Goal: Task Accomplishment & Management: Manage account settings

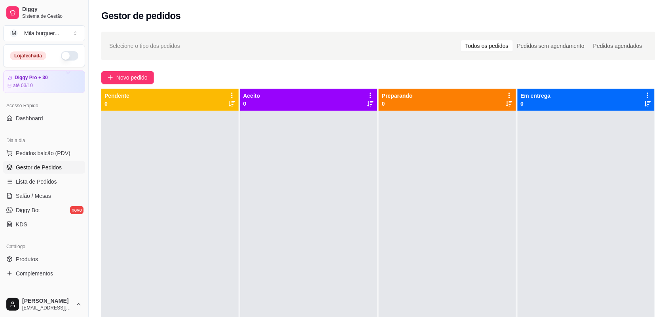
click at [61, 58] on button "button" at bounding box center [69, 55] width 17 height 9
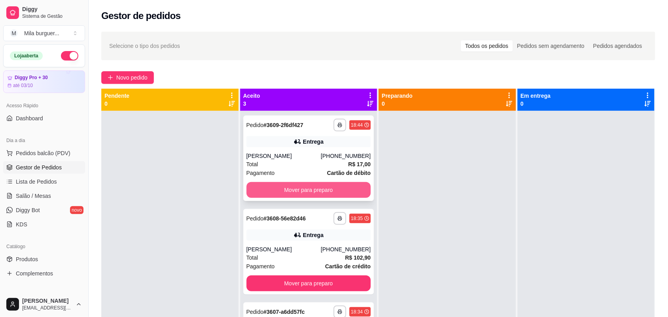
click at [253, 187] on button "Mover para preparo" at bounding box center [309, 190] width 125 height 16
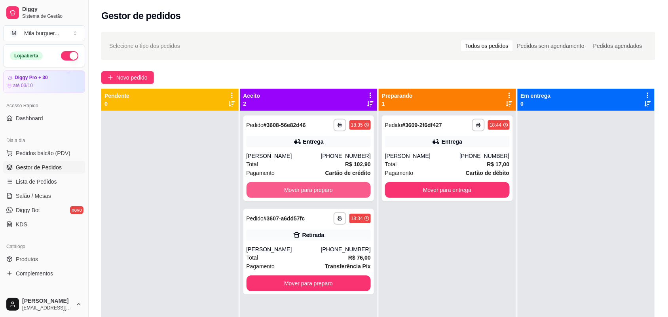
click at [253, 187] on button "Mover para preparo" at bounding box center [309, 190] width 125 height 16
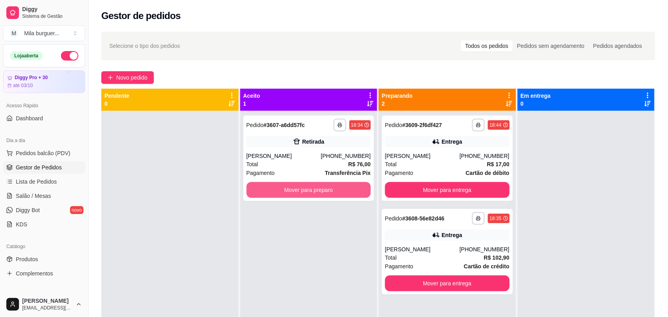
click at [253, 187] on button "Mover para preparo" at bounding box center [309, 190] width 125 height 16
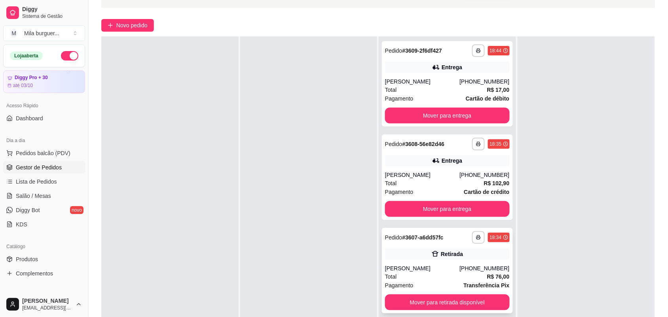
scroll to position [121, 0]
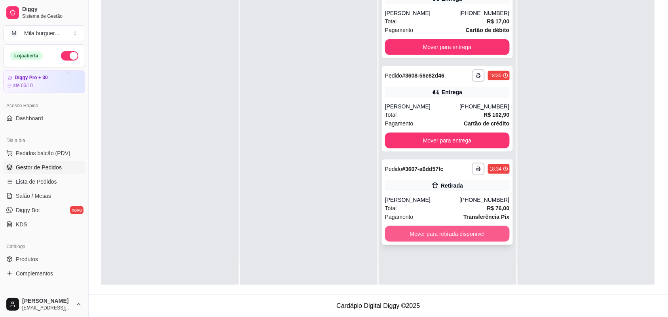
click at [431, 234] on button "Mover para retirada disponível" at bounding box center [447, 234] width 125 height 16
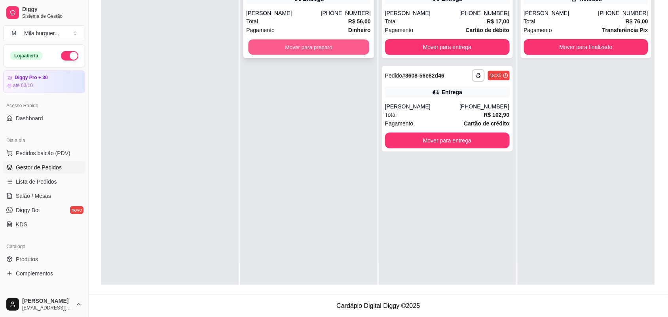
click at [252, 48] on button "Mover para preparo" at bounding box center [308, 47] width 121 height 15
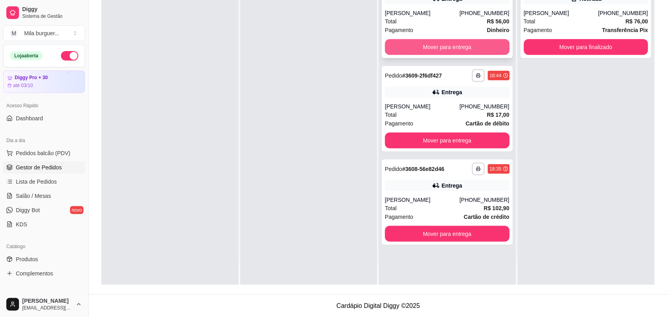
click at [466, 42] on button "Mover para entrega" at bounding box center [447, 47] width 125 height 16
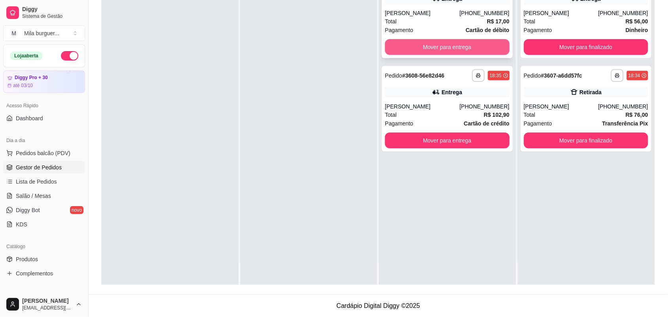
click at [458, 42] on button "Mover para entrega" at bounding box center [447, 47] width 125 height 16
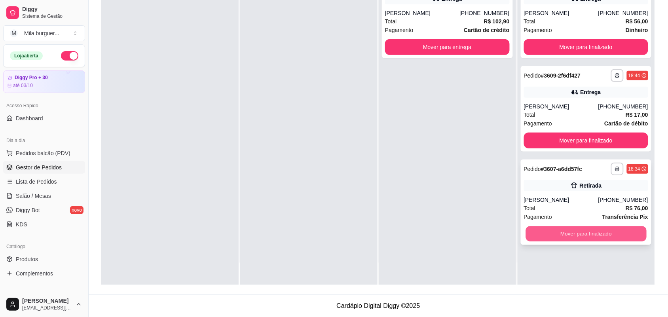
click at [588, 238] on button "Mover para finalizado" at bounding box center [586, 233] width 121 height 15
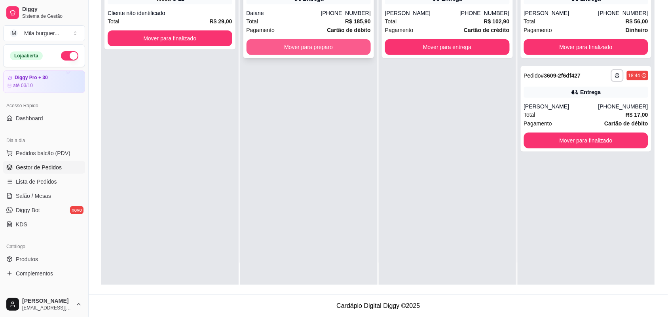
click at [300, 54] on button "Mover para preparo" at bounding box center [309, 47] width 125 height 16
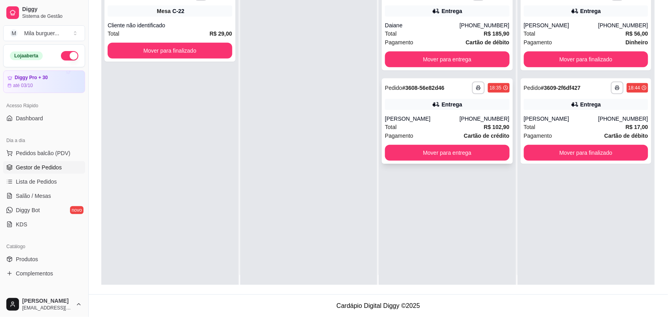
scroll to position [0, 0]
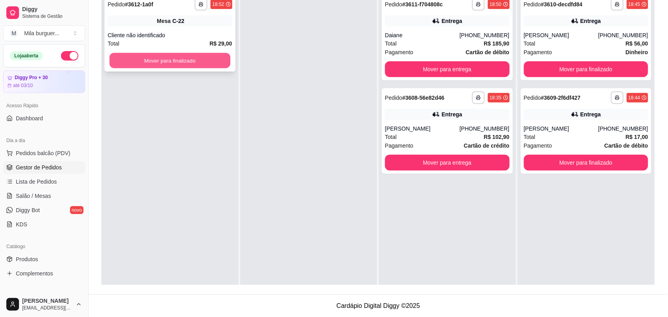
click at [203, 59] on button "Mover para finalizado" at bounding box center [170, 60] width 121 height 15
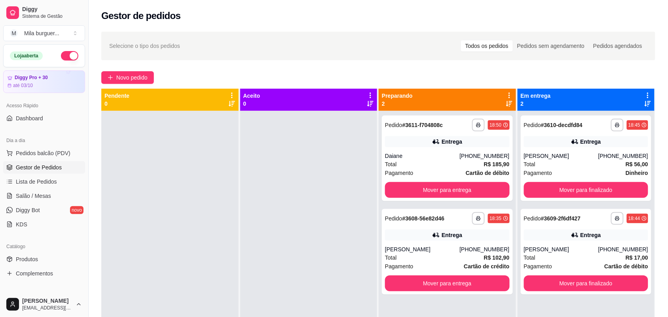
scroll to position [121, 0]
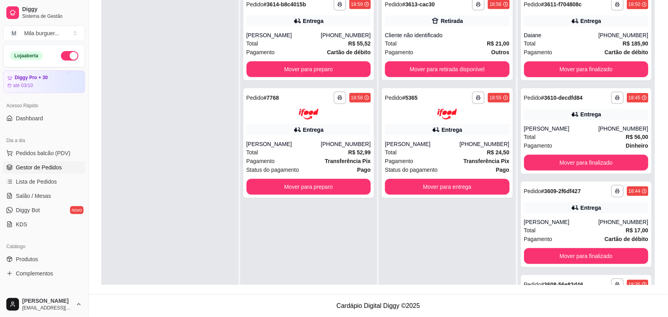
click at [293, 66] on button "Mover para preparo" at bounding box center [309, 69] width 125 height 16
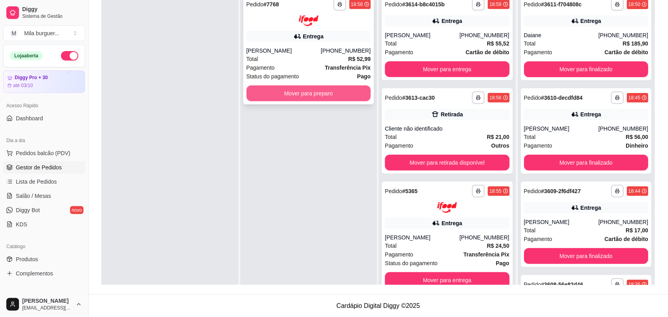
click at [281, 95] on button "Mover para preparo" at bounding box center [309, 93] width 125 height 16
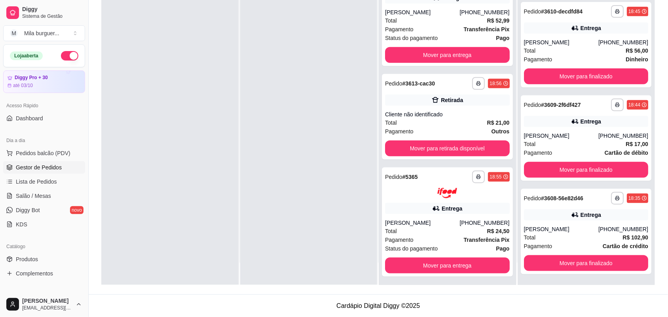
scroll to position [112, 0]
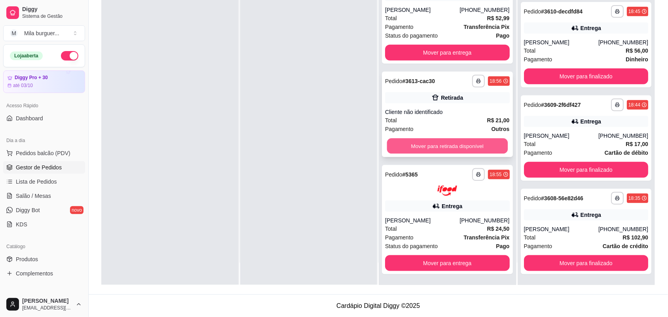
click at [427, 151] on button "Mover para retirada disponível" at bounding box center [447, 145] width 121 height 15
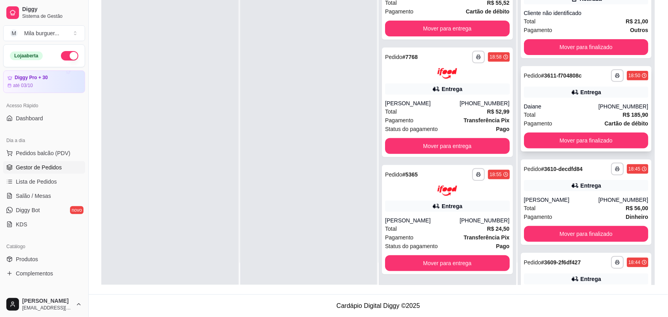
scroll to position [0, 0]
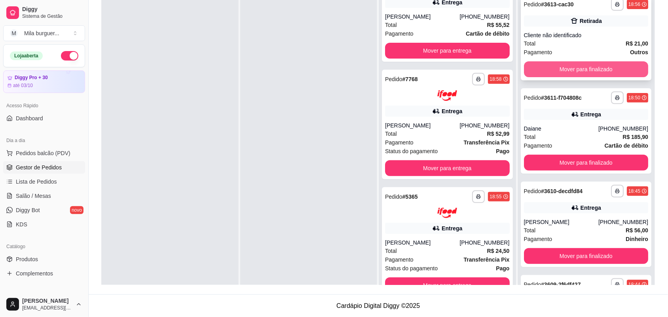
click at [553, 70] on button "Mover para finalizado" at bounding box center [586, 69] width 125 height 16
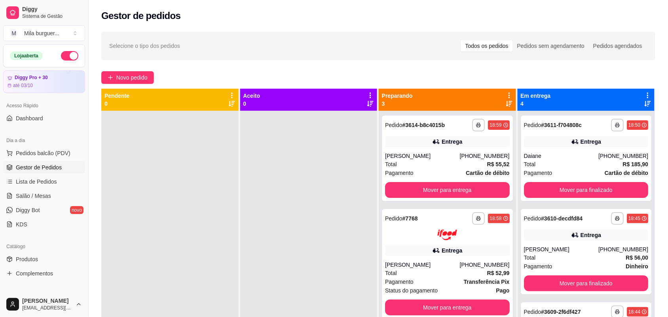
click at [207, 129] on div at bounding box center [169, 269] width 137 height 317
click at [442, 139] on div "Entrega" at bounding box center [452, 142] width 21 height 8
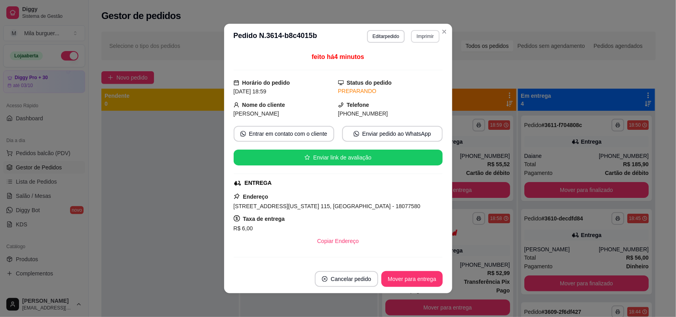
click at [418, 36] on button "Imprimir" at bounding box center [425, 36] width 28 height 13
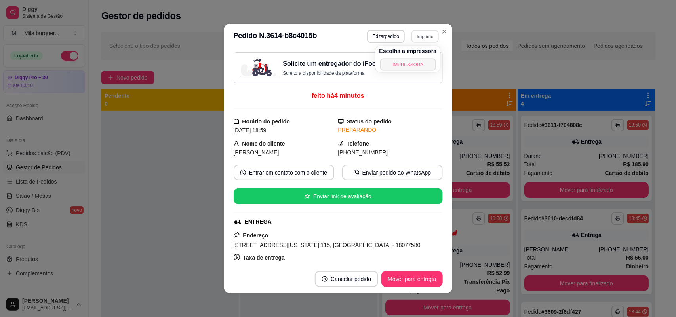
click at [408, 68] on button "IMPRESSORA" at bounding box center [407, 64] width 55 height 12
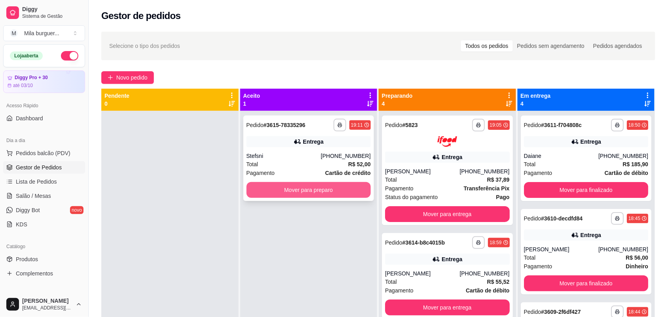
click at [333, 192] on button "Mover para preparo" at bounding box center [309, 190] width 125 height 16
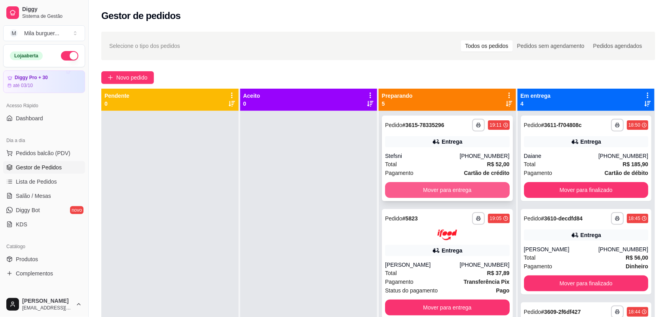
click at [414, 192] on button "Mover para entrega" at bounding box center [447, 190] width 125 height 16
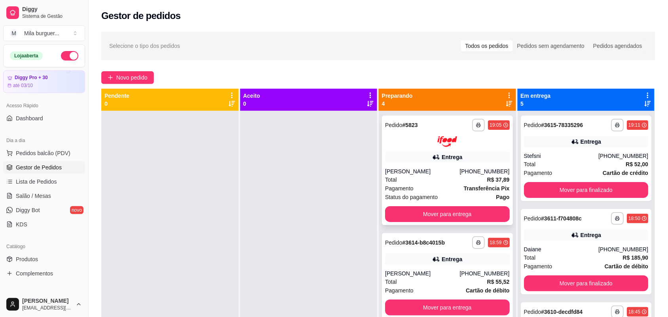
click at [420, 220] on div "**********" at bounding box center [447, 171] width 131 height 110
click at [488, 211] on button "Mover para entrega" at bounding box center [447, 214] width 125 height 16
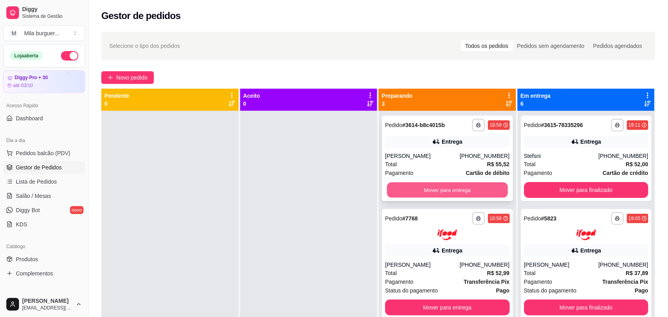
click at [474, 194] on button "Mover para entrega" at bounding box center [447, 189] width 121 height 15
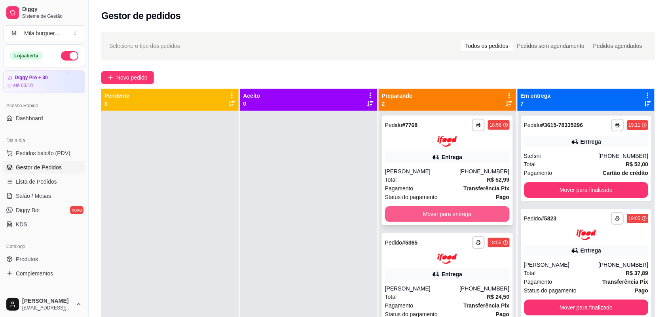
click at [460, 216] on button "Mover para entrega" at bounding box center [447, 214] width 125 height 16
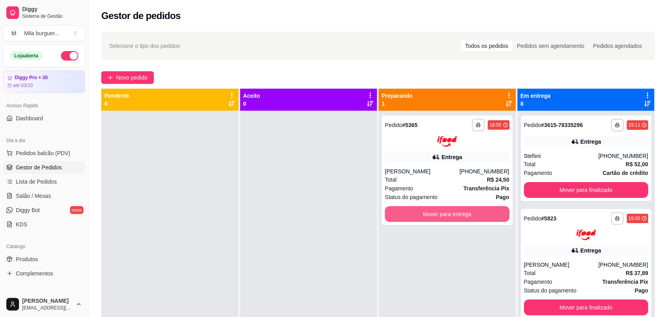
click at [460, 214] on button "Mover para entrega" at bounding box center [447, 214] width 125 height 16
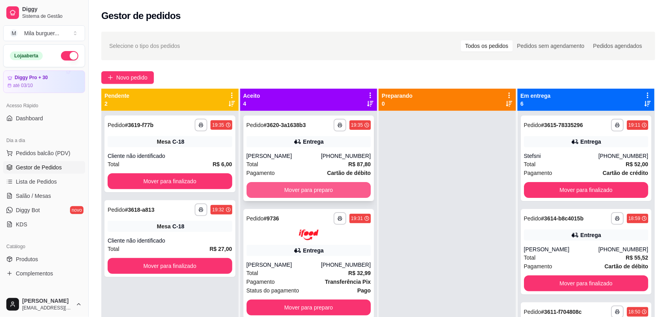
click at [330, 182] on div "Mover para preparo" at bounding box center [309, 190] width 125 height 16
click at [267, 184] on button "Mover para preparo" at bounding box center [309, 190] width 125 height 16
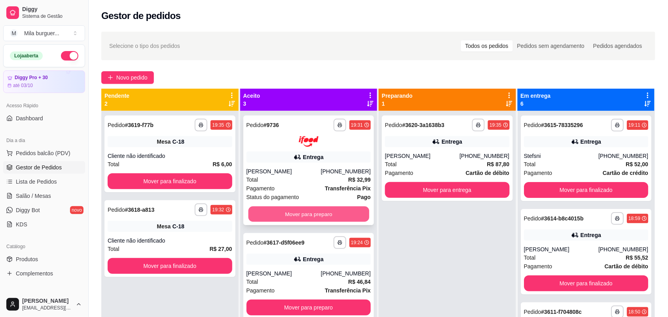
click at [270, 211] on button "Mover para preparo" at bounding box center [308, 213] width 121 height 15
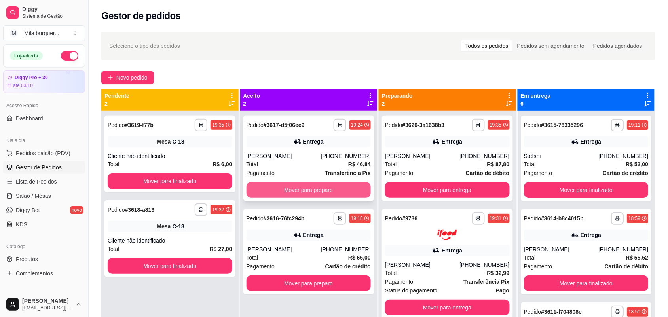
click at [279, 184] on button "Mover para preparo" at bounding box center [309, 190] width 125 height 16
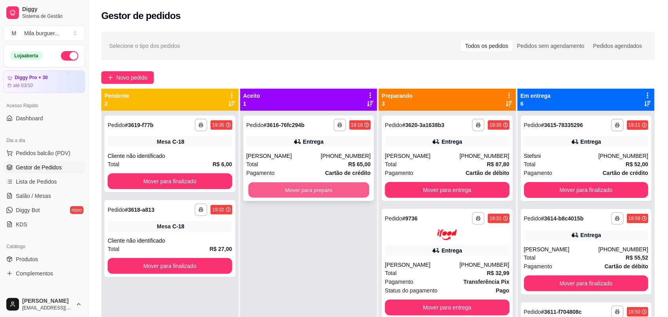
click at [273, 191] on button "Mover para preparo" at bounding box center [308, 189] width 121 height 15
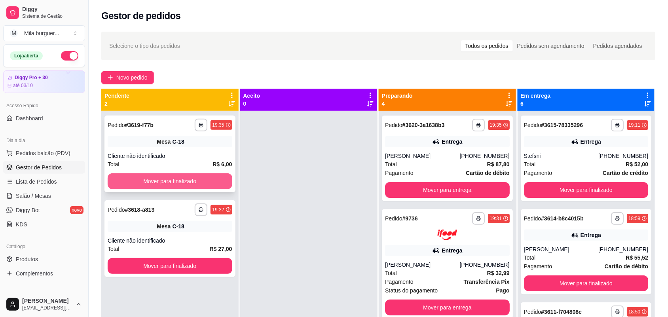
click at [197, 177] on button "Mover para finalizado" at bounding box center [170, 181] width 125 height 16
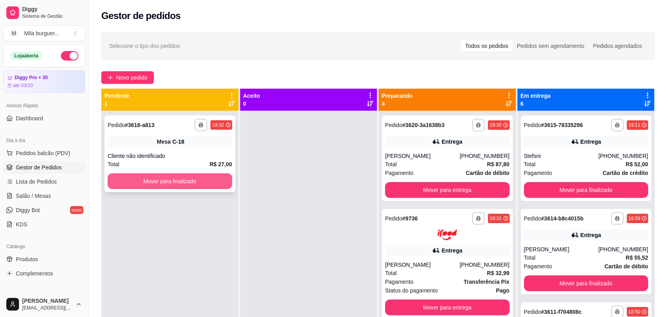
click at [207, 182] on button "Mover para finalizado" at bounding box center [170, 181] width 125 height 16
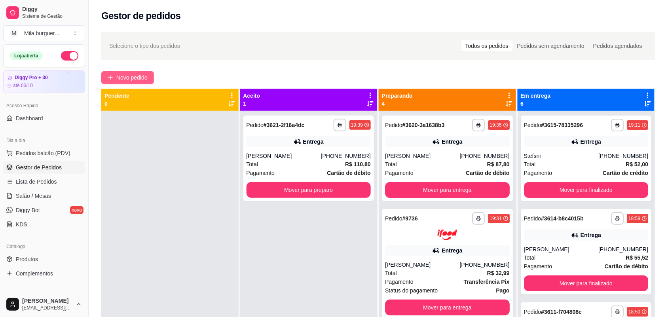
click at [118, 76] on span "Novo pedido" at bounding box center [131, 77] width 31 height 9
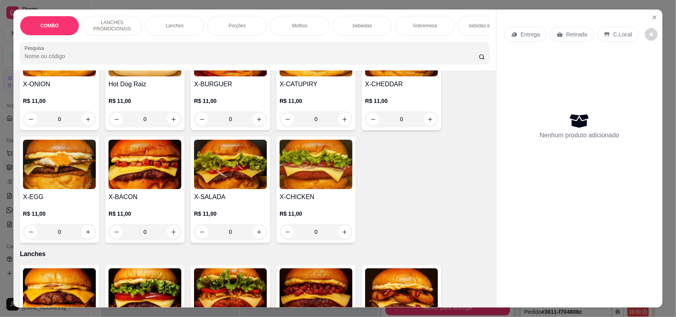
scroll to position [247, 0]
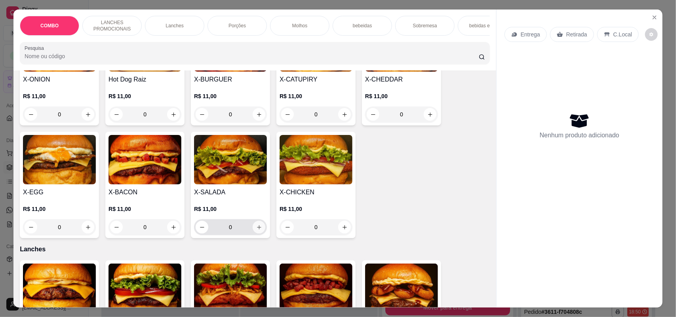
click at [257, 230] on icon "increase-product-quantity" at bounding box center [259, 227] width 4 height 4
type input "1"
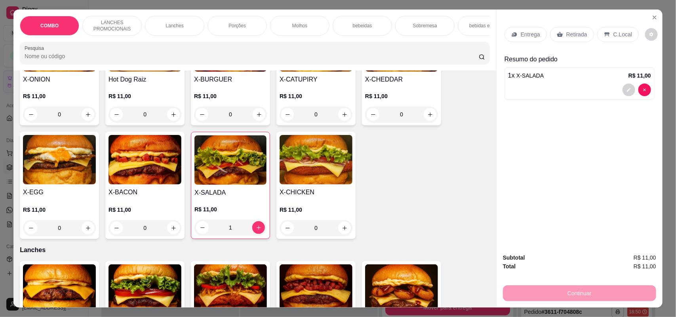
click at [561, 36] on div "Retirada" at bounding box center [572, 34] width 44 height 15
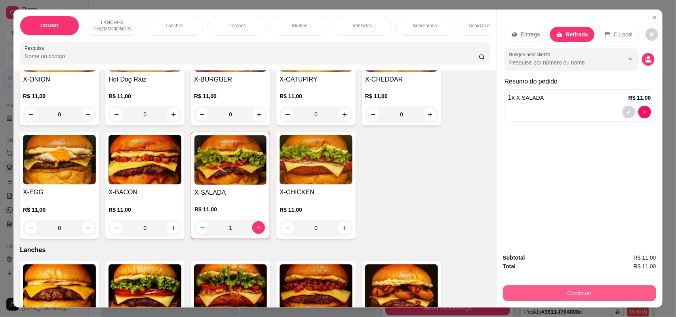
click at [526, 290] on button "Continuar" at bounding box center [579, 293] width 153 height 16
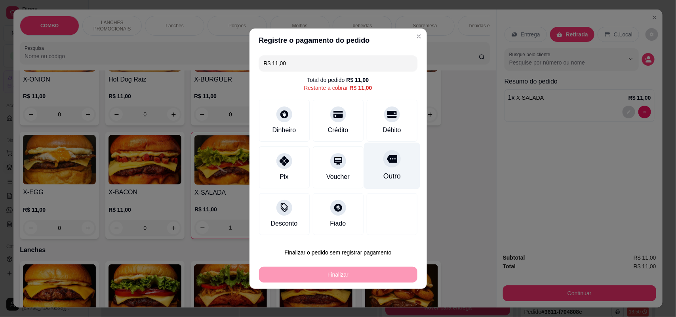
click at [383, 174] on div "Outro" at bounding box center [391, 176] width 17 height 10
type input "R$ 0,00"
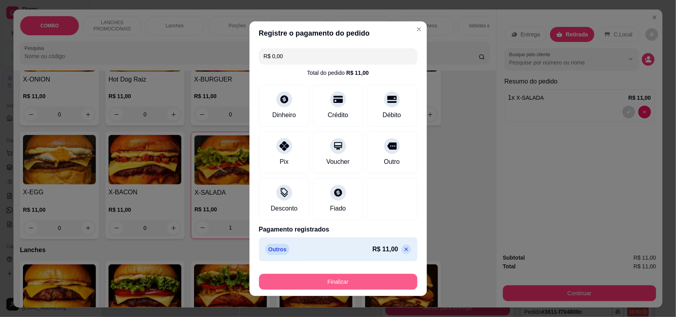
click at [361, 280] on button "Finalizar" at bounding box center [338, 282] width 158 height 16
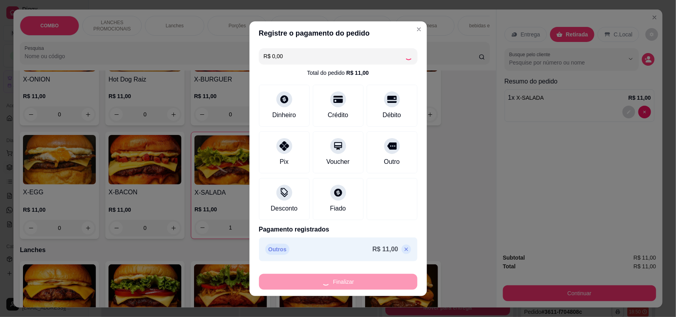
type input "0"
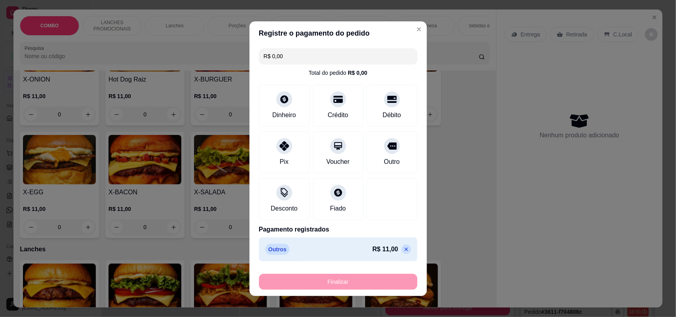
type input "-R$ 11,00"
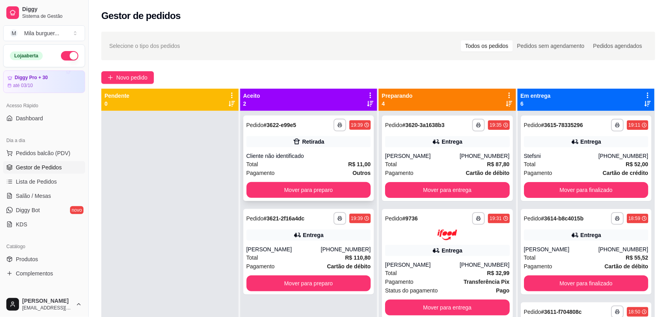
click at [313, 157] on div "Cliente não identificado" at bounding box center [309, 156] width 125 height 8
click at [339, 125] on icon "button" at bounding box center [340, 125] width 5 height 5
click at [331, 148] on button "IMPRESSORA" at bounding box center [315, 152] width 55 height 12
click at [330, 186] on button "Mover para preparo" at bounding box center [309, 190] width 125 height 16
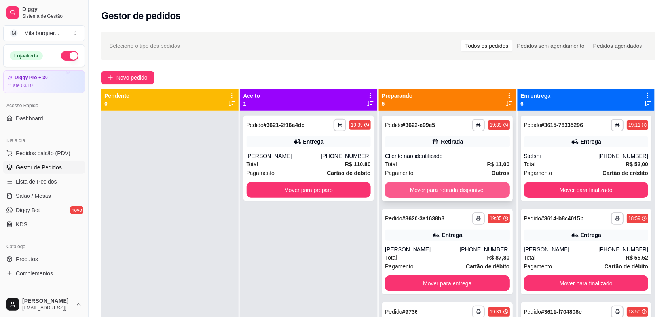
click at [430, 190] on button "Mover para retirada disponível" at bounding box center [447, 190] width 125 height 16
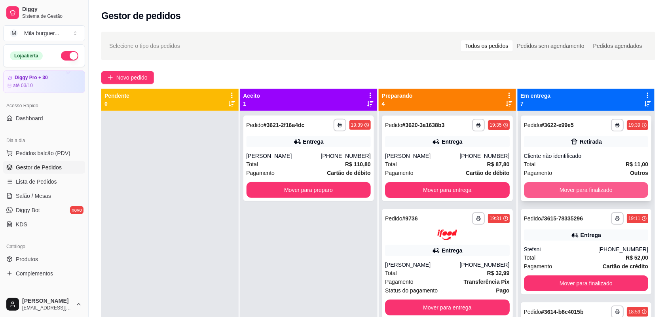
click at [627, 191] on button "Mover para finalizado" at bounding box center [586, 190] width 125 height 16
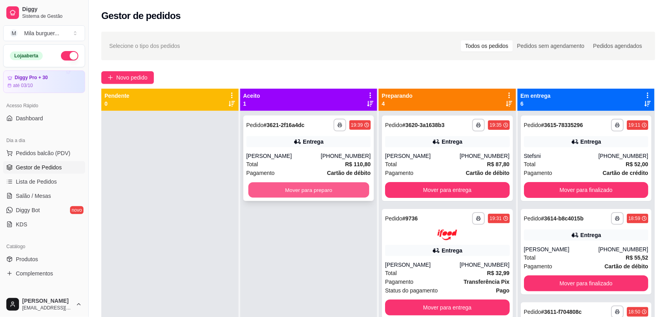
click at [314, 189] on button "Mover para preparo" at bounding box center [308, 189] width 121 height 15
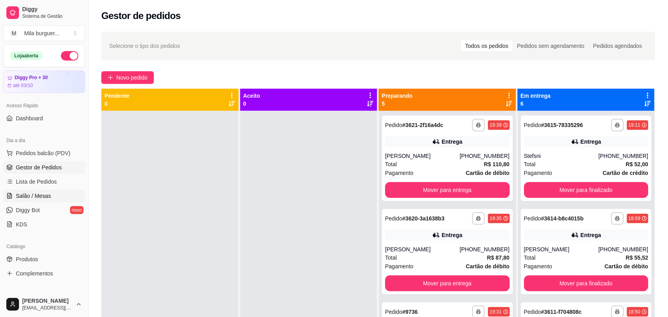
click at [51, 198] on link "Salão / Mesas" at bounding box center [44, 196] width 82 height 13
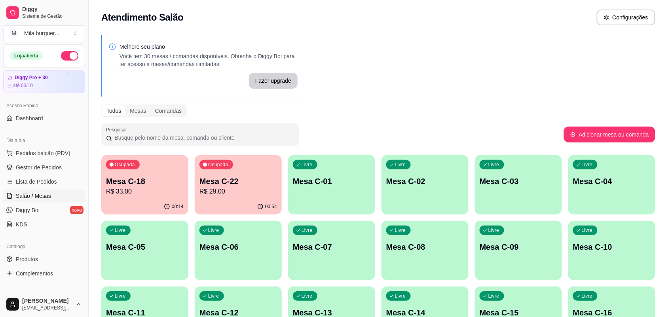
click at [145, 172] on div "Ocupada Mesa C-18 R$ 33,00" at bounding box center [144, 177] width 87 height 44
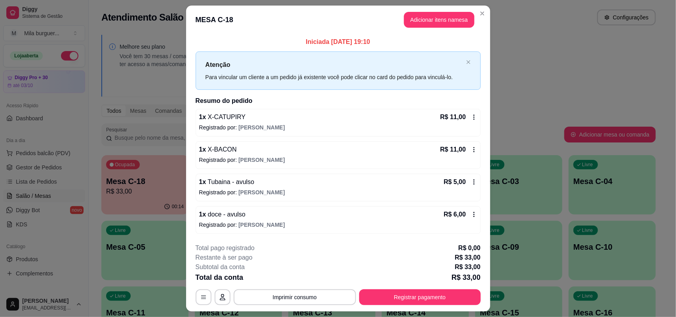
click at [438, 6] on header "MESA C-18 Adicionar itens na mesa" at bounding box center [338, 20] width 304 height 28
click at [433, 16] on button "Adicionar itens na mesa" at bounding box center [439, 20] width 70 height 16
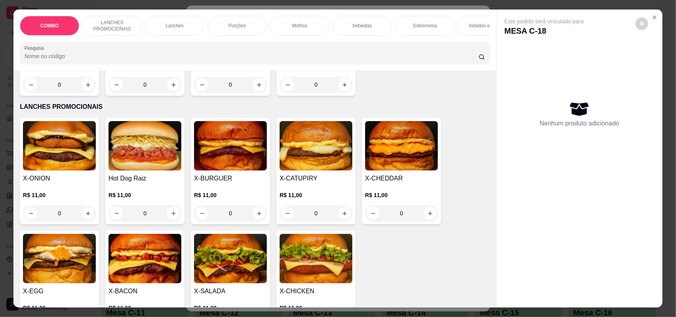
scroll to position [198, 0]
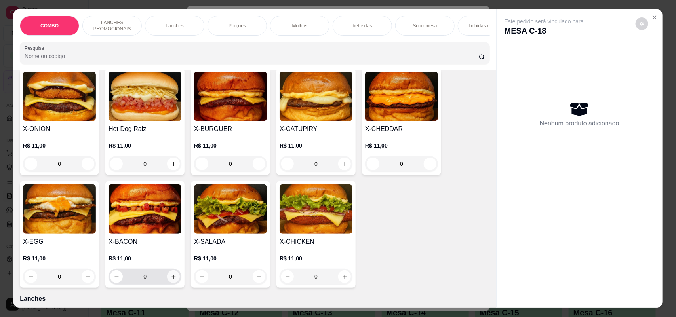
click at [172, 283] on button "increase-product-quantity" at bounding box center [173, 276] width 13 height 13
type input "1"
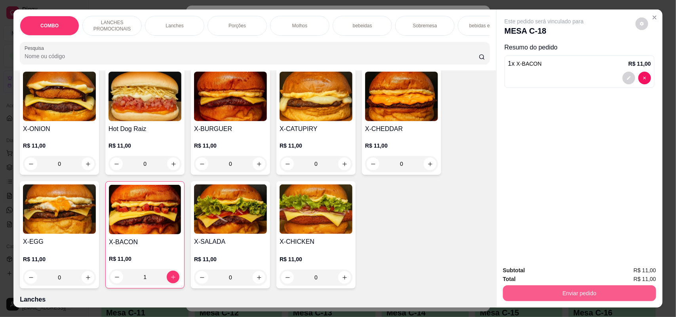
click at [568, 287] on button "Enviar pedido" at bounding box center [579, 293] width 153 height 16
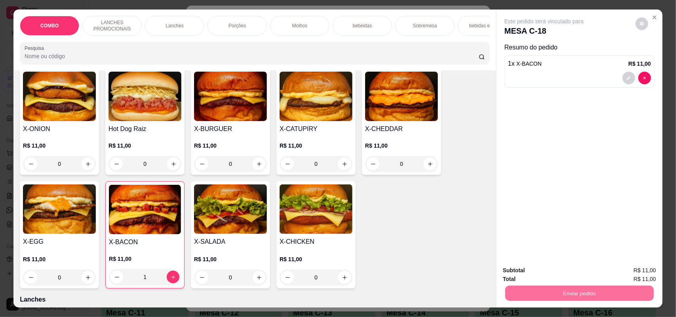
click at [640, 270] on button "Enviar pedido" at bounding box center [634, 273] width 45 height 15
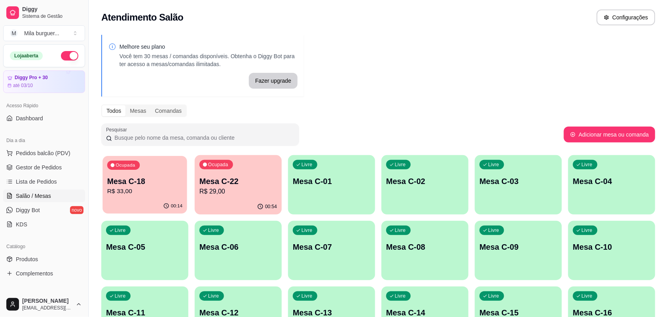
click at [169, 174] on div "Ocupada Mesa C-18 R$ 33,00" at bounding box center [145, 177] width 84 height 43
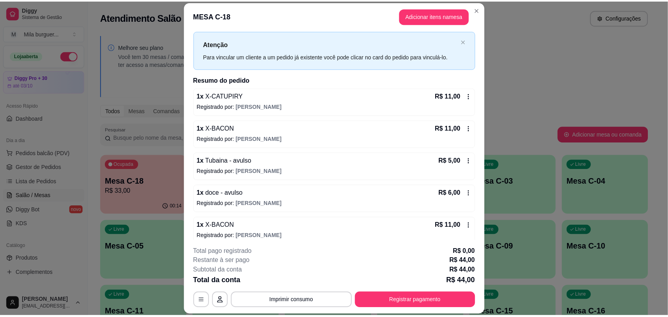
scroll to position [25, 0]
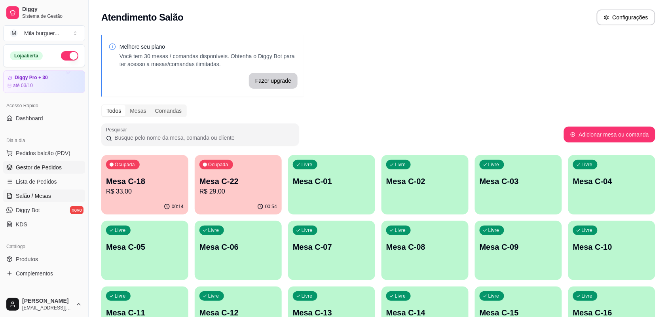
click at [24, 164] on span "Gestor de Pedidos" at bounding box center [39, 167] width 46 height 8
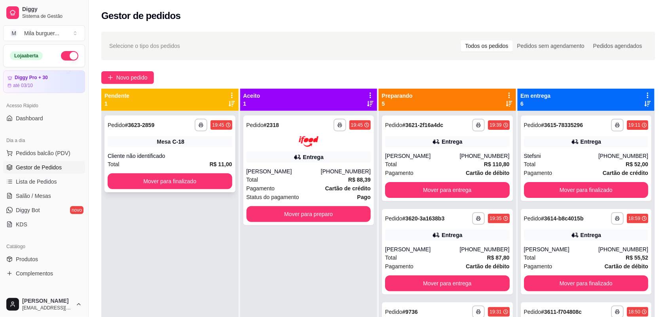
click at [208, 155] on div "Cliente não identificado" at bounding box center [170, 156] width 125 height 8
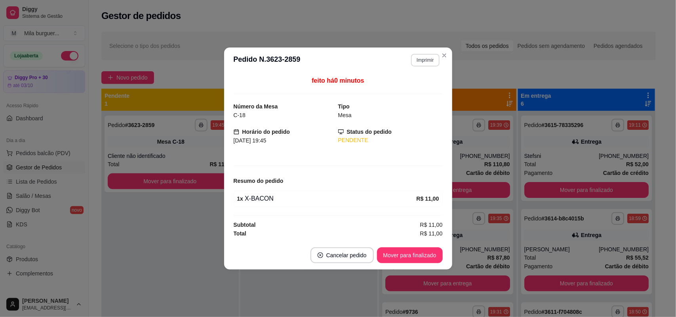
click at [429, 59] on button "Imprimir" at bounding box center [425, 60] width 28 height 13
click at [407, 87] on button "IMPRESSORA" at bounding box center [411, 87] width 57 height 13
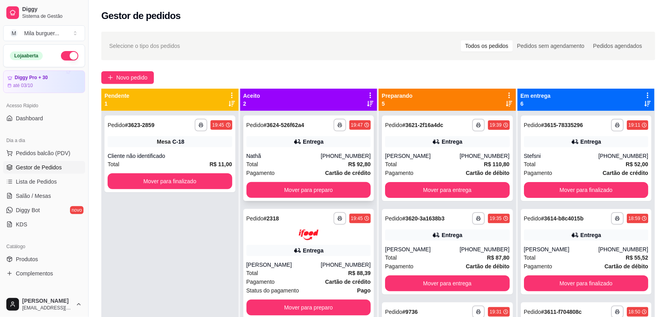
click at [339, 190] on button "Mover para preparo" at bounding box center [309, 190] width 125 height 16
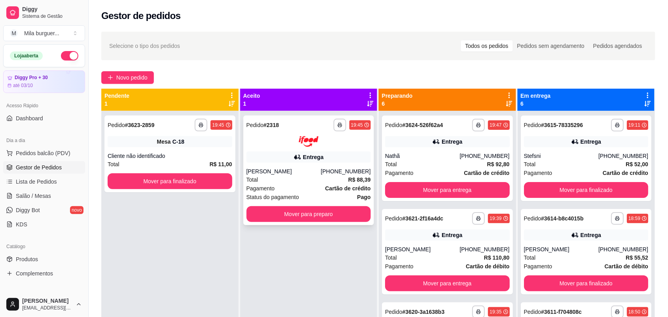
click at [331, 216] on button "Mover para preparo" at bounding box center [309, 214] width 125 height 16
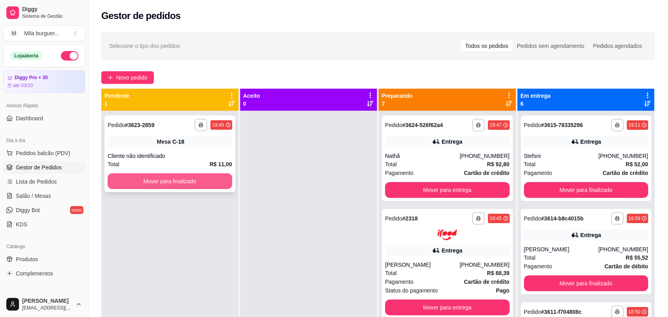
click at [198, 182] on button "Mover para finalizado" at bounding box center [170, 181] width 125 height 16
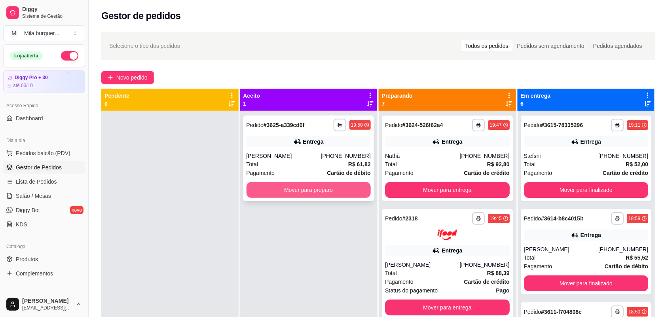
click at [285, 186] on button "Mover para preparo" at bounding box center [309, 190] width 125 height 16
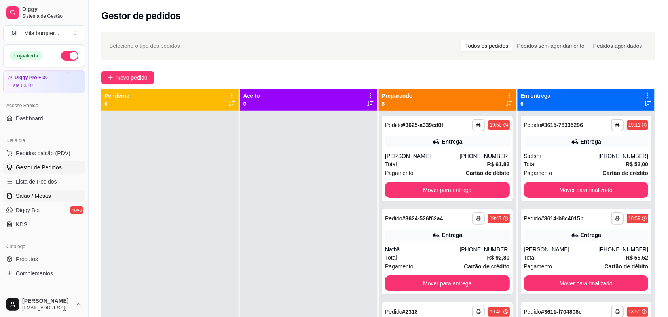
click at [16, 199] on span "Salão / Mesas" at bounding box center [33, 196] width 35 height 8
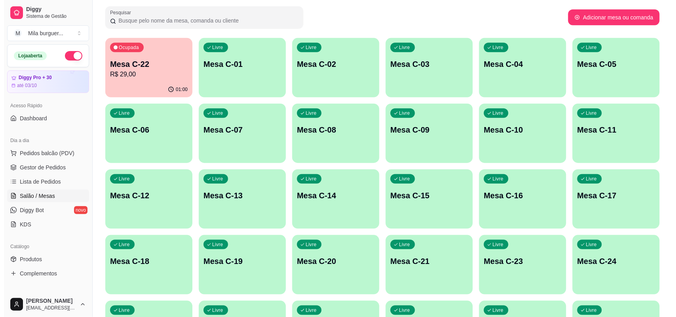
scroll to position [148, 0]
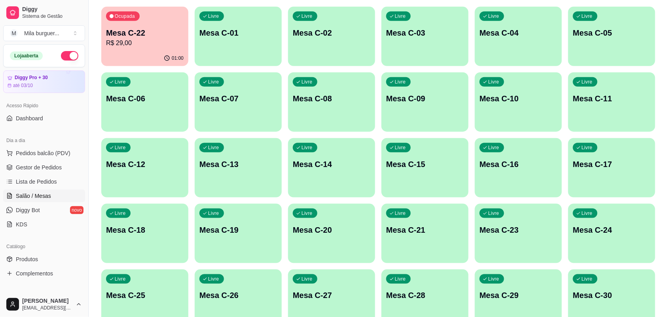
click at [380, 226] on div "Ocupada Mesa C-22 R$ 29,00 01:00 Livre Mesa C-01 Livre Mesa C-02 Livre Mesa C-0…" at bounding box center [378, 234] width 554 height 454
click at [435, 226] on p "Mesa C-21" at bounding box center [425, 229] width 78 height 11
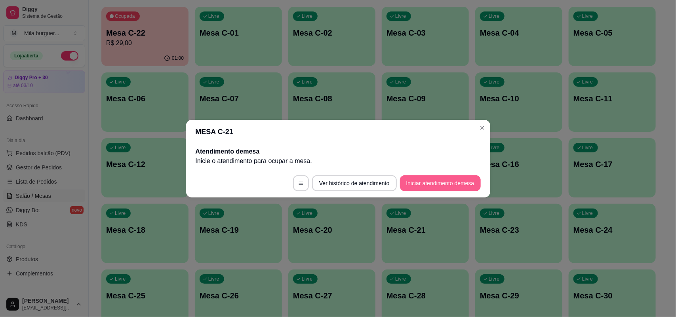
click at [445, 183] on button "Iniciar atendimento de mesa" at bounding box center [440, 183] width 81 height 16
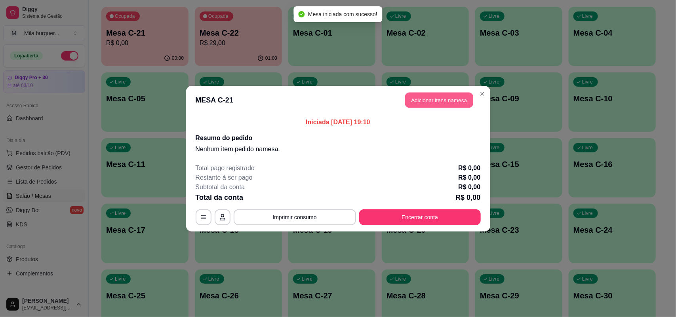
click at [456, 106] on button "Adicionar itens na mesa" at bounding box center [439, 99] width 68 height 15
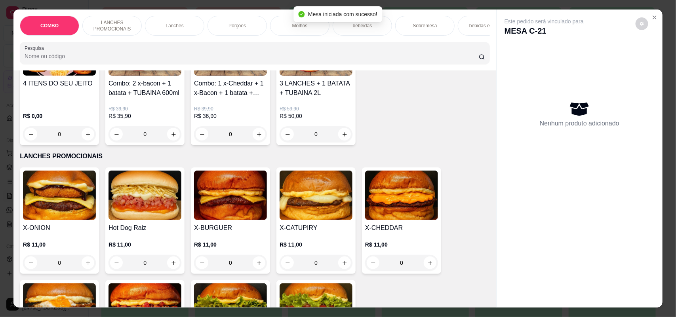
scroll to position [198, 0]
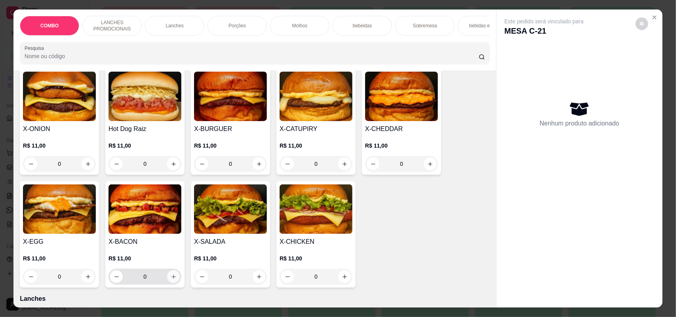
click at [167, 283] on button "increase-product-quantity" at bounding box center [173, 276] width 13 height 13
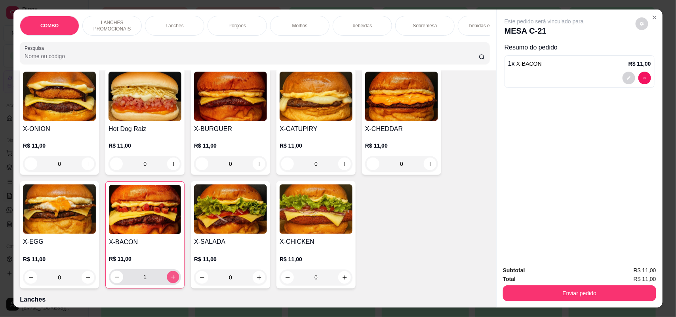
click at [170, 280] on icon "increase-product-quantity" at bounding box center [173, 277] width 6 height 6
type input "2"
click at [256, 281] on icon "increase-product-quantity" at bounding box center [259, 278] width 6 height 6
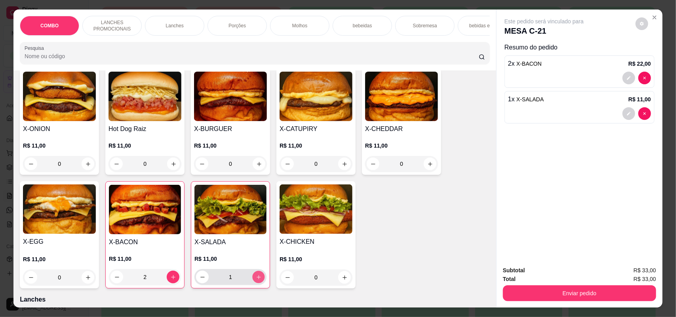
click at [256, 280] on icon "increase-product-quantity" at bounding box center [259, 277] width 6 height 6
type input "2"
click at [287, 21] on div "Molhos" at bounding box center [299, 26] width 59 height 20
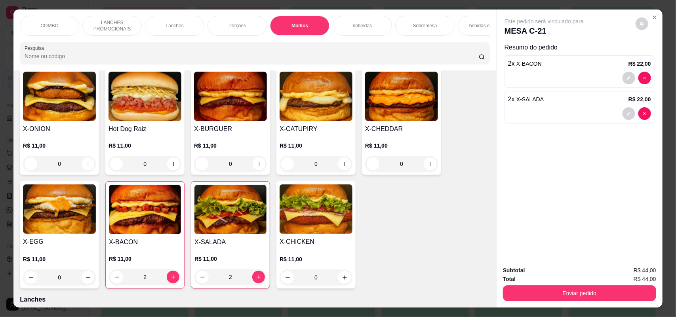
scroll to position [16, 0]
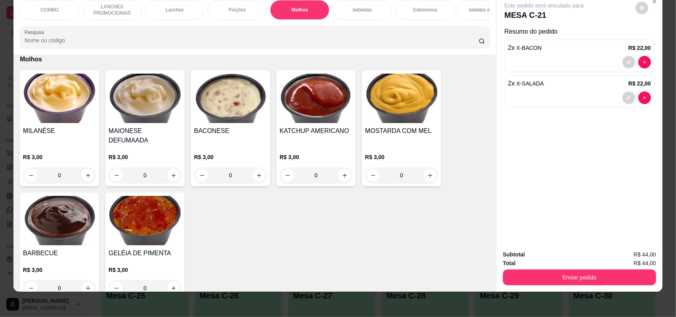
click at [232, 10] on p "Porções" at bounding box center [236, 10] width 17 height 6
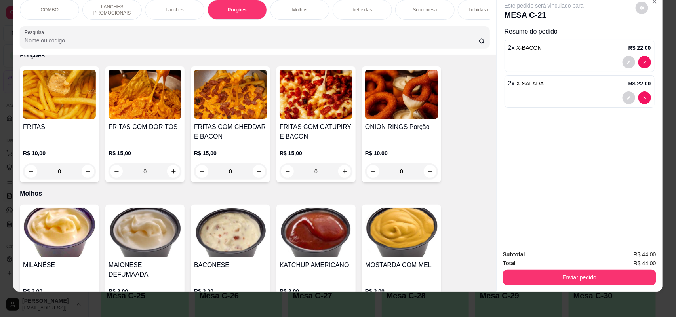
scroll to position [777, 0]
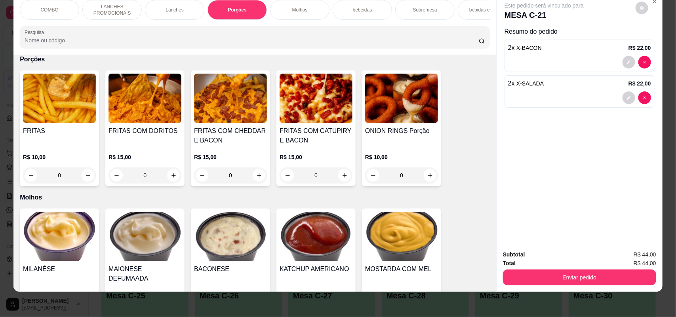
click at [238, 110] on img at bounding box center [230, 98] width 73 height 49
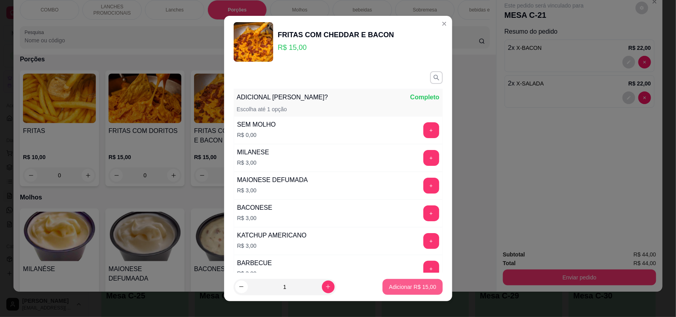
click at [389, 285] on p "Adicionar R$ 15,00" at bounding box center [412, 287] width 47 height 8
type input "1"
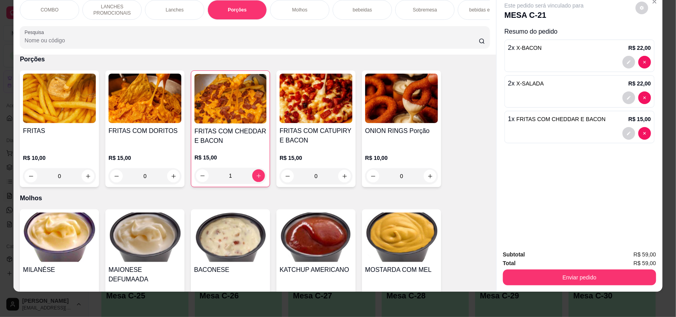
click at [390, 123] on img at bounding box center [401, 98] width 73 height 49
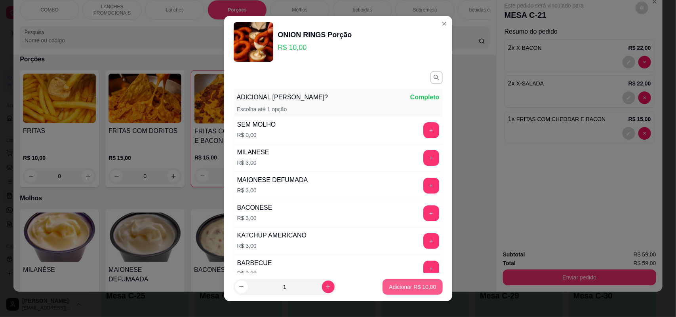
click at [389, 287] on p "Adicionar R$ 10,00" at bounding box center [412, 287] width 47 height 8
type input "1"
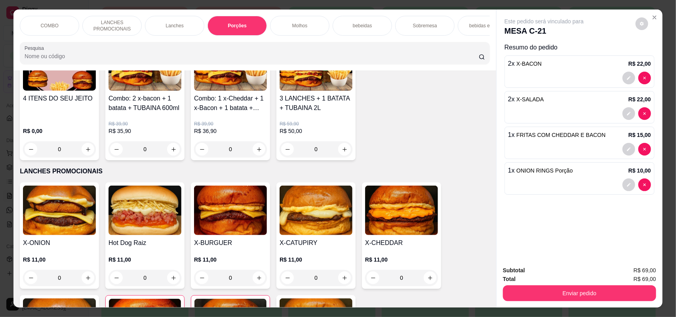
scroll to position [0, 0]
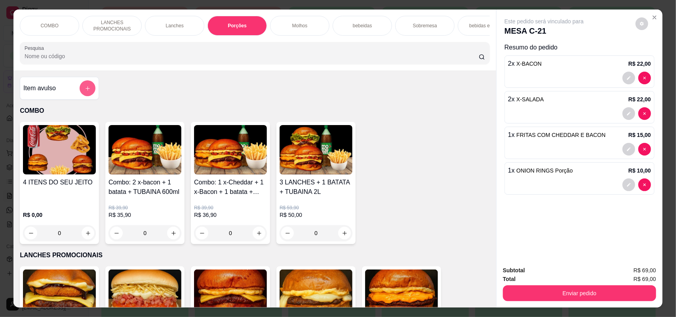
click at [85, 91] on icon "add-separate-item" at bounding box center [88, 88] width 6 height 6
click at [374, 20] on div "bebeidas" at bounding box center [361, 26] width 59 height 20
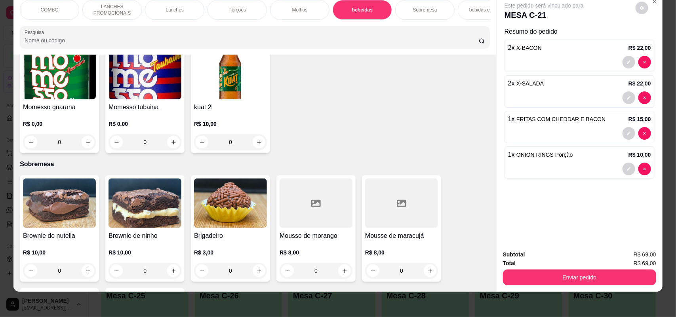
scroll to position [1305, 0]
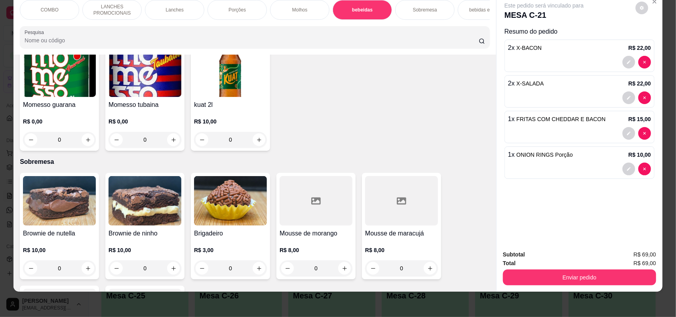
click at [169, 141] on div "0" at bounding box center [144, 140] width 73 height 16
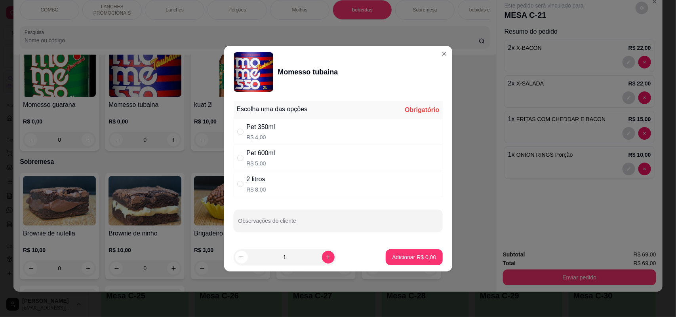
click at [236, 183] on div "2 litros R$ 8,00" at bounding box center [338, 184] width 209 height 26
radio input "true"
click at [410, 258] on p "Adicionar R$ 8,00" at bounding box center [414, 257] width 44 height 8
type input "1"
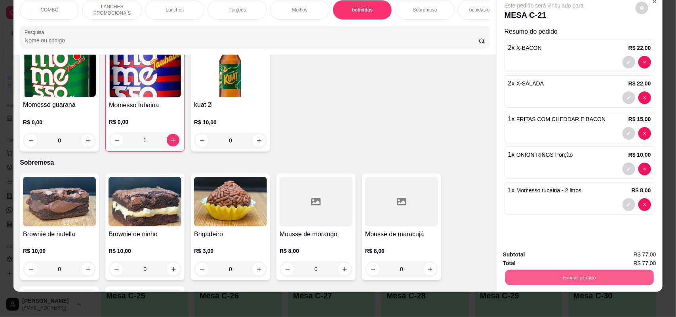
click at [555, 274] on button "Enviar pedido" at bounding box center [579, 277] width 148 height 15
click at [652, 259] on button "Enviar pedido" at bounding box center [635, 258] width 44 height 15
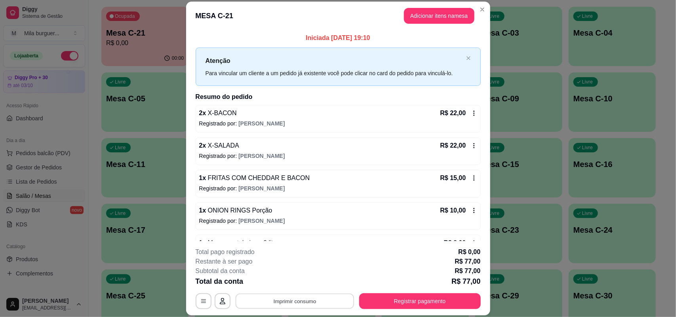
click at [311, 303] on button "Imprimir consumo" at bounding box center [294, 301] width 119 height 15
click at [313, 284] on button "IMPRESSORA" at bounding box center [293, 283] width 57 height 13
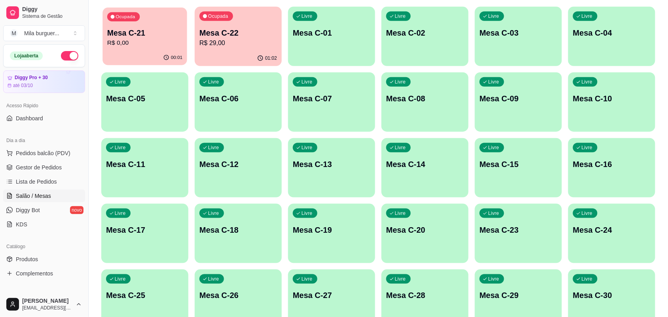
click at [129, 40] on p "R$ 0,00" at bounding box center [144, 42] width 75 height 9
click at [261, 44] on p "R$ 29,00" at bounding box center [238, 42] width 78 height 9
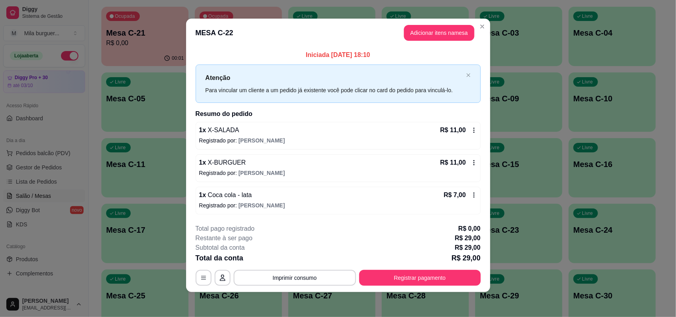
scroll to position [4, 0]
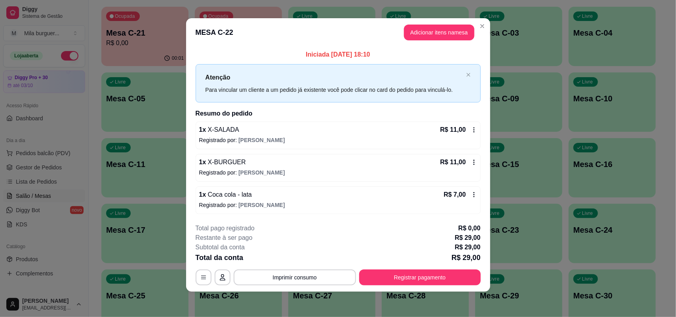
click at [382, 272] on button "Registrar pagamento" at bounding box center [420, 278] width 122 height 16
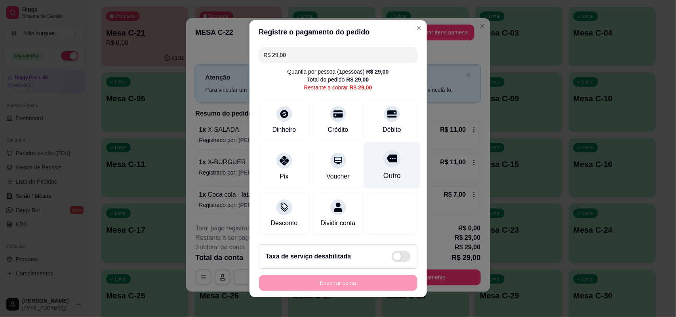
click at [383, 161] on div at bounding box center [391, 158] width 17 height 17
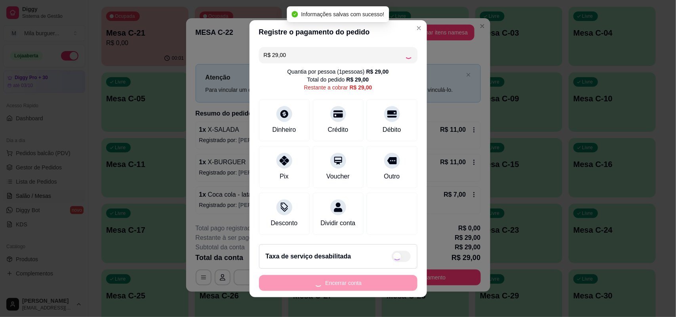
type input "R$ 0,00"
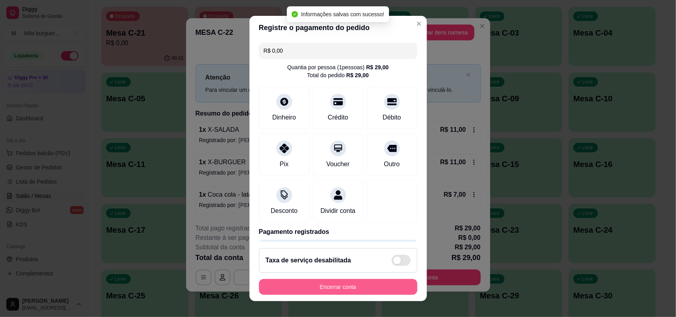
click at [337, 288] on button "Encerrar conta" at bounding box center [338, 287] width 158 height 16
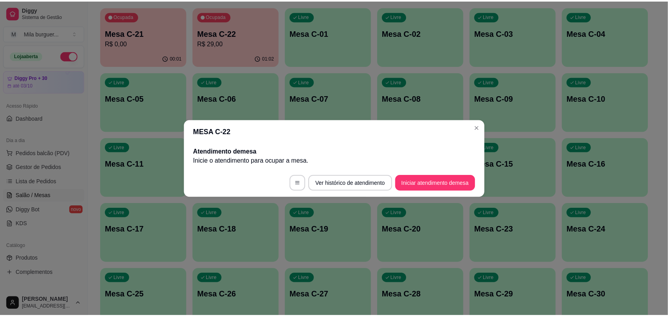
scroll to position [0, 0]
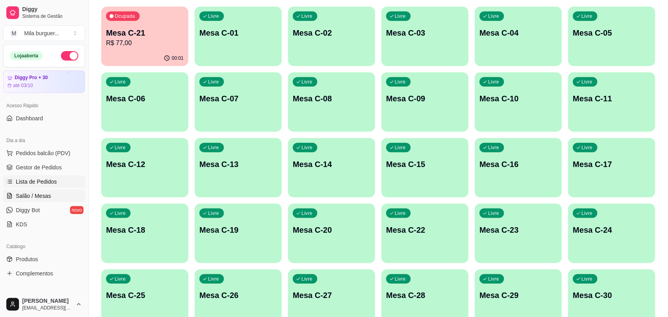
click at [34, 179] on span "Lista de Pedidos" at bounding box center [36, 182] width 41 height 8
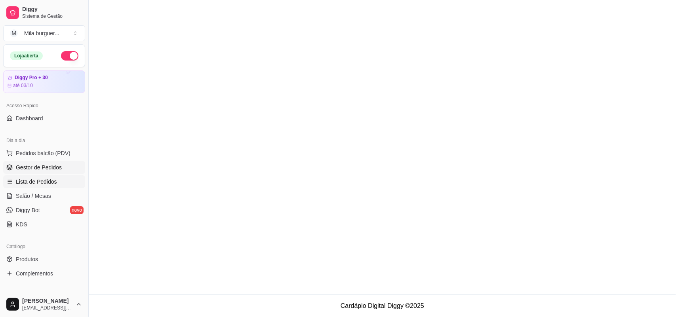
click at [34, 164] on span "Gestor de Pedidos" at bounding box center [39, 167] width 46 height 8
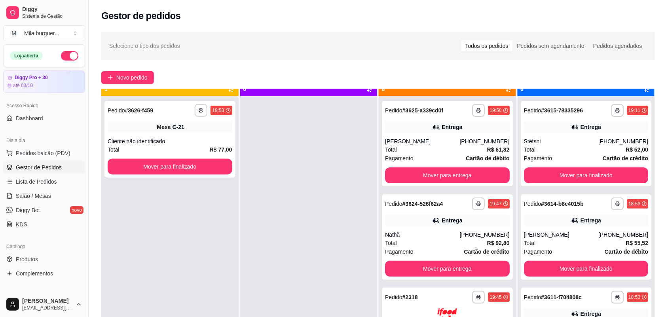
scroll to position [22, 0]
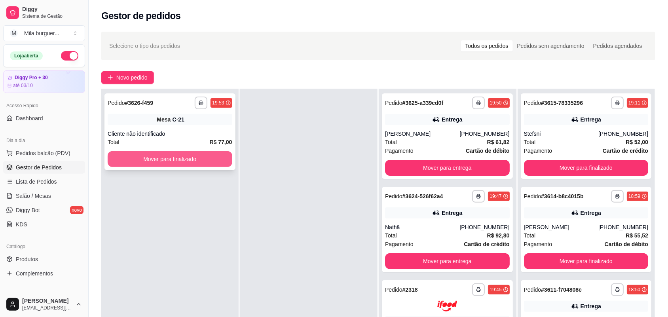
click at [146, 154] on button "Mover para finalizado" at bounding box center [170, 159] width 125 height 16
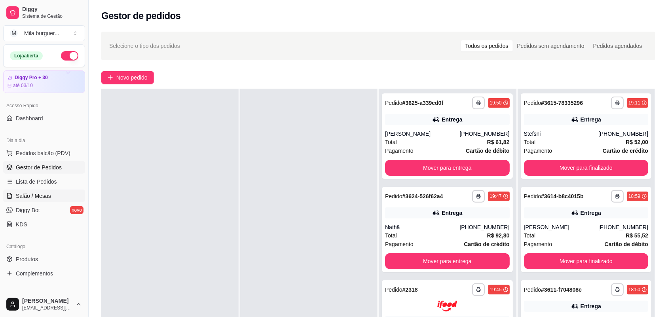
click at [51, 190] on link "Salão / Mesas" at bounding box center [44, 196] width 82 height 13
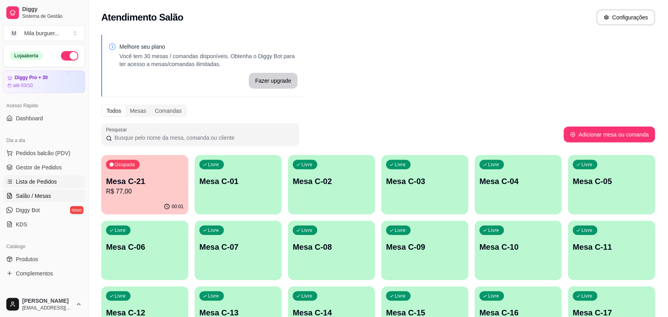
click at [36, 178] on span "Lista de Pedidos" at bounding box center [36, 182] width 41 height 8
click at [40, 171] on span "Gestor de Pedidos" at bounding box center [39, 167] width 46 height 8
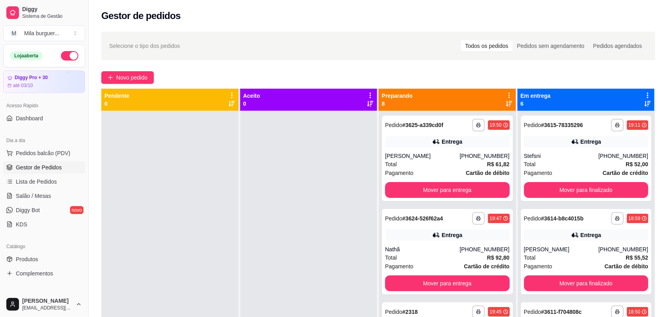
click at [42, 170] on span "Gestor de Pedidos" at bounding box center [39, 167] width 46 height 8
click at [165, 198] on div at bounding box center [169, 269] width 137 height 317
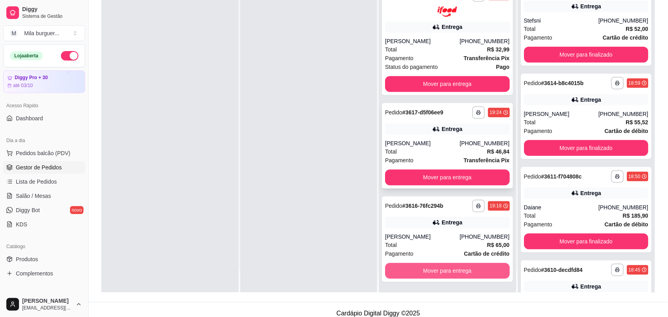
scroll to position [121, 0]
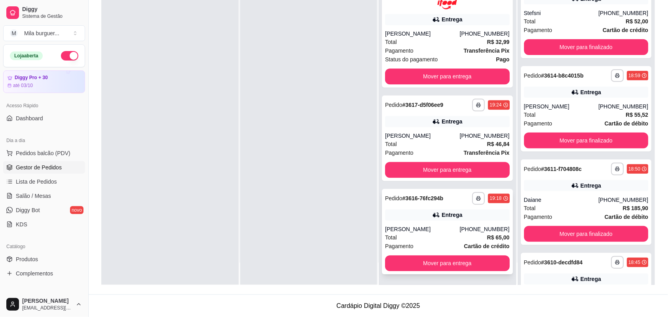
click at [429, 235] on div "Total R$ 65,00" at bounding box center [447, 237] width 125 height 9
click at [410, 120] on div "Entrega" at bounding box center [447, 121] width 125 height 11
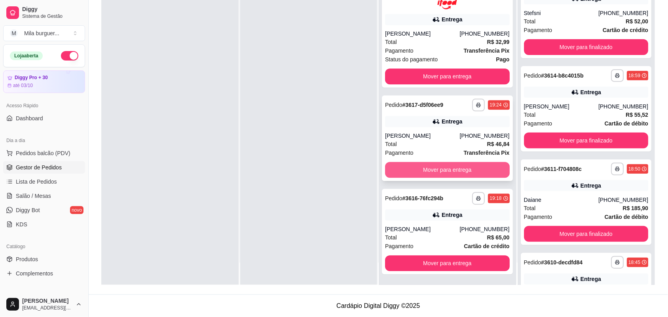
click at [437, 167] on button "Mover para entrega" at bounding box center [447, 170] width 125 height 16
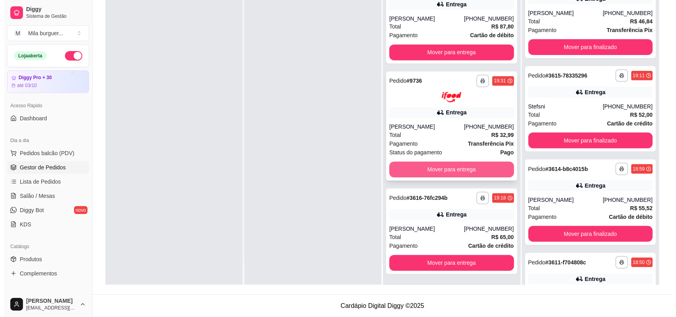
scroll to position [244, 0]
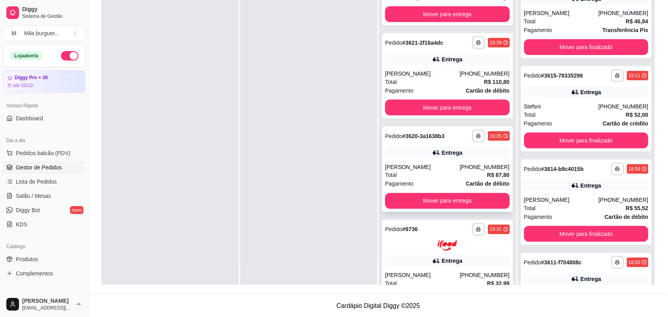
click at [442, 149] on div "Entrega" at bounding box center [452, 153] width 21 height 8
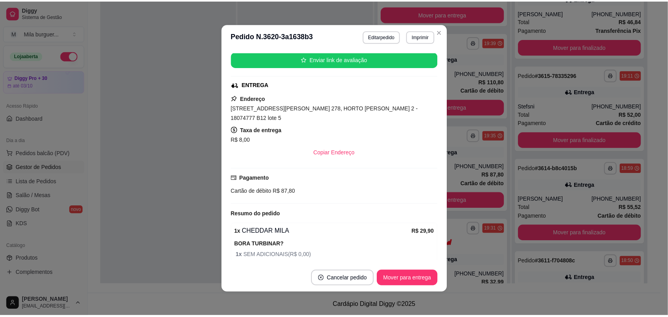
scroll to position [148, 0]
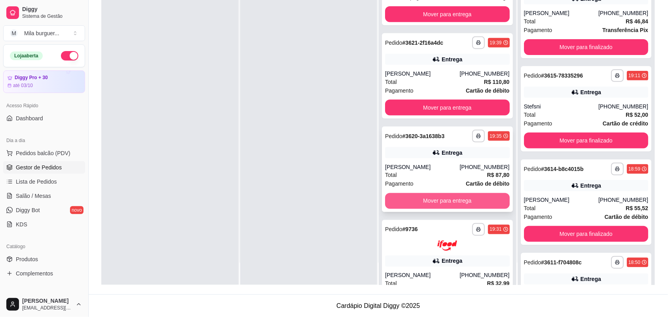
click at [443, 200] on button "Mover para entrega" at bounding box center [447, 201] width 125 height 16
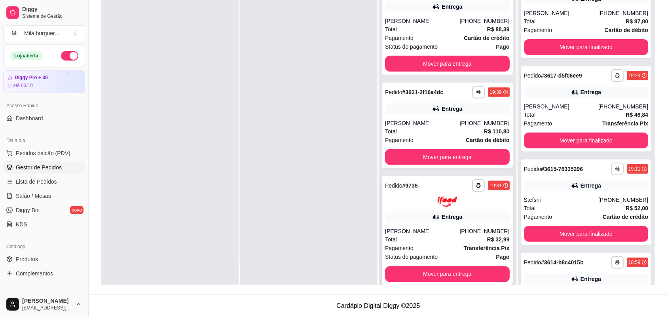
scroll to position [145, 0]
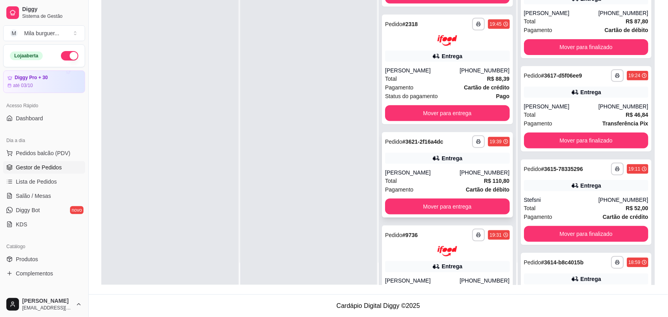
click at [426, 170] on div "[PERSON_NAME]" at bounding box center [422, 173] width 74 height 8
click at [471, 72] on div "[PHONE_NUMBER]" at bounding box center [485, 70] width 50 height 8
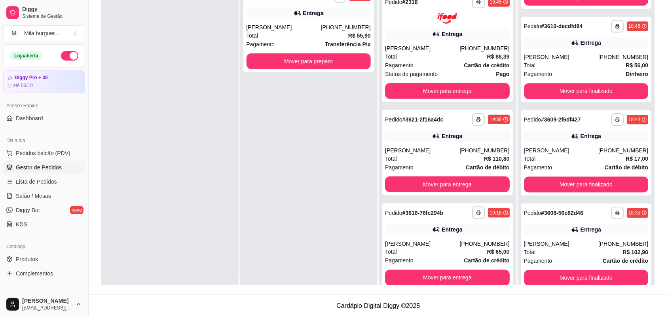
scroll to position [0, 0]
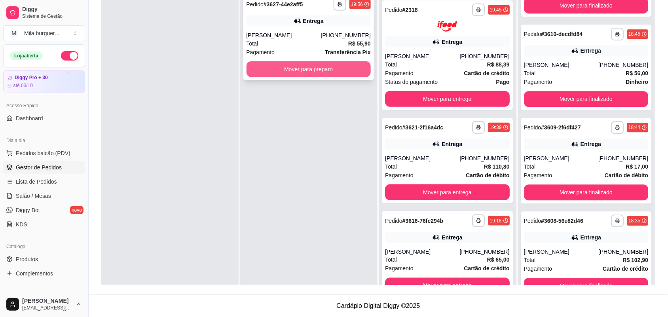
click at [329, 70] on button "Mover para preparo" at bounding box center [309, 69] width 125 height 16
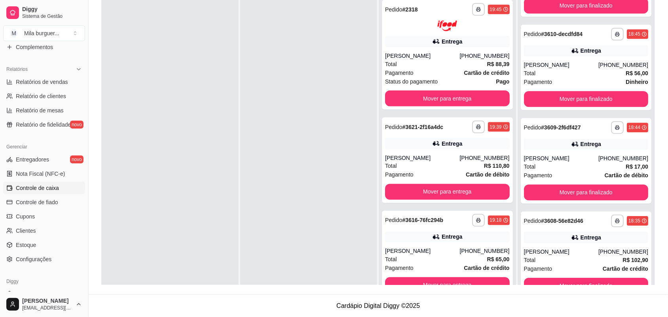
scroll to position [252, 0]
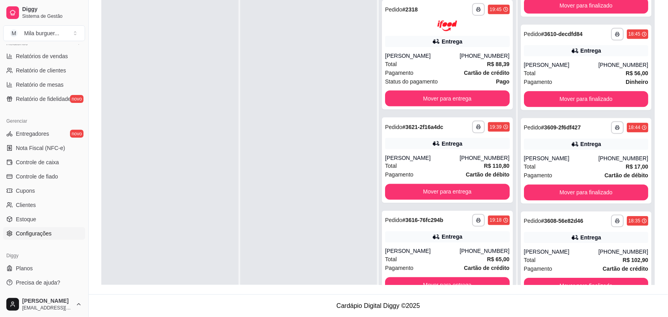
click at [40, 233] on span "Configurações" at bounding box center [34, 234] width 36 height 8
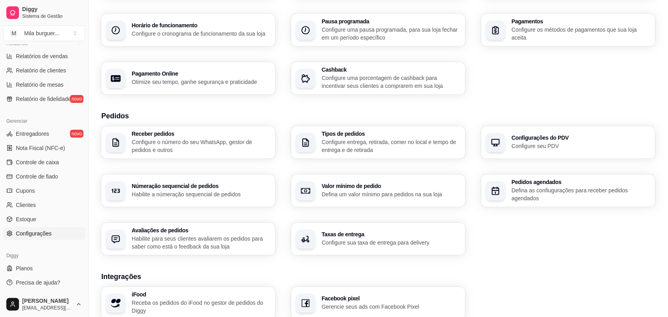
scroll to position [99, 0]
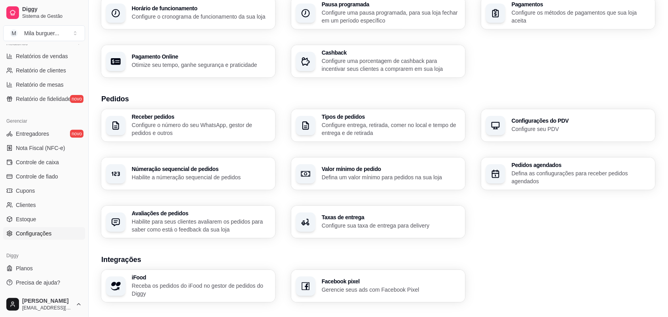
click at [188, 171] on h3 "Númeração sequencial de pedidos" at bounding box center [201, 169] width 139 height 6
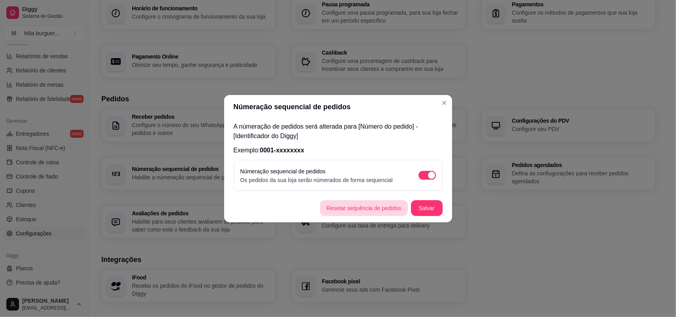
click at [368, 210] on button "Resetar sequência de pedidos" at bounding box center [363, 208] width 87 height 16
click at [240, 221] on footer "[PERSON_NAME] sequência de pedidos Salvar" at bounding box center [338, 208] width 228 height 28
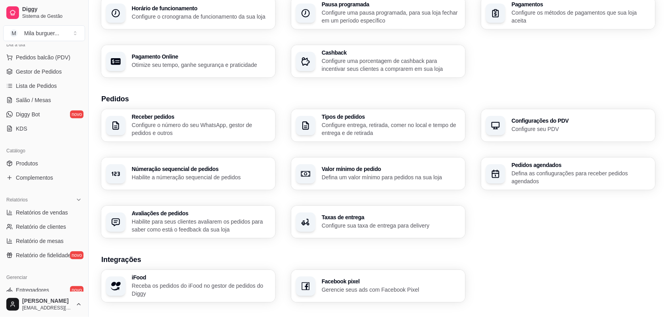
scroll to position [0, 0]
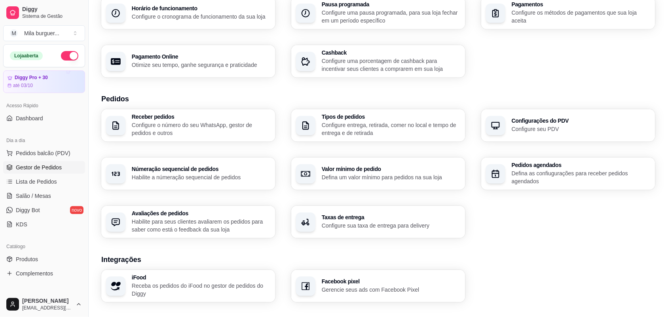
click at [21, 169] on span "Gestor de Pedidos" at bounding box center [39, 167] width 46 height 8
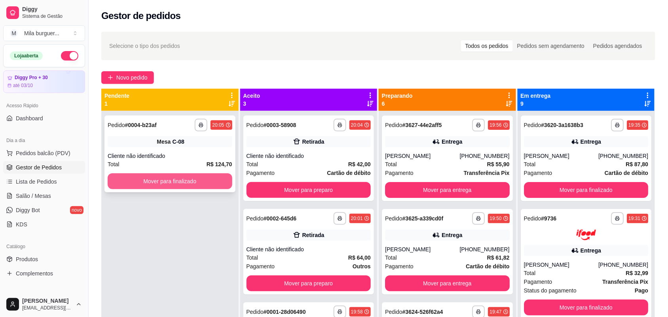
click at [166, 179] on button "Mover para finalizado" at bounding box center [170, 181] width 125 height 16
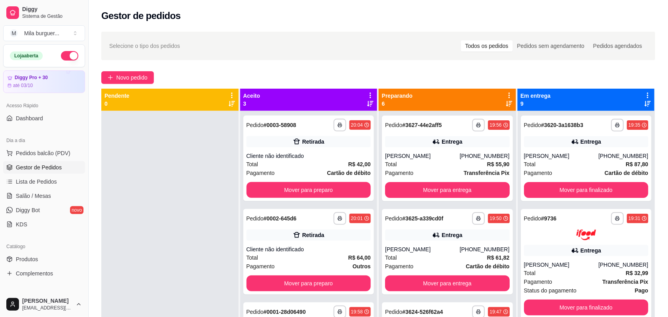
click at [305, 202] on div "**********" at bounding box center [308, 269] width 137 height 317
click at [306, 195] on button "Mover para preparo" at bounding box center [309, 190] width 125 height 16
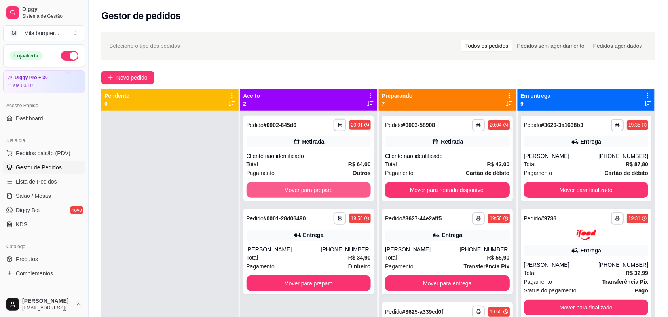
click at [307, 194] on button "Mover para preparo" at bounding box center [309, 190] width 125 height 16
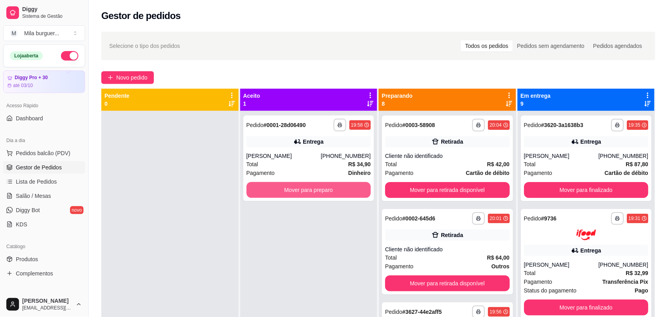
click at [307, 194] on button "Mover para preparo" at bounding box center [309, 190] width 125 height 16
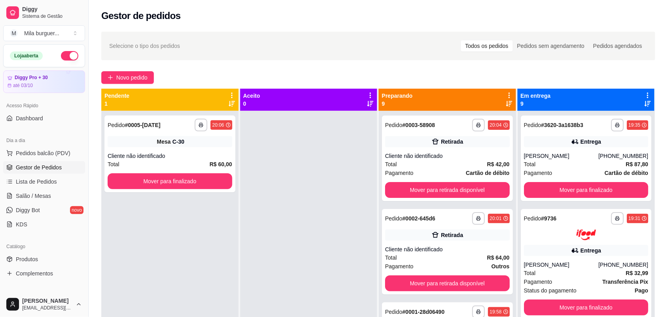
click at [32, 251] on div "Catálogo" at bounding box center [44, 246] width 82 height 13
click at [30, 255] on span "Produtos" at bounding box center [27, 259] width 22 height 8
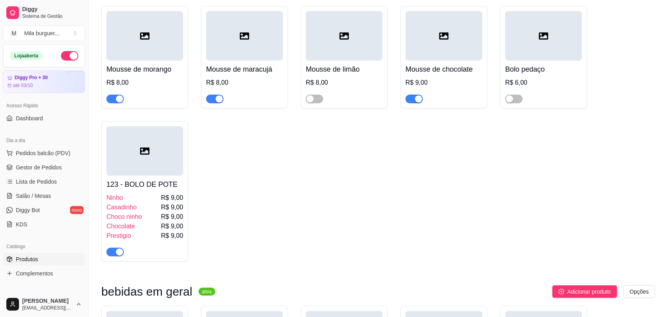
scroll to position [1633, 0]
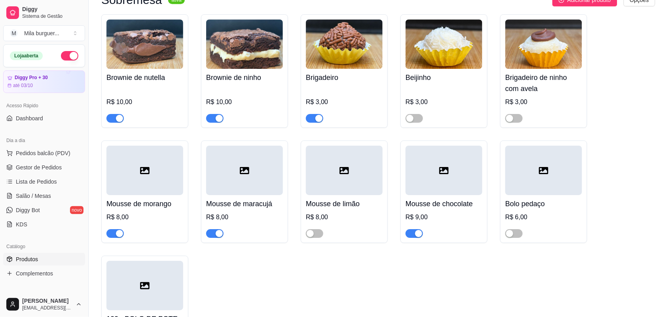
click at [120, 122] on div "button" at bounding box center [119, 118] width 7 height 7
click at [218, 122] on div "button" at bounding box center [219, 118] width 7 height 7
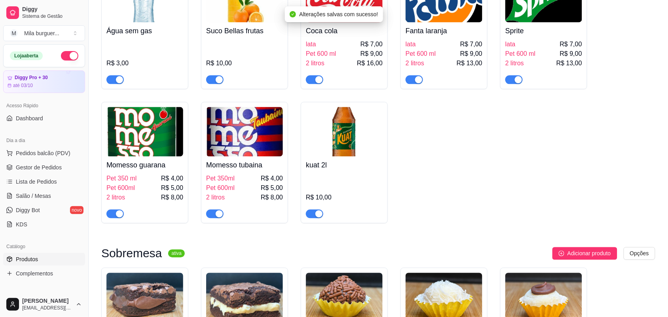
scroll to position [1336, 0]
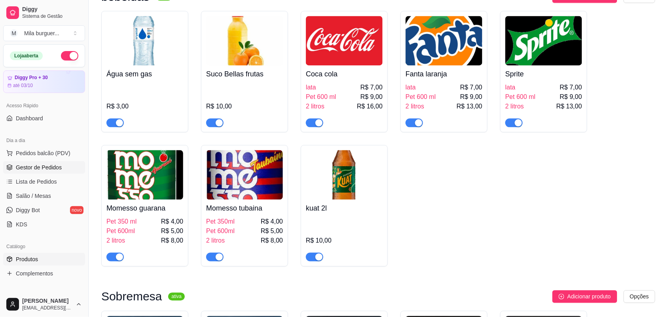
click at [34, 164] on span "Gestor de Pedidos" at bounding box center [39, 167] width 46 height 8
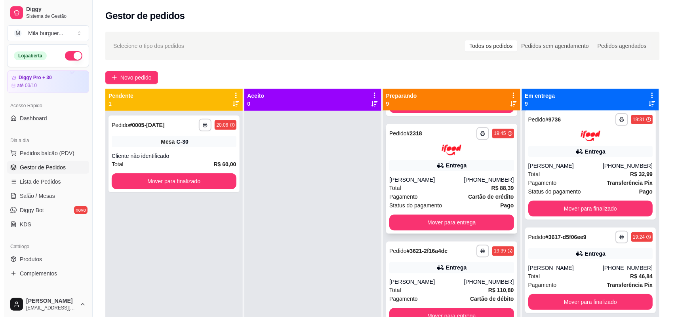
scroll to position [555, 0]
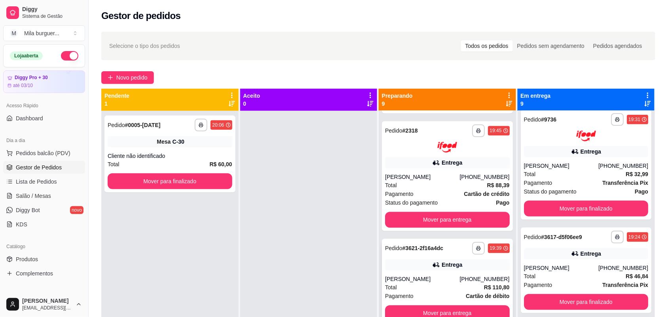
click at [412, 268] on div "Entrega" at bounding box center [447, 264] width 125 height 11
click at [192, 175] on button "Mover para finalizado" at bounding box center [170, 181] width 121 height 15
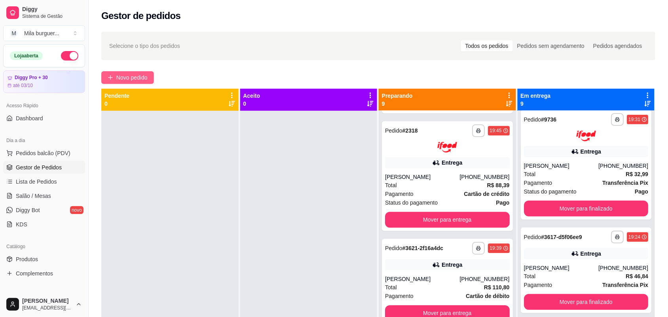
click at [118, 76] on span "Novo pedido" at bounding box center [131, 77] width 31 height 9
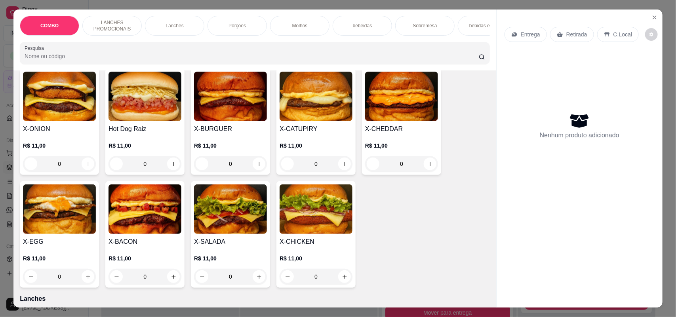
scroll to position [247, 0]
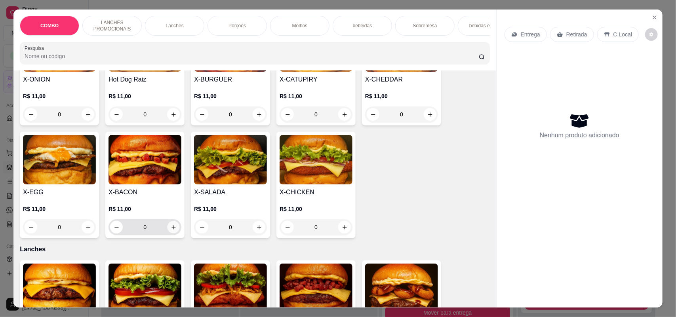
click at [171, 230] on icon "increase-product-quantity" at bounding box center [174, 227] width 6 height 6
type input "1"
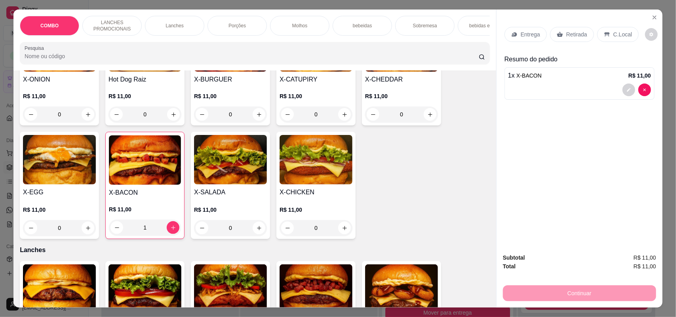
click at [529, 34] on p "Entrega" at bounding box center [529, 34] width 19 height 8
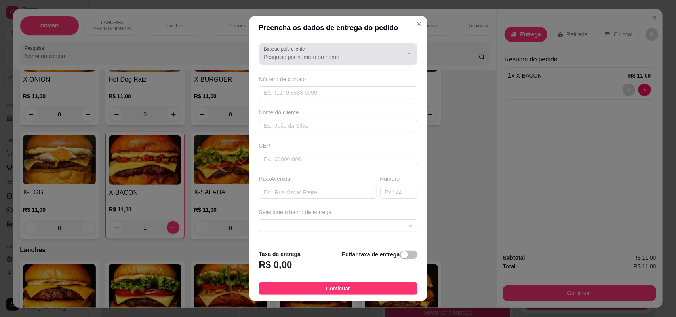
click at [351, 47] on div at bounding box center [338, 54] width 149 height 16
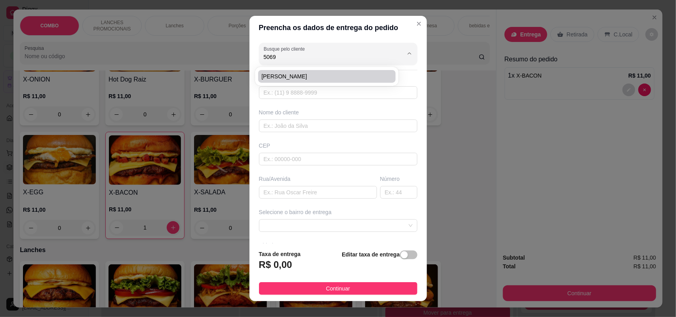
click at [334, 80] on span "[PERSON_NAME]" at bounding box center [322, 76] width 123 height 8
type input "[PERSON_NAME]"
type input "15991095069"
type input "[PERSON_NAME]"
type input "18079387"
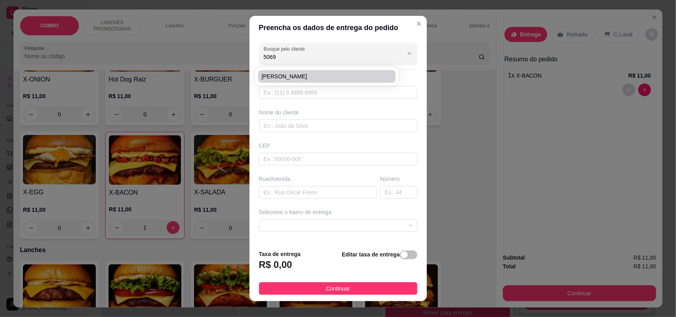
type input "Rua [PERSON_NAME]"
type input "380"
type input "SOROCABA"
type input "Rua oficina do saber"
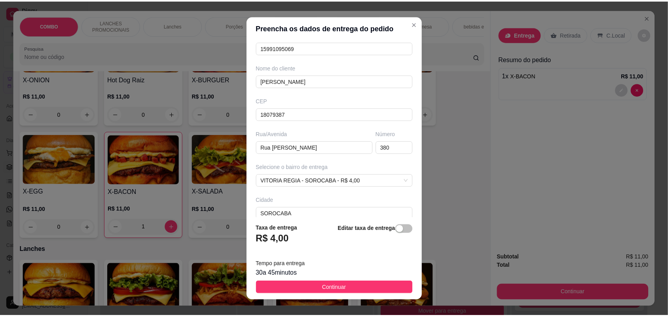
scroll to position [89, 0]
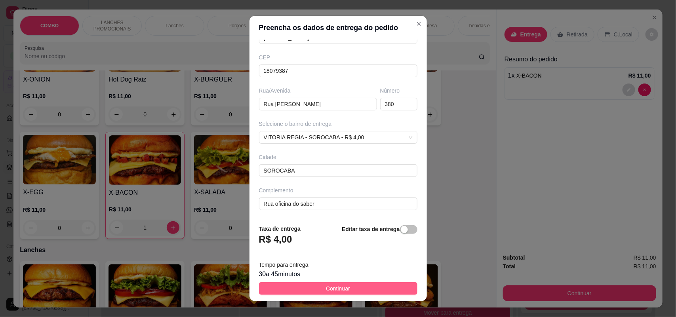
type input "[PERSON_NAME]"
click at [331, 287] on span "Continuar" at bounding box center [338, 288] width 24 height 9
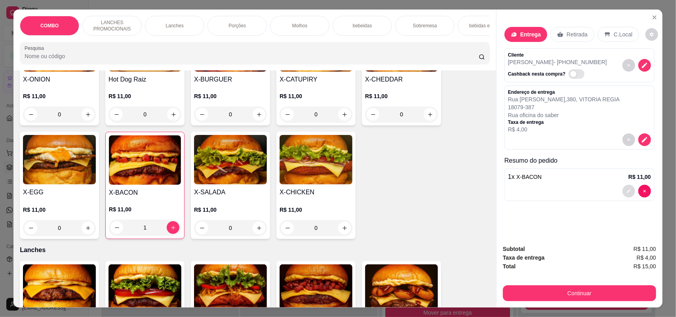
click at [627, 193] on icon "decrease-product-quantity" at bounding box center [628, 191] width 5 height 5
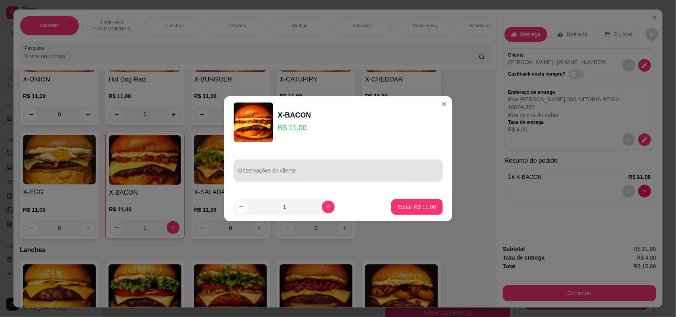
click at [335, 171] on input "Observações do cliente" at bounding box center [337, 174] width 199 height 8
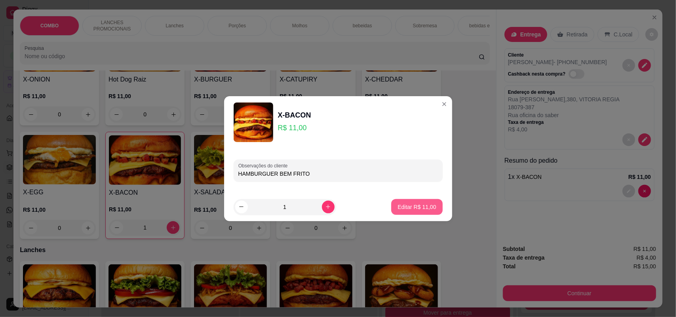
type input "HAMBURGUER BEM FRITO"
click at [399, 210] on p "Editar R$ 11,00" at bounding box center [416, 207] width 38 height 8
type input "0"
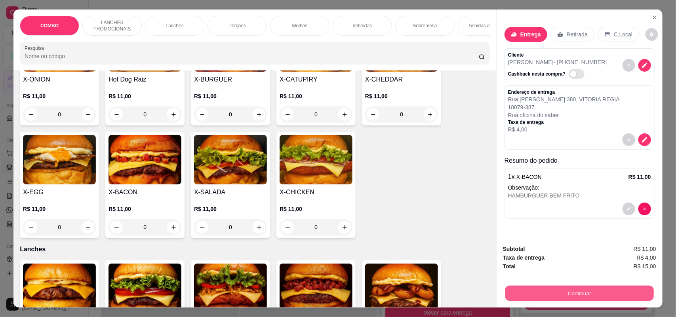
click at [574, 294] on button "Continuar" at bounding box center [579, 293] width 148 height 15
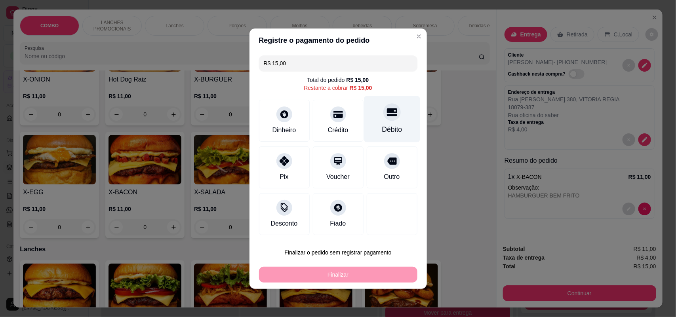
click at [389, 122] on div "Débito" at bounding box center [392, 119] width 56 height 46
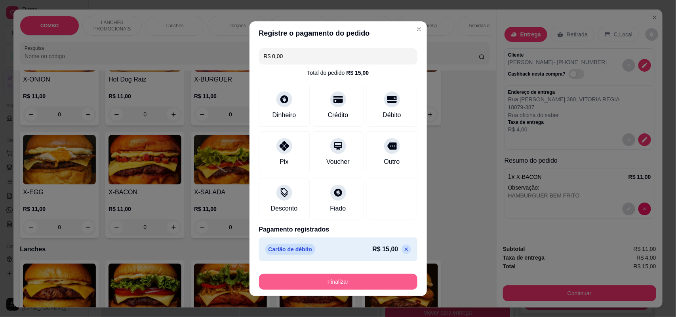
click at [370, 280] on button "Finalizar" at bounding box center [338, 282] width 158 height 16
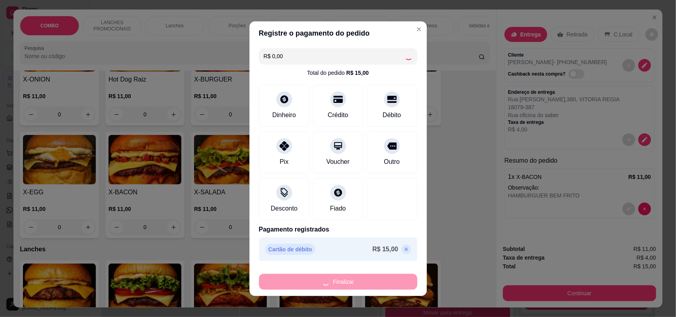
type input "-R$ 15,00"
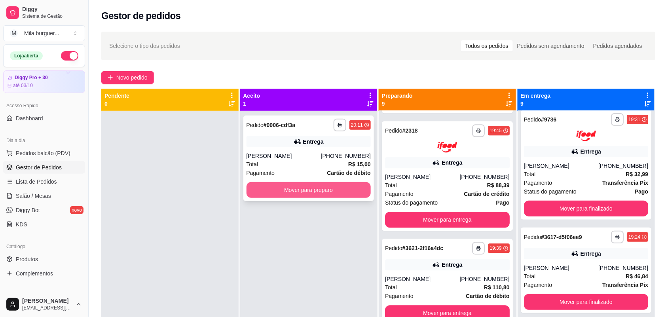
click at [332, 191] on button "Mover para preparo" at bounding box center [309, 190] width 125 height 16
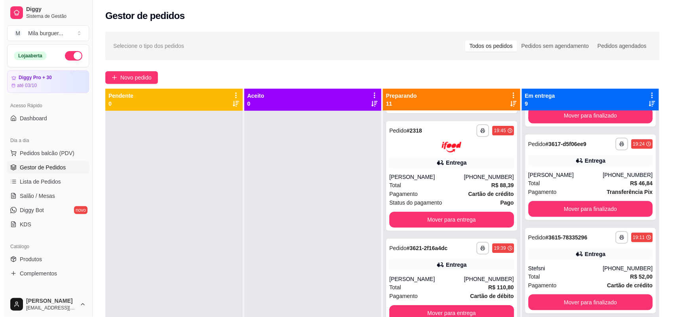
scroll to position [99, 0]
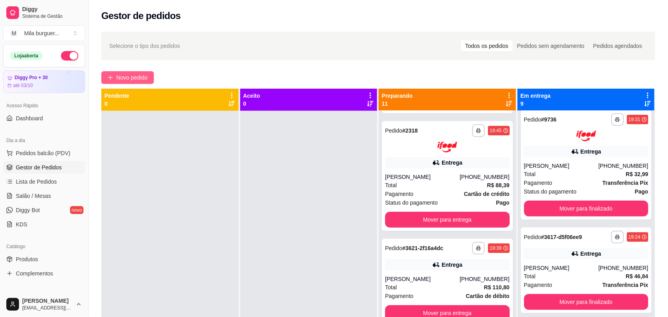
click at [143, 75] on span "Novo pedido" at bounding box center [131, 77] width 31 height 9
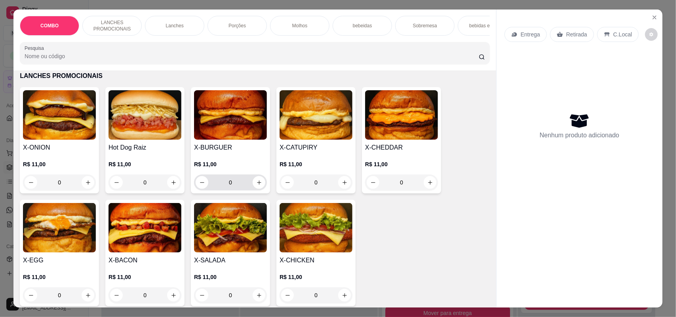
scroll to position [297, 0]
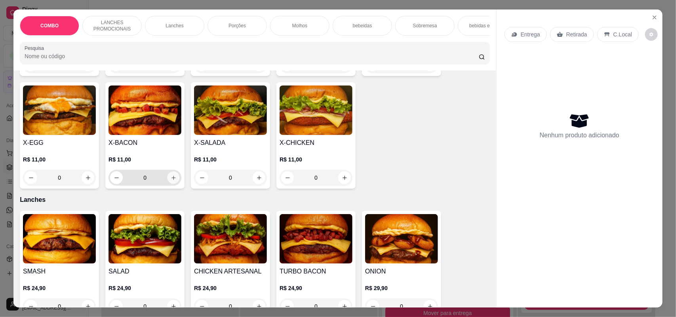
click at [167, 181] on button "increase-product-quantity" at bounding box center [173, 178] width 12 height 12
type input "1"
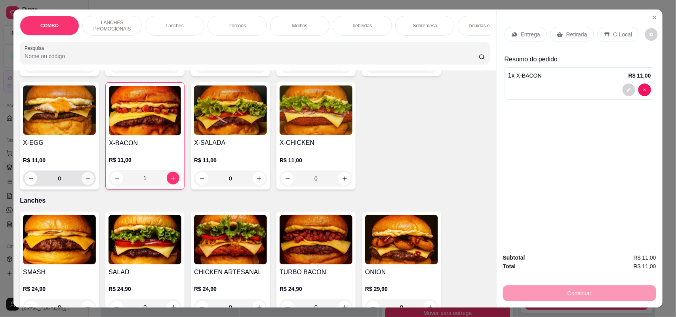
click at [85, 182] on icon "increase-product-quantity" at bounding box center [88, 179] width 6 height 6
type input "1"
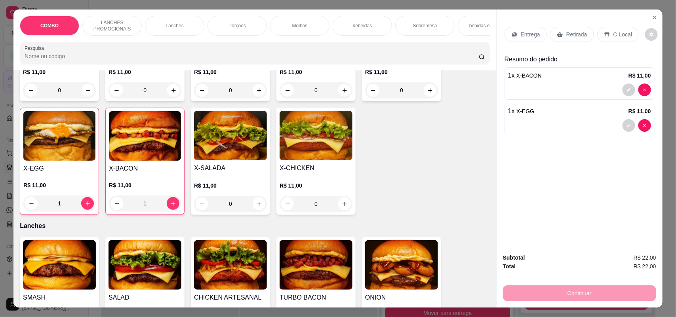
scroll to position [247, 0]
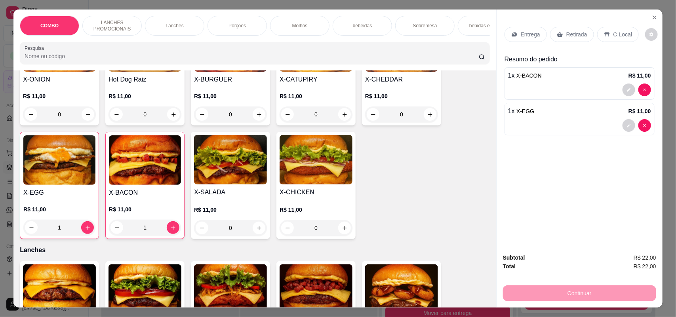
click at [433, 119] on div "0" at bounding box center [401, 114] width 73 height 16
click at [427, 118] on icon "increase-product-quantity" at bounding box center [430, 115] width 6 height 6
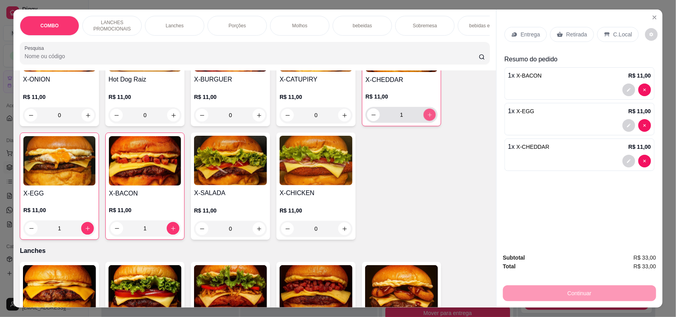
click at [426, 119] on button "increase-product-quantity" at bounding box center [430, 115] width 12 height 12
type input "2"
click at [528, 32] on p "Entrega" at bounding box center [529, 34] width 19 height 8
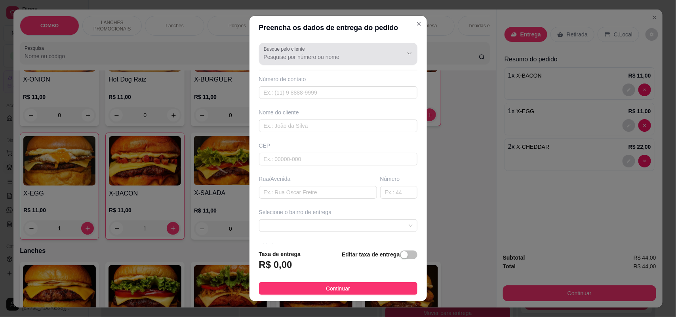
click at [348, 51] on div at bounding box center [338, 54] width 149 height 16
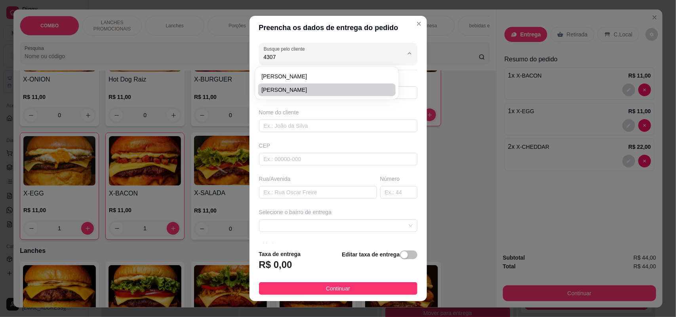
click at [312, 91] on span "[PERSON_NAME]" at bounding box center [322, 90] width 123 height 8
type input "[PERSON_NAME]"
type input "15997854307"
type input "[PERSON_NAME]"
type input "18071036"
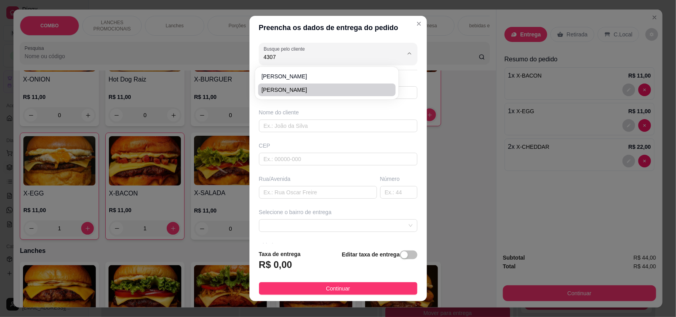
type input "[PERSON_NAME]"
type input "1815"
type input "SOROCABA"
type input "quadra O lote 11"
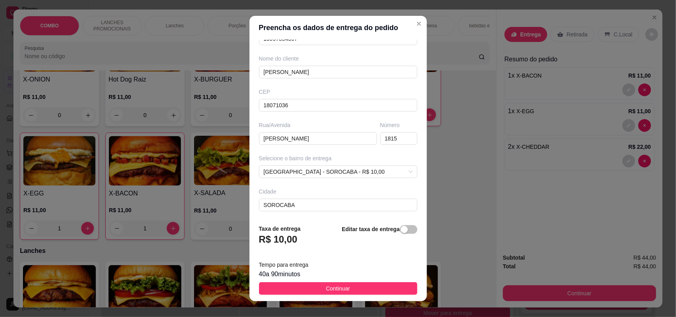
scroll to position [55, 0]
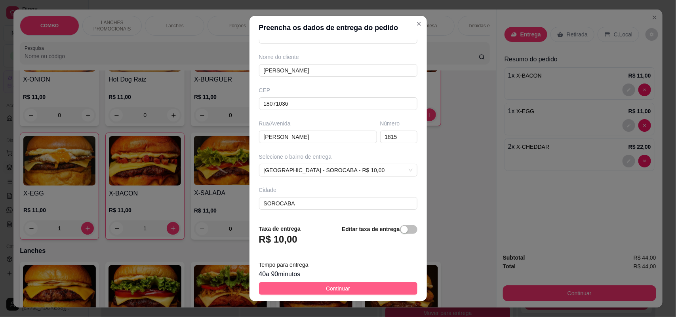
type input "[PERSON_NAME]"
click at [351, 288] on button "Continuar" at bounding box center [338, 288] width 158 height 13
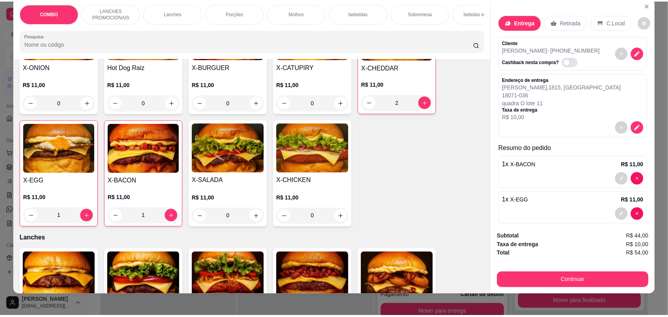
scroll to position [16, 0]
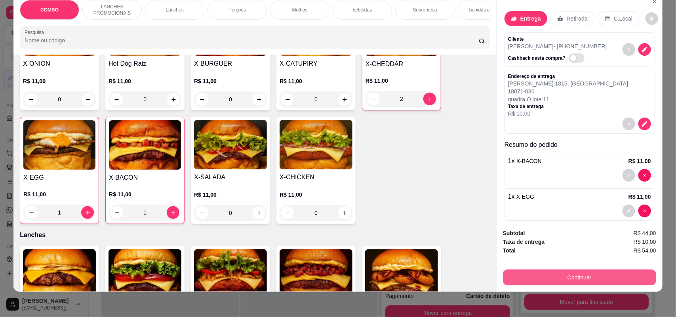
click at [576, 282] on button "Continuar" at bounding box center [579, 278] width 153 height 16
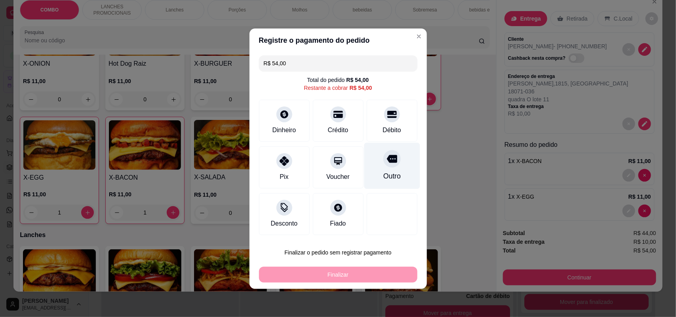
click at [401, 173] on div "Outro" at bounding box center [392, 165] width 56 height 46
type input "R$ 0,00"
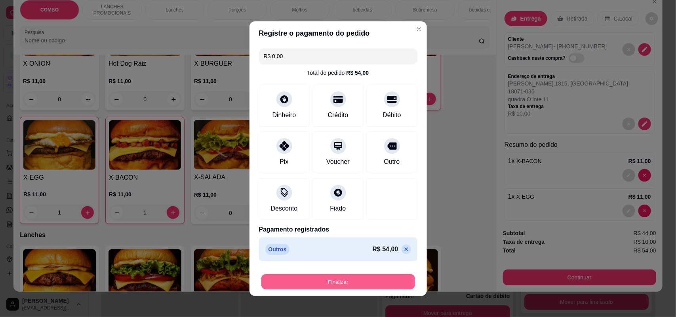
click at [391, 280] on button "Finalizar" at bounding box center [338, 281] width 154 height 15
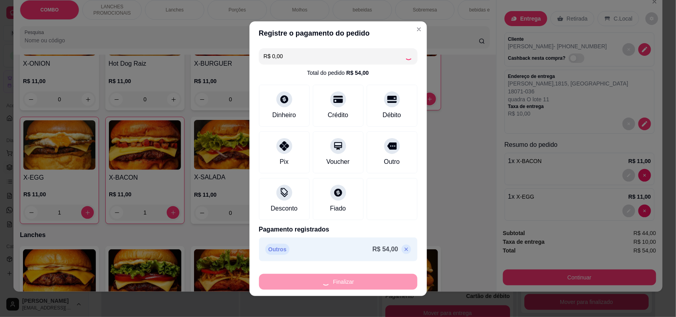
type input "0"
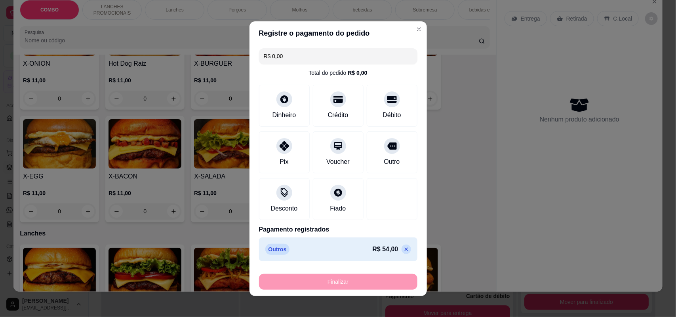
type input "-R$ 54,00"
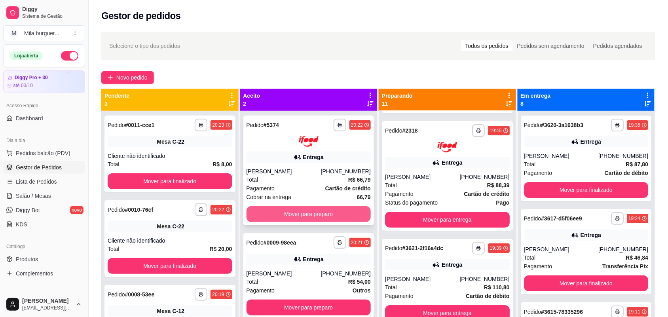
click at [330, 218] on button "Mover para preparo" at bounding box center [309, 214] width 125 height 16
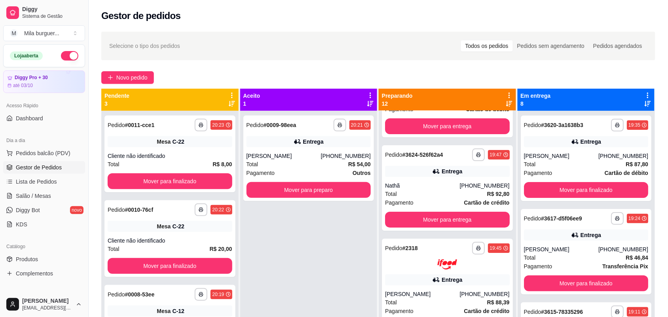
scroll to position [915, 0]
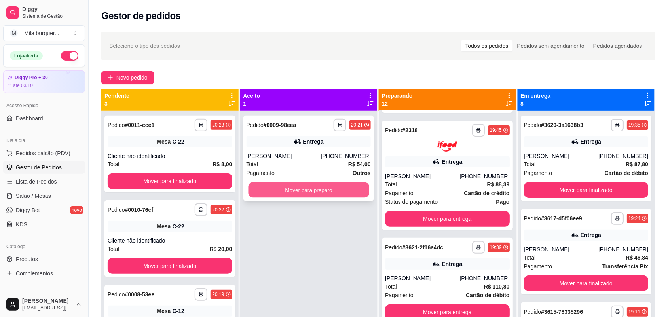
click at [325, 191] on button "Mover para preparo" at bounding box center [308, 189] width 121 height 15
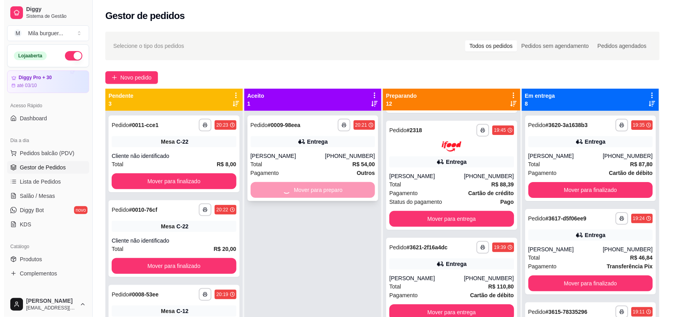
scroll to position [1008, 0]
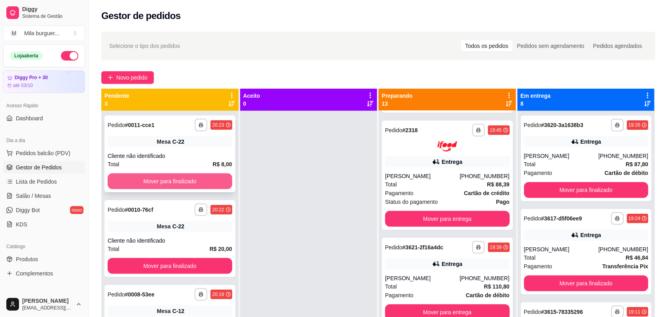
click at [147, 185] on button "Mover para finalizado" at bounding box center [170, 181] width 125 height 16
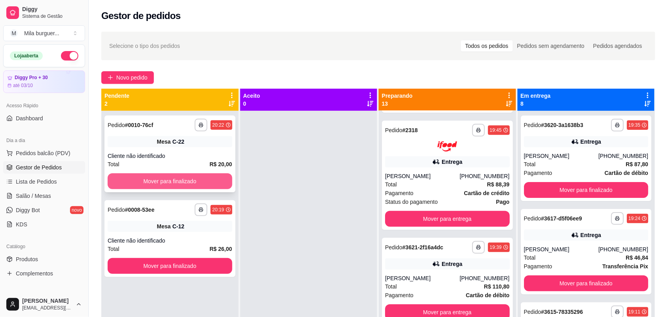
click at [147, 182] on button "Mover para finalizado" at bounding box center [170, 181] width 125 height 16
click at [147, 258] on button "Mover para finalizado" at bounding box center [170, 266] width 125 height 16
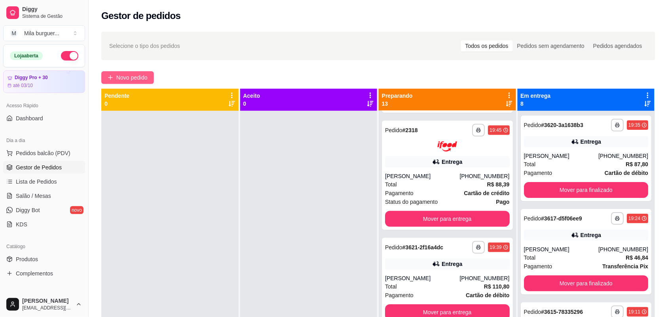
click at [138, 73] on span "Novo pedido" at bounding box center [131, 77] width 31 height 9
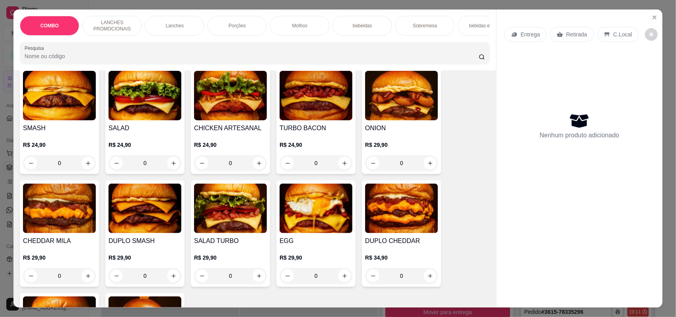
scroll to position [445, 0]
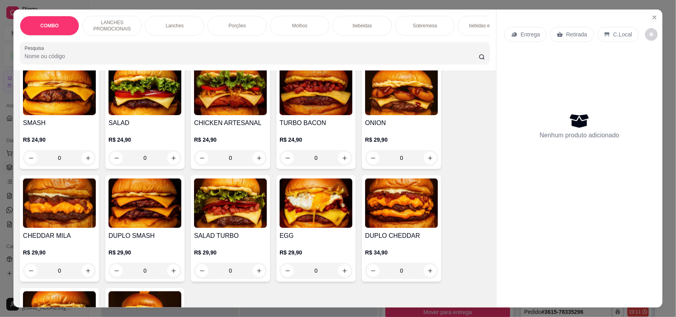
click at [82, 279] on div "0" at bounding box center [59, 271] width 73 height 16
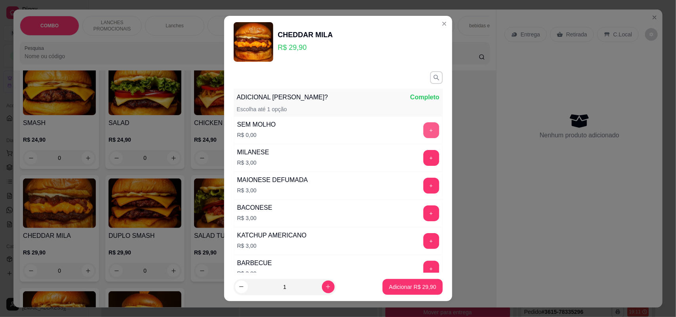
click at [423, 129] on button "+" at bounding box center [431, 130] width 16 height 16
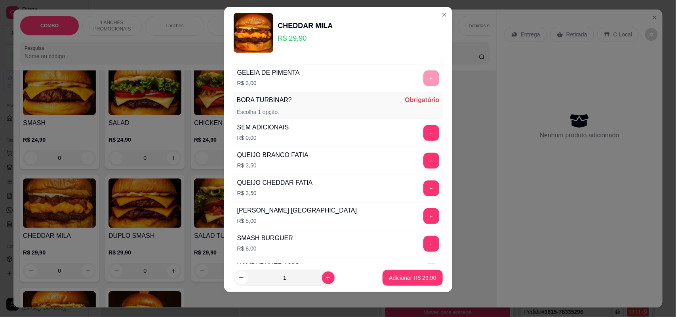
scroll to position [272, 0]
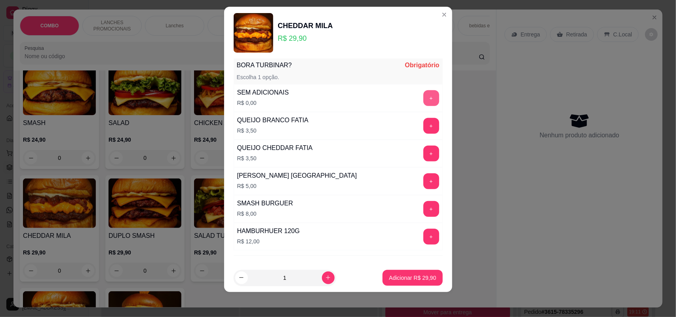
click at [423, 93] on button "+" at bounding box center [431, 98] width 16 height 16
click at [325, 277] on icon "increase-product-quantity" at bounding box center [328, 278] width 6 height 6
type input "2"
click at [405, 272] on button "Adicionar R$ 59,80" at bounding box center [413, 277] width 58 height 15
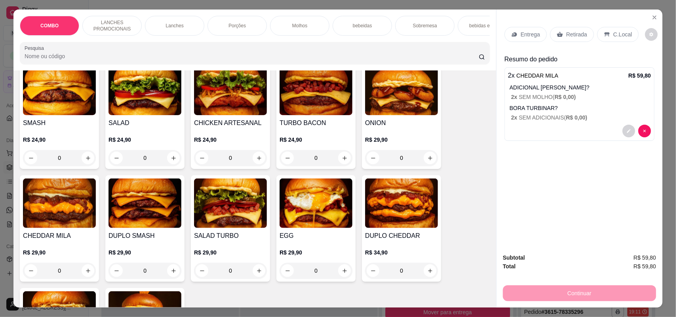
click at [242, 27] on div "Porções" at bounding box center [236, 26] width 59 height 20
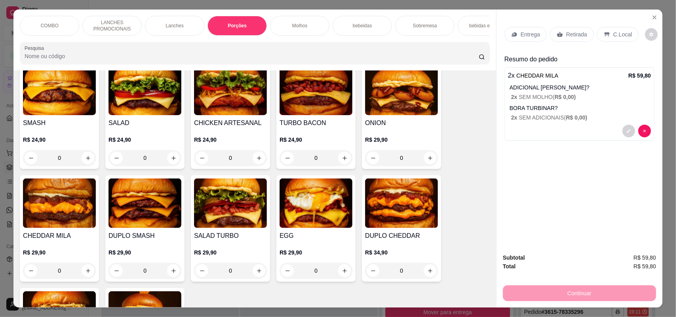
scroll to position [16, 0]
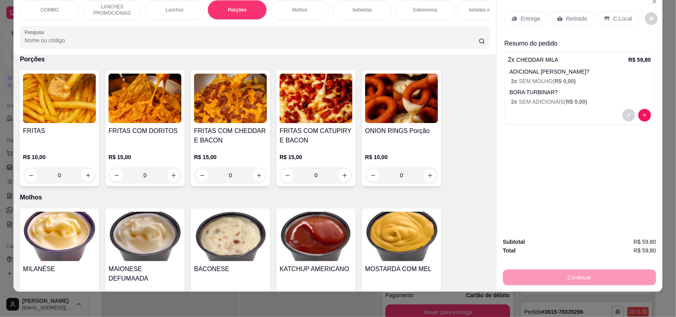
click at [83, 179] on div "0" at bounding box center [59, 175] width 73 height 16
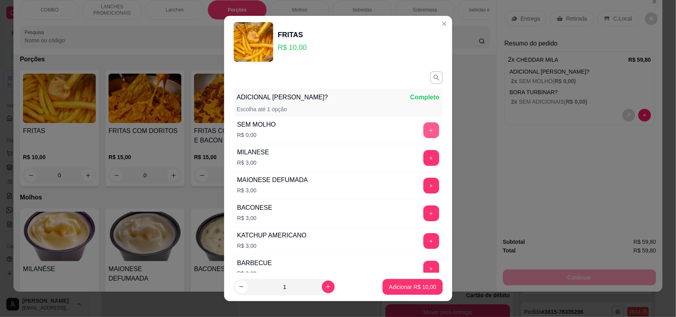
click at [423, 132] on button "+" at bounding box center [431, 130] width 16 height 16
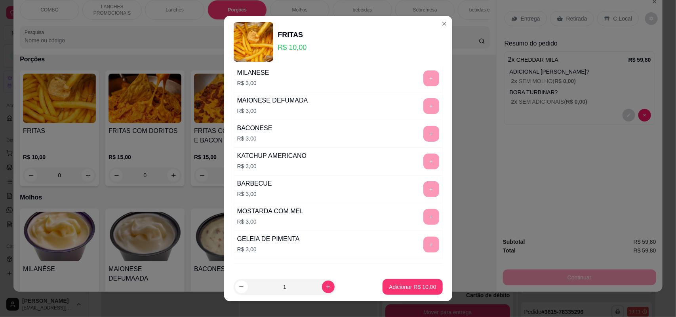
scroll to position [118, 0]
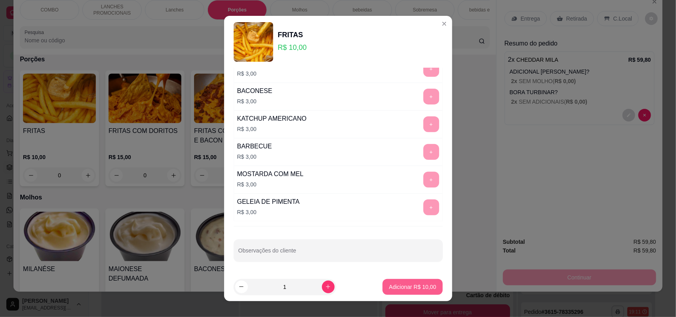
click at [406, 283] on p "Adicionar R$ 10,00" at bounding box center [412, 287] width 47 height 8
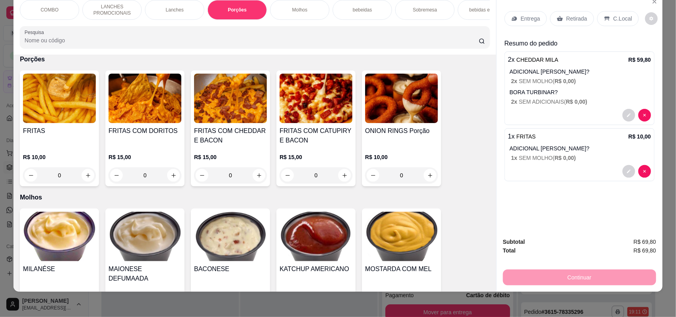
click at [303, 7] on p "Molhos" at bounding box center [299, 10] width 15 height 6
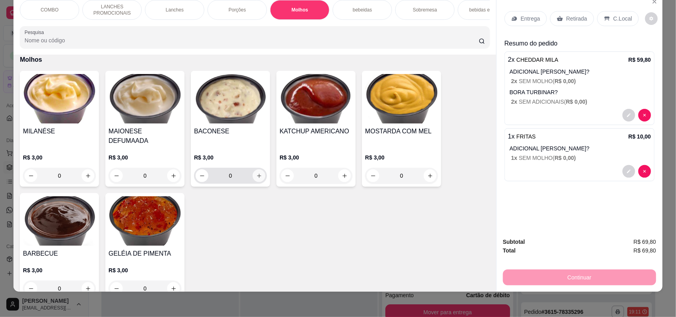
click at [256, 173] on icon "increase-product-quantity" at bounding box center [259, 176] width 6 height 6
type input "1"
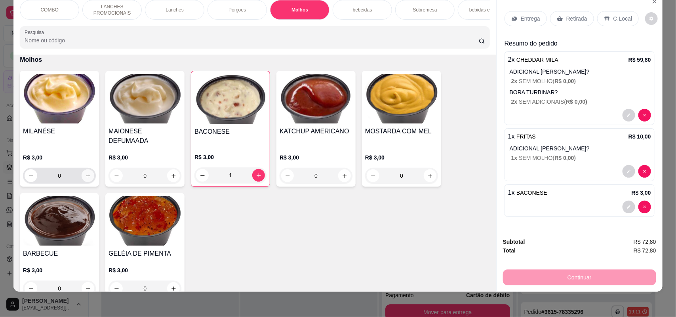
click at [82, 171] on button "increase-product-quantity" at bounding box center [88, 175] width 13 height 13
type input "1"
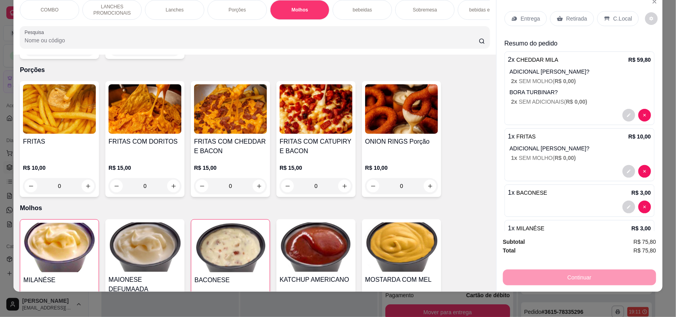
scroll to position [0, 0]
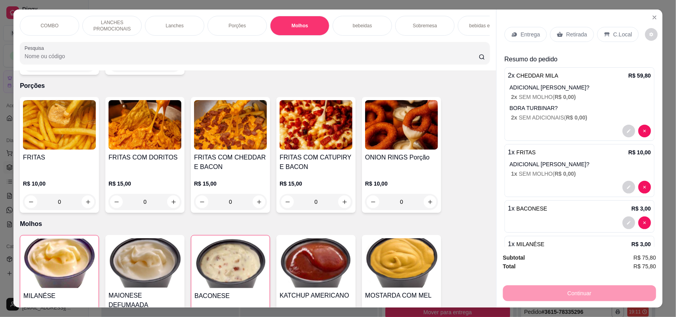
click at [523, 32] on p "Entrega" at bounding box center [529, 34] width 19 height 8
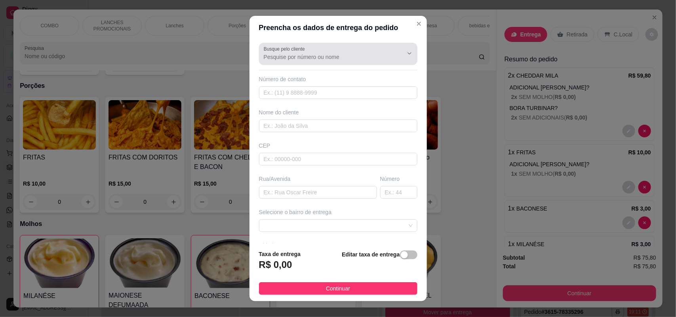
click at [337, 51] on div at bounding box center [338, 54] width 149 height 16
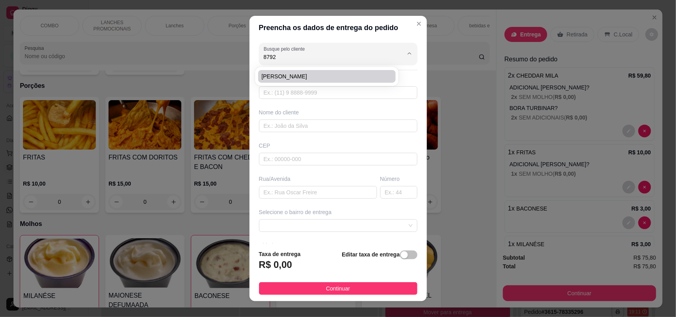
click at [321, 80] on li "[PERSON_NAME]" at bounding box center [326, 76] width 137 height 13
type input "[PERSON_NAME]"
type input "15996898792"
type input "[PERSON_NAME]"
type input "18079302"
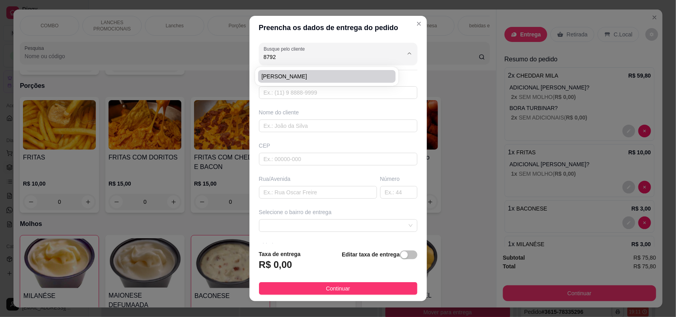
type input "Rua [PERSON_NAME]"
type input "133"
type input "Sorocaba"
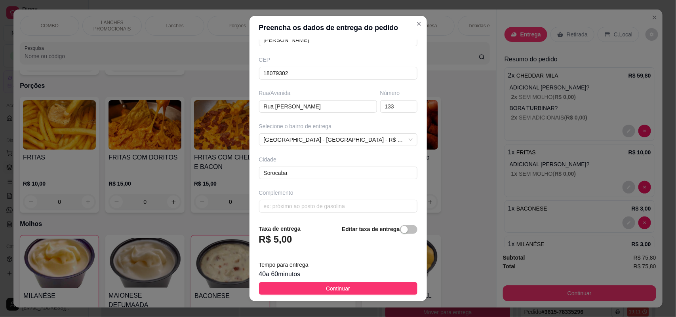
scroll to position [89, 0]
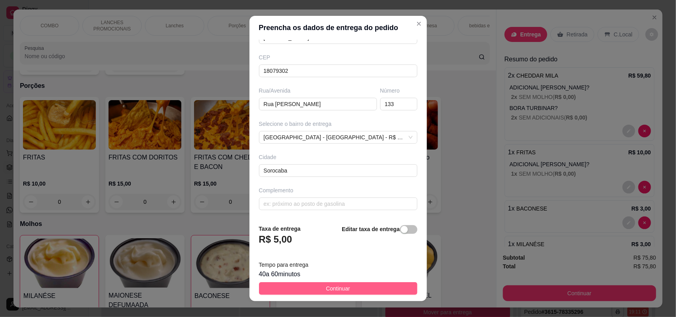
type input "[PERSON_NAME]"
click at [326, 290] on span "Continuar" at bounding box center [338, 288] width 24 height 9
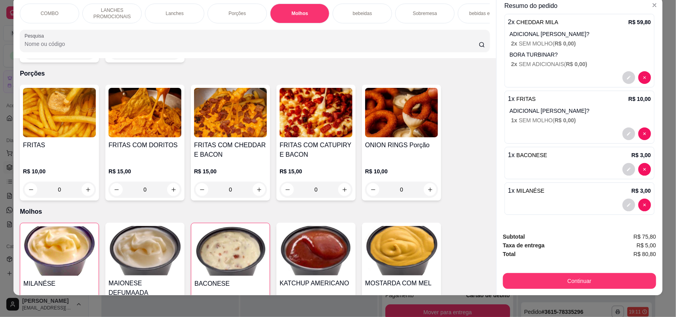
scroll to position [16, 0]
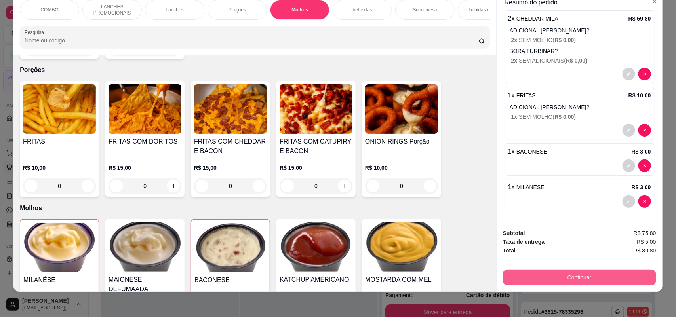
click at [557, 277] on button "Continuar" at bounding box center [579, 278] width 153 height 16
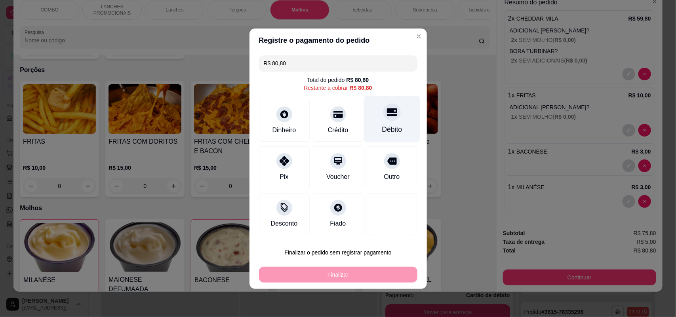
click at [389, 124] on div "Débito" at bounding box center [392, 129] width 20 height 10
type input "R$ 0,00"
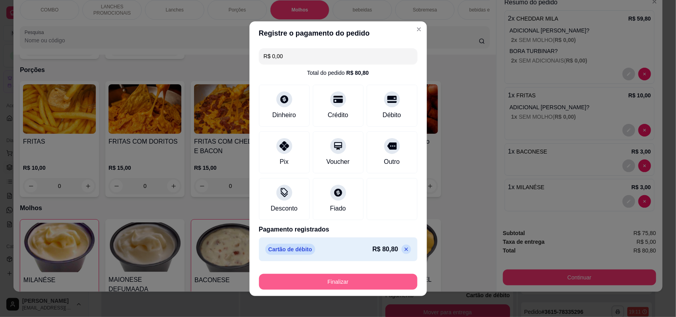
click at [337, 283] on button "Finalizar" at bounding box center [338, 282] width 158 height 16
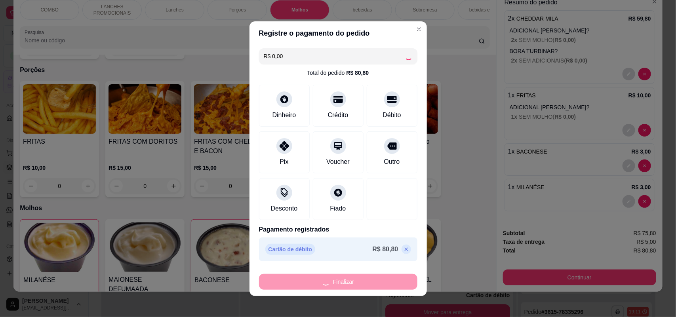
click at [337, 283] on div "Finalizar" at bounding box center [338, 282] width 158 height 16
type input "0"
type input "-R$ 80,80"
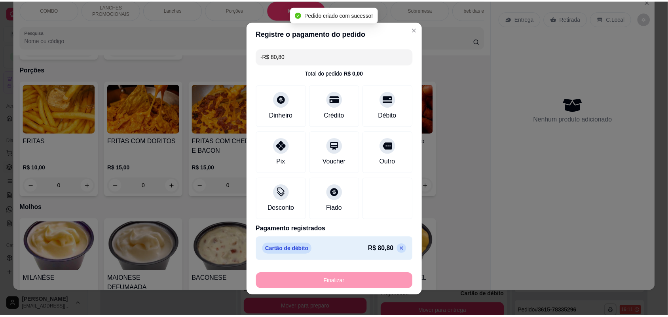
scroll to position [0, 0]
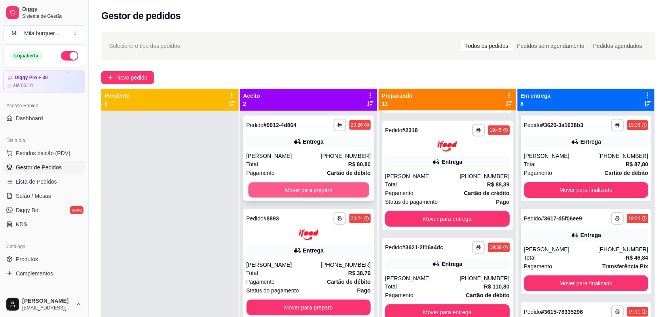
click at [339, 197] on button "Mover para preparo" at bounding box center [308, 189] width 121 height 15
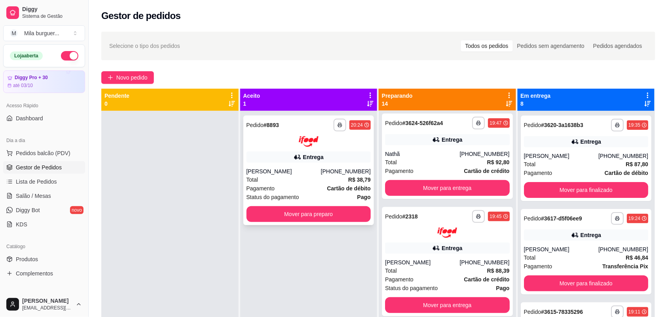
scroll to position [1102, 0]
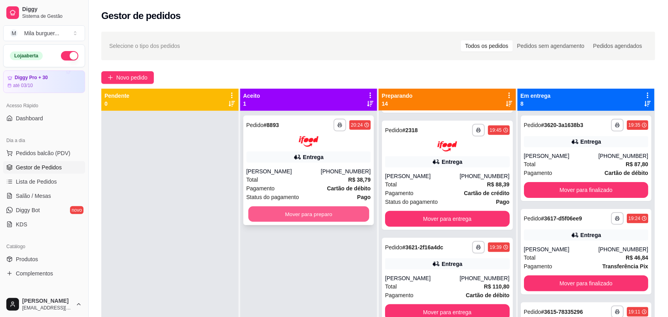
click at [333, 218] on button "Mover para preparo" at bounding box center [308, 213] width 121 height 15
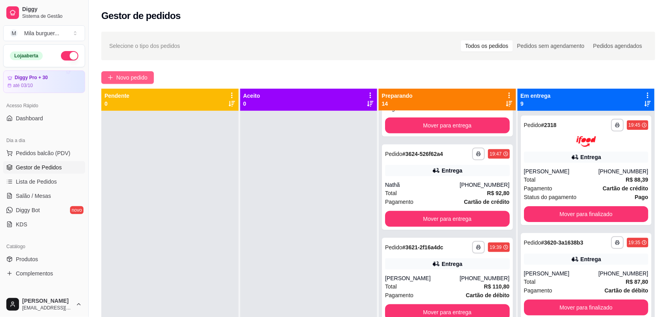
click at [123, 78] on span "Novo pedido" at bounding box center [131, 77] width 31 height 9
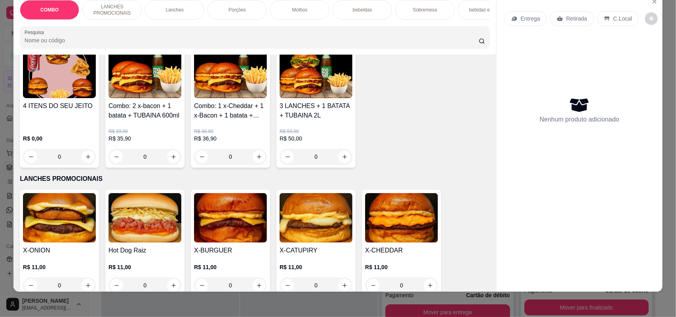
scroll to position [198, 0]
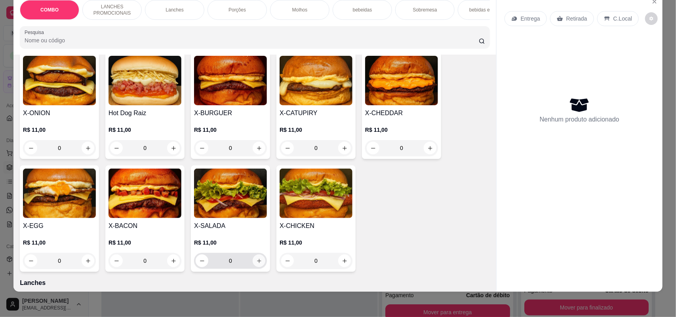
click at [256, 264] on icon "increase-product-quantity" at bounding box center [259, 261] width 6 height 6
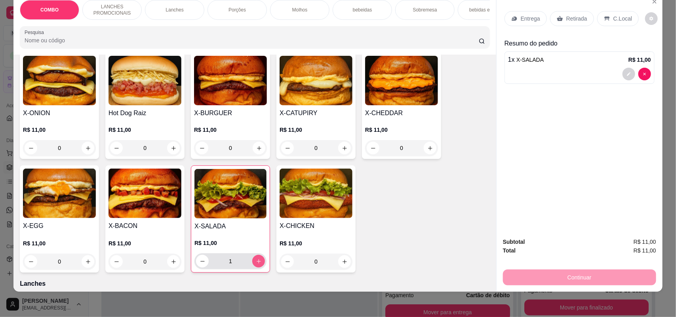
click at [256, 264] on icon "increase-product-quantity" at bounding box center [259, 261] width 6 height 6
type input "2"
click at [85, 265] on icon "increase-product-quantity" at bounding box center [88, 262] width 6 height 6
type input "1"
click at [519, 14] on div "Entrega" at bounding box center [525, 18] width 42 height 15
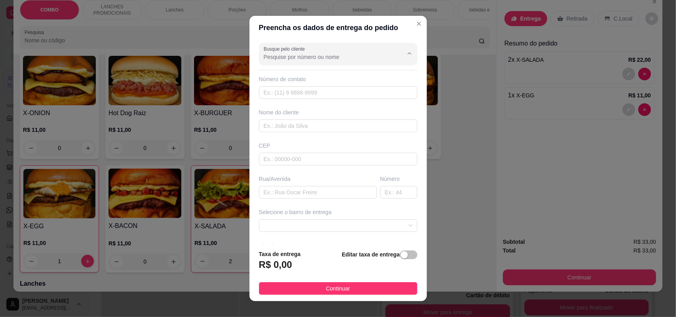
click at [344, 58] on input "Busque pelo cliente" at bounding box center [327, 57] width 127 height 8
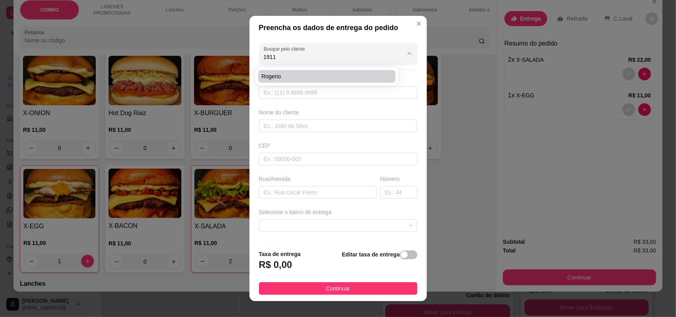
click at [333, 76] on span "Rogerio" at bounding box center [322, 76] width 123 height 8
type input "Rogerio"
type input "15997141911"
type input "Rogerio"
type input "[PERSON_NAME]"
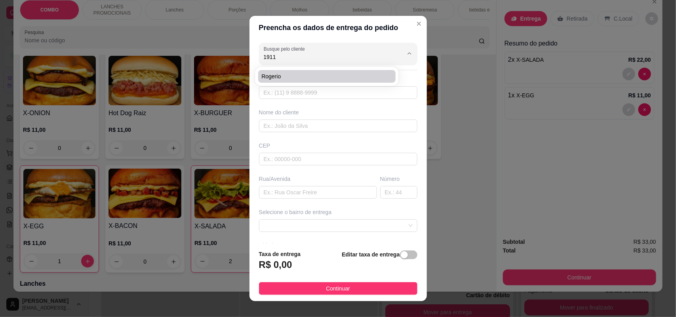
type input "17"
type input "SOROCABA"
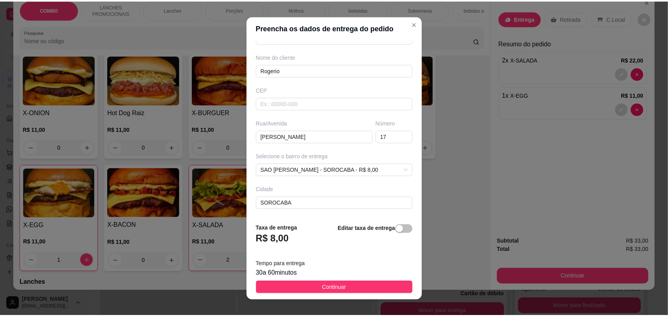
scroll to position [9, 0]
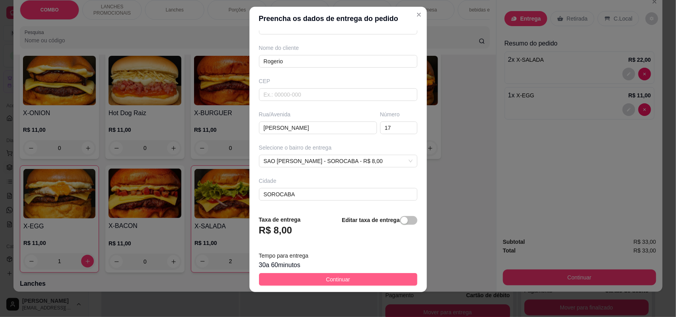
type input "Rogerio"
click at [327, 278] on span "Continuar" at bounding box center [338, 279] width 24 height 9
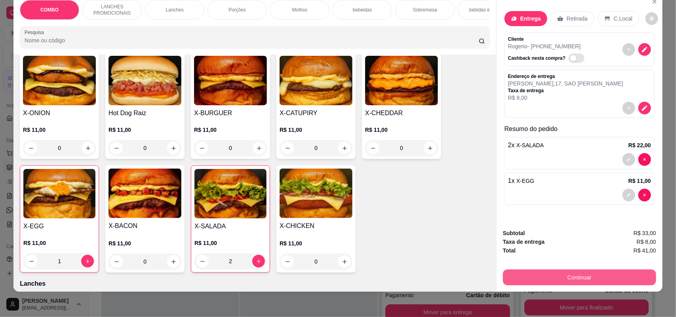
click at [580, 274] on button "Continuar" at bounding box center [579, 278] width 153 height 16
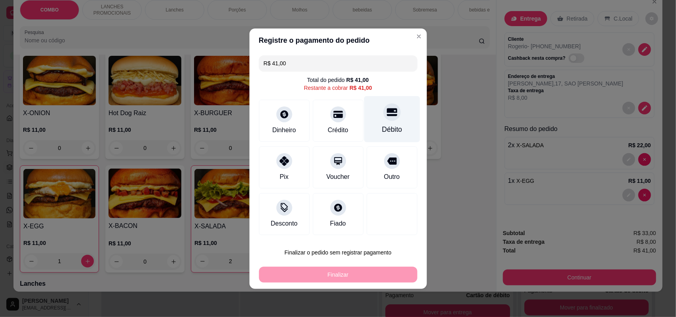
click at [391, 121] on div "Débito" at bounding box center [392, 119] width 56 height 46
type input "R$ 0,00"
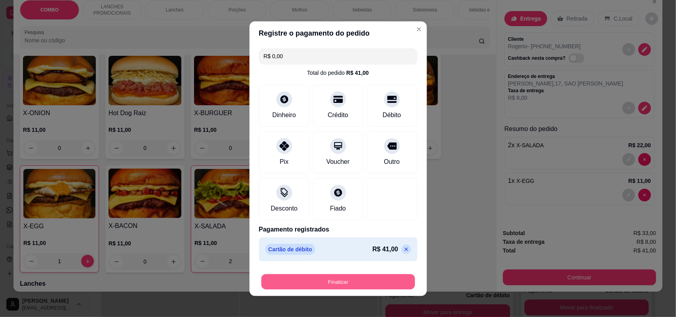
click at [351, 283] on button "Finalizar" at bounding box center [338, 281] width 154 height 15
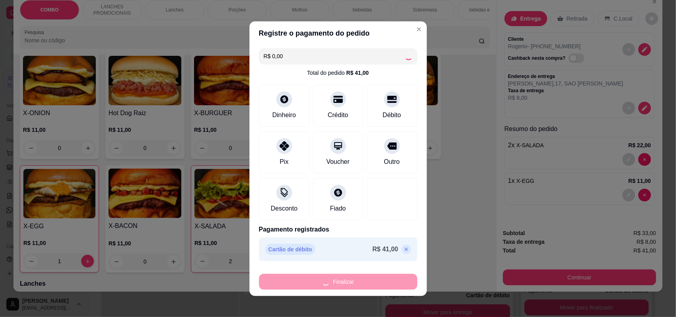
type input "0"
type input "-R$ 41,00"
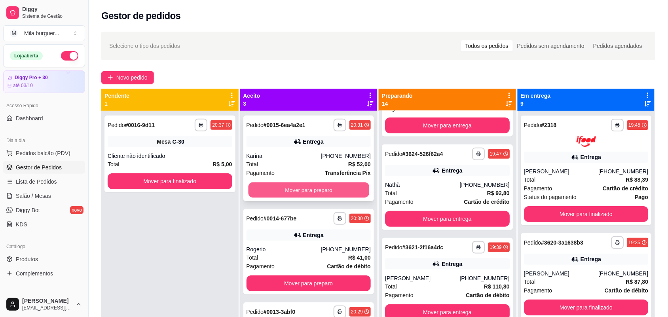
click at [312, 183] on button "Mover para preparo" at bounding box center [308, 189] width 121 height 15
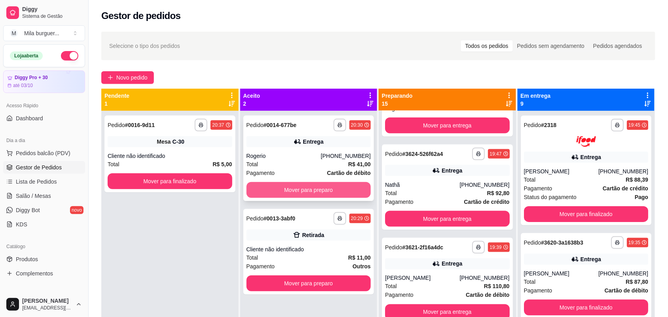
click at [311, 186] on button "Mover para preparo" at bounding box center [309, 190] width 125 height 16
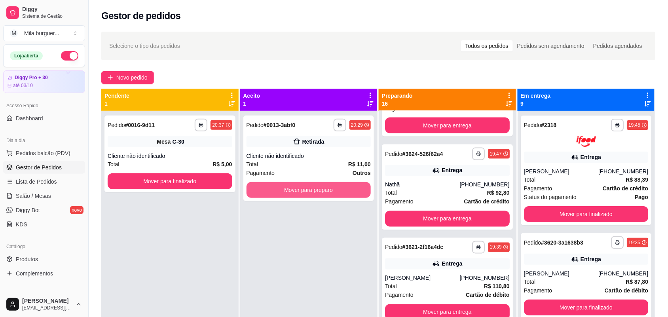
click at [311, 186] on button "Mover para preparo" at bounding box center [309, 190] width 125 height 16
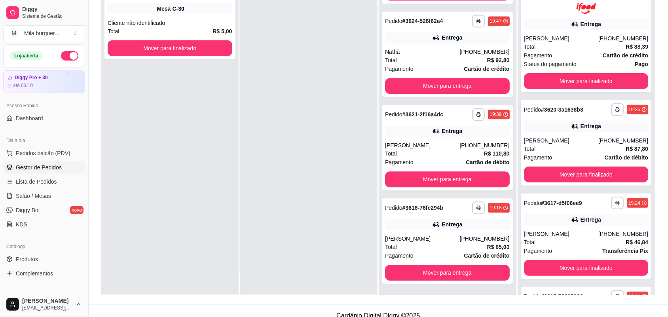
scroll to position [121, 0]
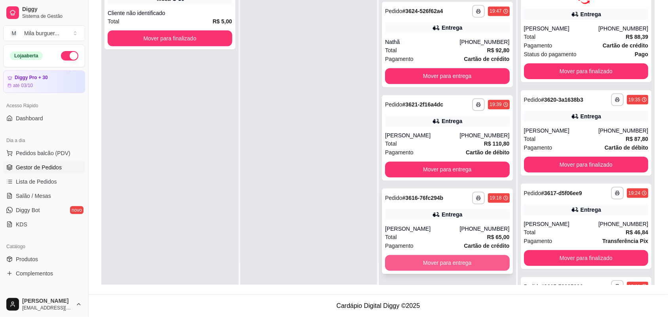
click at [400, 266] on button "Mover para entrega" at bounding box center [447, 263] width 125 height 16
click at [401, 264] on button "Mover para entrega" at bounding box center [447, 263] width 125 height 16
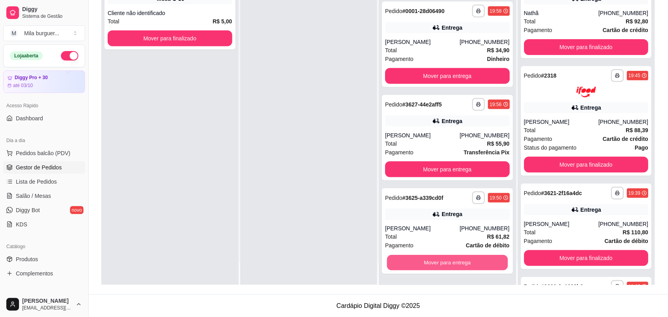
click at [401, 264] on button "Mover para entrega" at bounding box center [447, 262] width 121 height 15
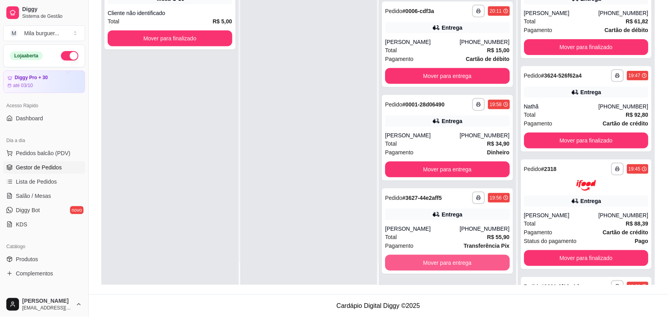
click at [401, 264] on button "Mover para entrega" at bounding box center [447, 263] width 125 height 16
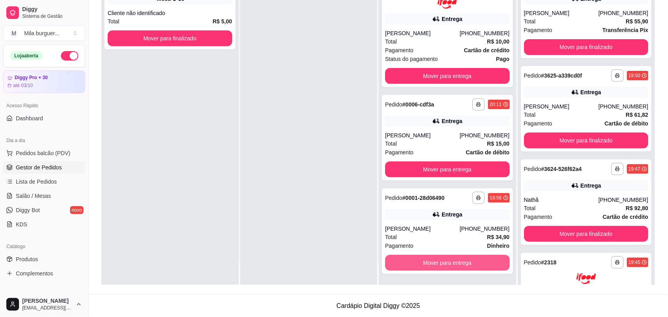
scroll to position [915, 0]
click at [401, 264] on button "Mover para entrega" at bounding box center [447, 263] width 125 height 16
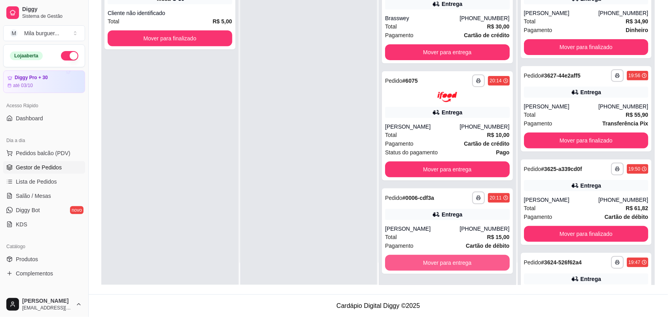
scroll to position [822, 0]
click at [401, 264] on button "Mover para entrega" at bounding box center [447, 262] width 121 height 15
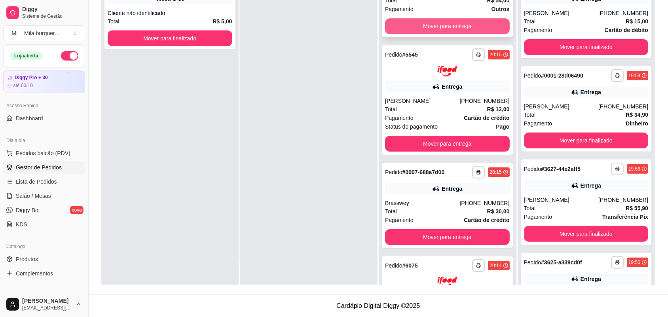
scroll to position [728, 0]
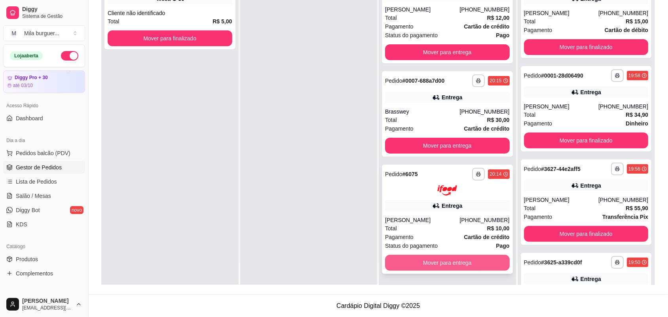
click at [412, 258] on button "Mover para entrega" at bounding box center [447, 263] width 125 height 16
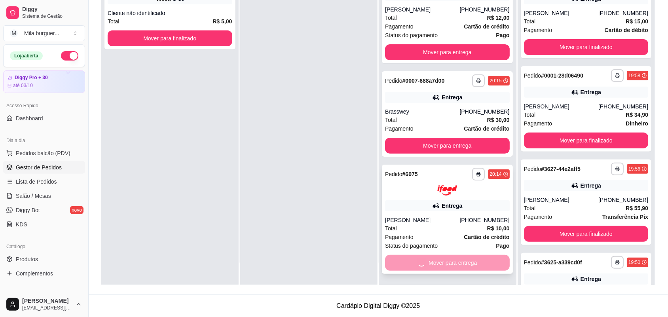
click at [412, 258] on div "Mover para entrega" at bounding box center [447, 263] width 125 height 16
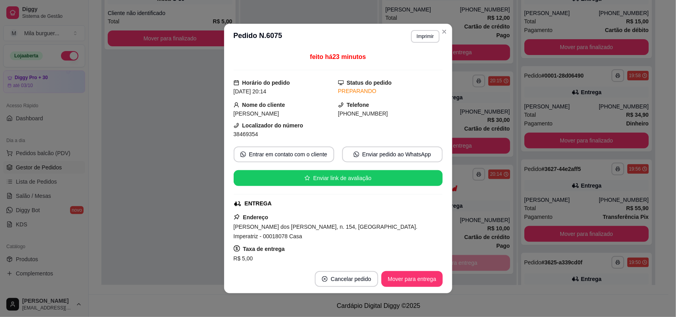
click at [446, 249] on div "feito há 23 minutos Horário do pedido [DATE] 20:14 Status do pedido PREPARANDO …" at bounding box center [338, 157] width 228 height 216
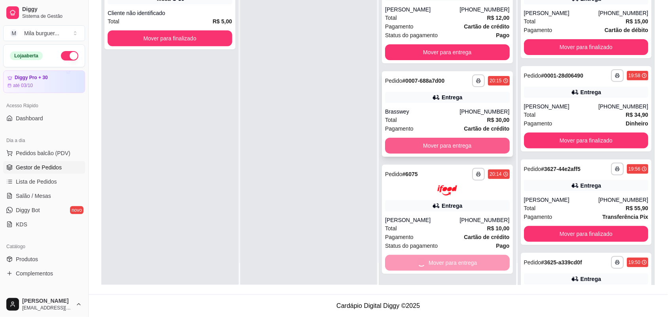
click at [434, 148] on button "Mover para entrega" at bounding box center [447, 146] width 125 height 16
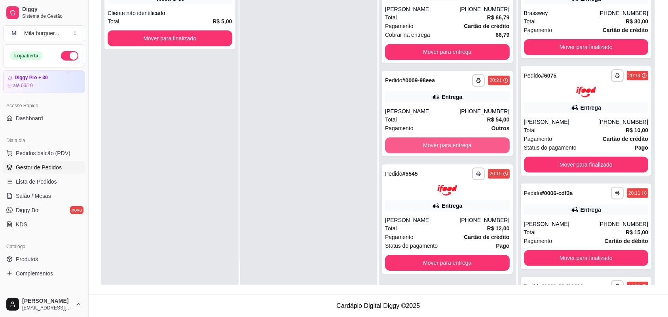
scroll to position [517, 0]
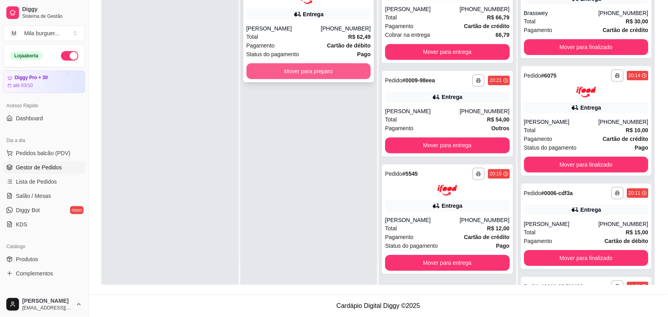
click at [334, 70] on button "Mover para preparo" at bounding box center [309, 71] width 125 height 16
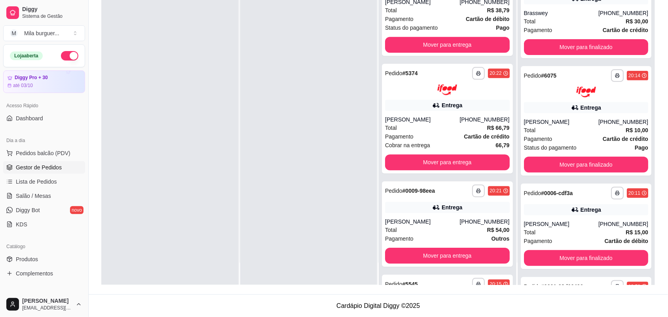
scroll to position [634, 0]
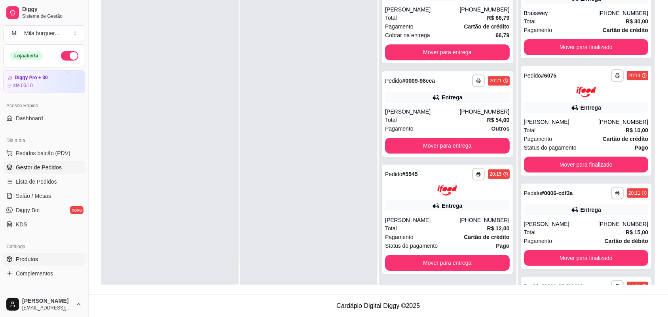
click at [46, 260] on link "Produtos" at bounding box center [44, 259] width 82 height 13
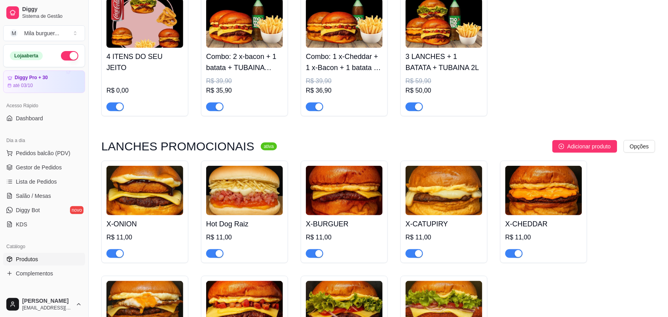
scroll to position [99, 0]
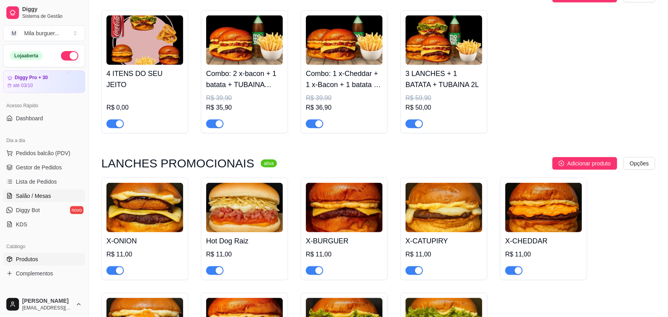
click at [57, 193] on link "Salão / Mesas" at bounding box center [44, 196] width 82 height 13
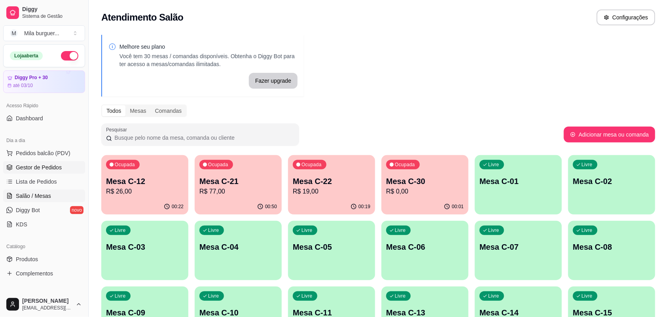
click at [49, 166] on span "Gestor de Pedidos" at bounding box center [39, 167] width 46 height 8
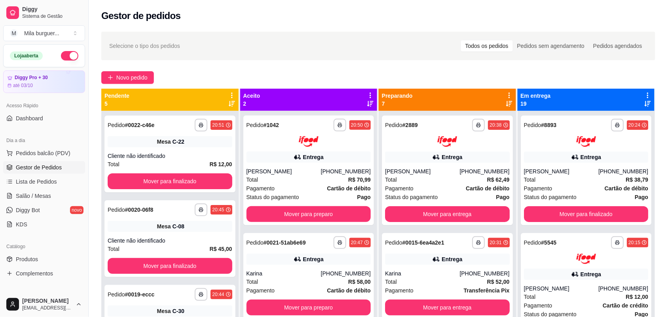
click at [232, 95] on icon at bounding box center [231, 95] width 7 height 7
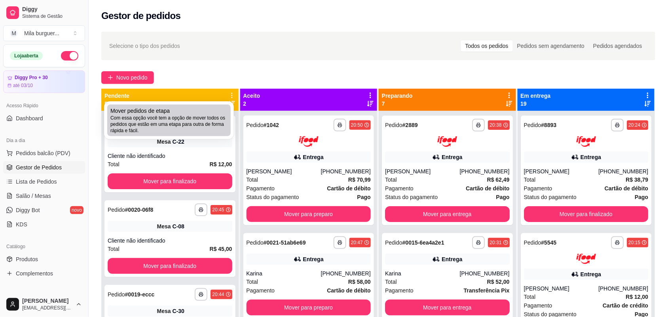
click at [222, 135] on li "Mover pedidos de etapa Com essa opção você tem a opção de mover todos os pedido…" at bounding box center [168, 120] width 123 height 32
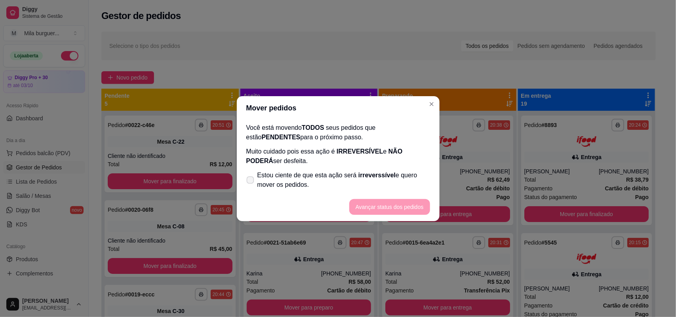
click at [318, 171] on span "Estou ciente de que esta ação será irreverssível e quero mover os pedidos." at bounding box center [343, 180] width 173 height 19
click at [251, 181] on input "Estou ciente de que esta ação será irreverssível e quero mover os pedidos." at bounding box center [248, 183] width 5 height 5
checkbox input "true"
click at [372, 212] on button "Avançar status dos pedidos" at bounding box center [389, 206] width 78 height 15
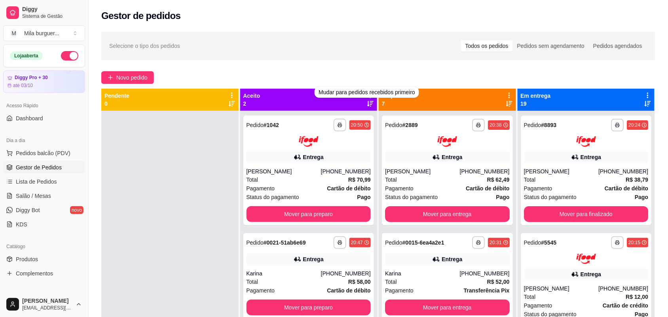
click at [342, 88] on div "Mudar para pedidos recebidos primeiro" at bounding box center [367, 92] width 104 height 11
click at [317, 212] on button "Mover para preparo" at bounding box center [309, 214] width 125 height 16
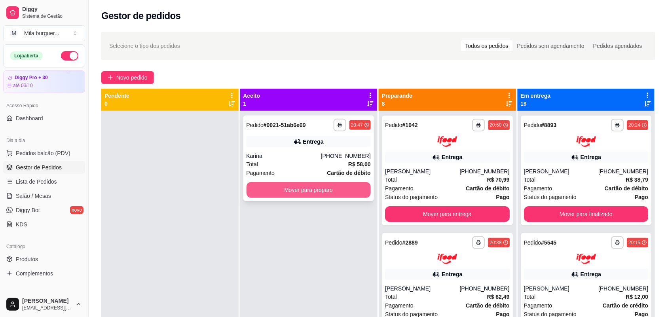
click at [326, 191] on button "Mover para preparo" at bounding box center [309, 190] width 125 height 16
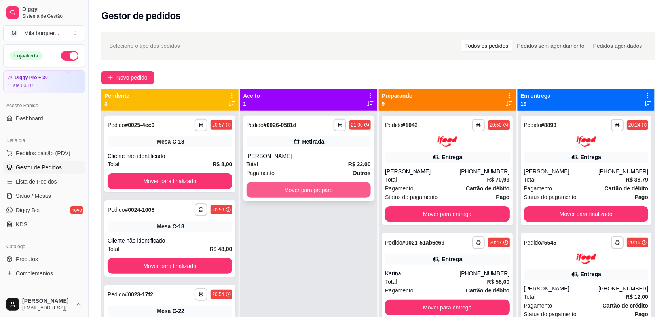
click at [277, 195] on button "Mover para preparo" at bounding box center [309, 190] width 125 height 16
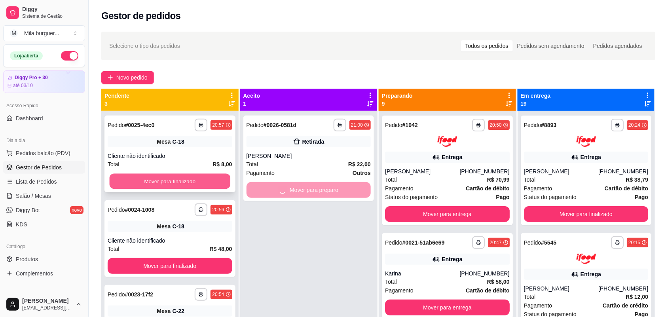
click at [179, 175] on button "Mover para finalizado" at bounding box center [170, 181] width 121 height 15
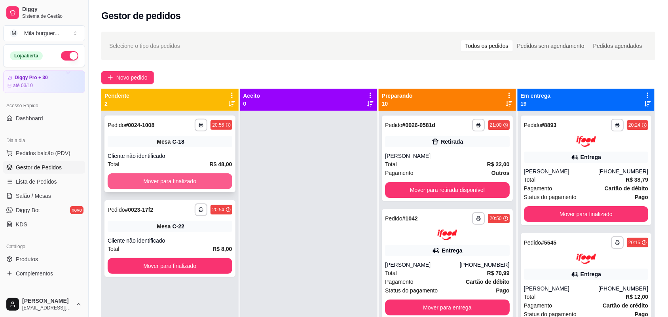
click at [179, 177] on button "Mover para finalizado" at bounding box center [170, 181] width 125 height 16
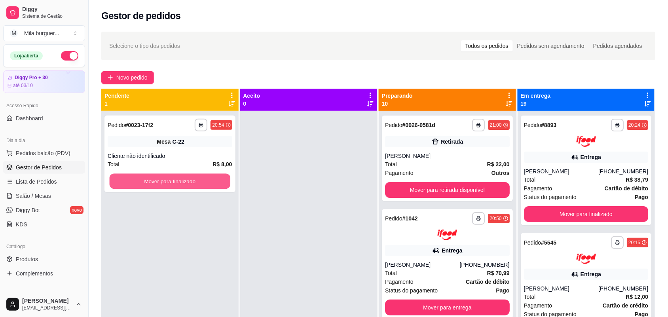
click at [178, 177] on button "Mover para finalizado" at bounding box center [170, 181] width 121 height 15
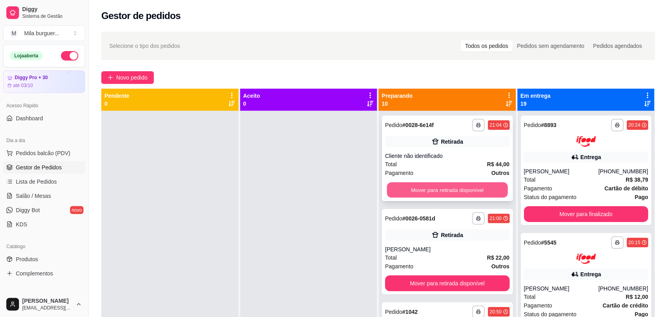
click at [442, 195] on button "Mover para retirada disponível" at bounding box center [447, 189] width 121 height 15
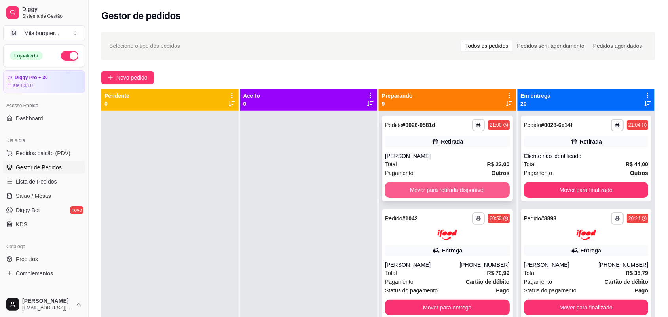
click at [444, 190] on button "Mover para retirada disponível" at bounding box center [447, 190] width 125 height 16
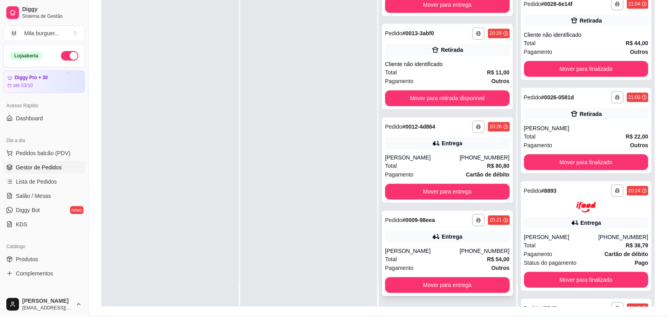
scroll to position [121, 0]
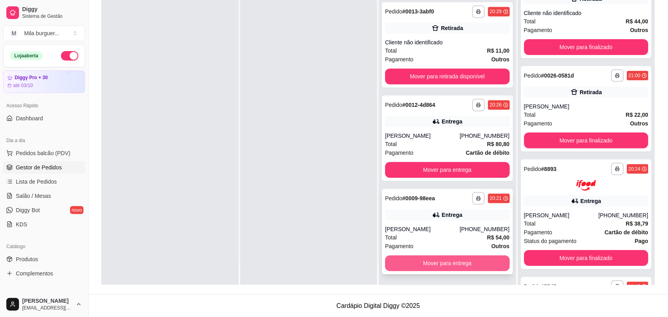
click at [442, 258] on button "Mover para entrega" at bounding box center [447, 263] width 125 height 16
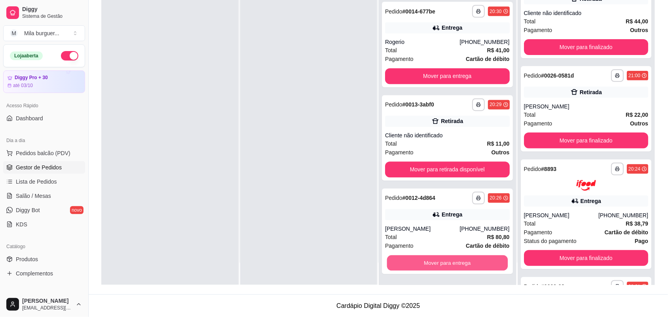
click at [442, 258] on button "Mover para entrega" at bounding box center [447, 263] width 121 height 15
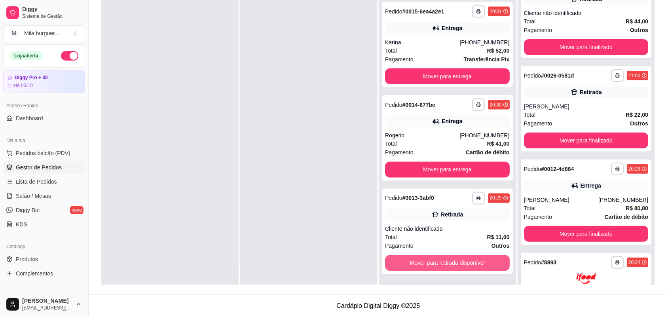
click at [442, 258] on button "Mover para retirada disponível" at bounding box center [447, 263] width 125 height 16
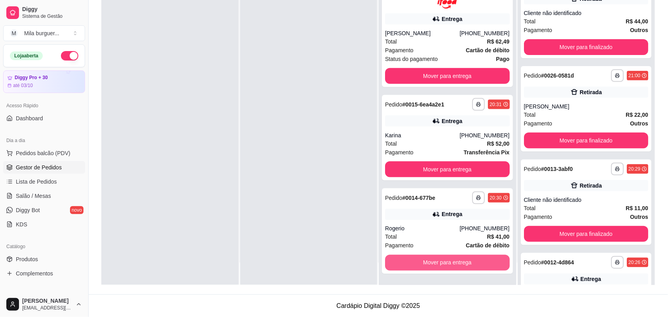
scroll to position [205, 0]
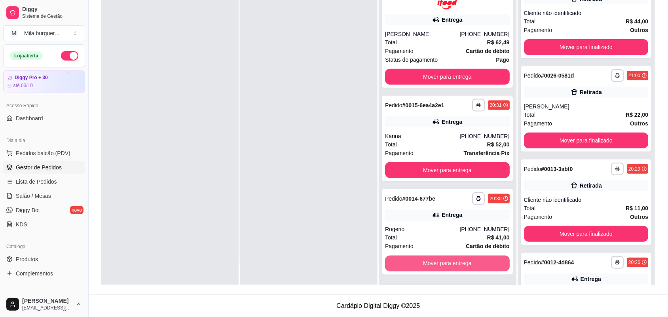
click at [442, 258] on button "Mover para entrega" at bounding box center [447, 264] width 125 height 16
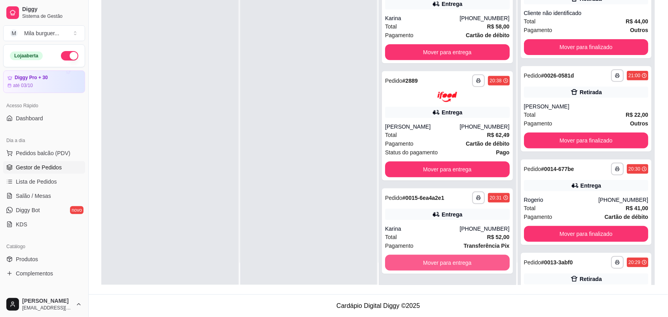
scroll to position [112, 0]
click at [442, 258] on button "Mover para entrega" at bounding box center [447, 263] width 125 height 16
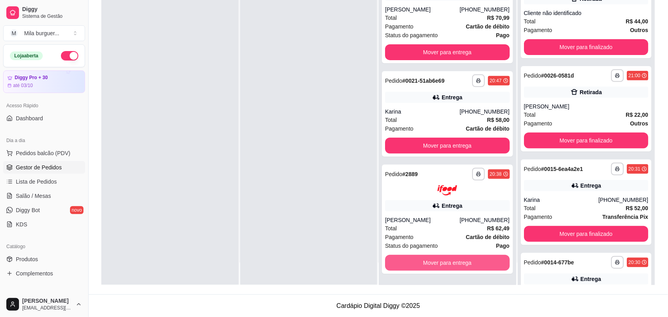
scroll to position [19, 0]
click at [442, 258] on button "Mover para entrega" at bounding box center [447, 263] width 125 height 16
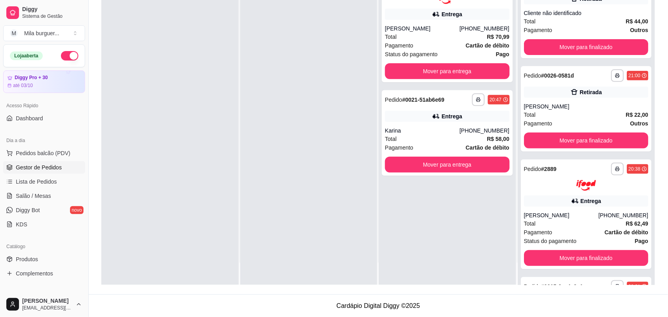
scroll to position [0, 0]
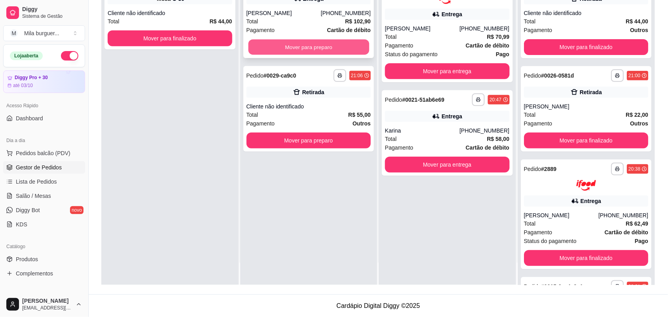
click at [259, 51] on button "Mover para preparo" at bounding box center [308, 47] width 121 height 15
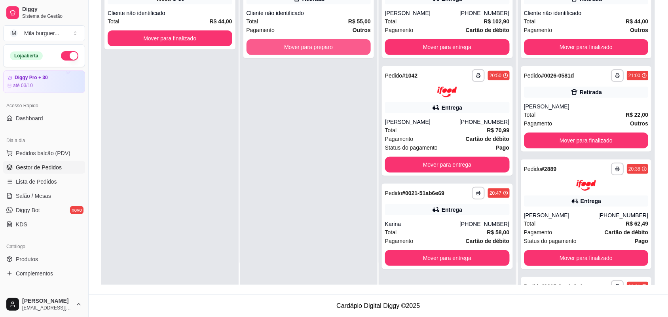
click at [259, 49] on button "Mover para preparo" at bounding box center [309, 47] width 125 height 16
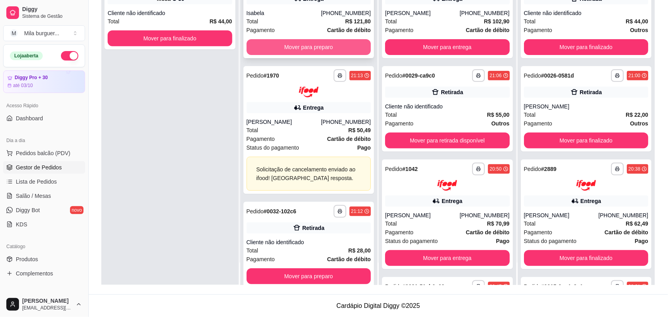
click at [302, 48] on button "Mover para preparo" at bounding box center [309, 47] width 125 height 16
click at [302, 52] on button "Mover para preparo" at bounding box center [309, 47] width 125 height 16
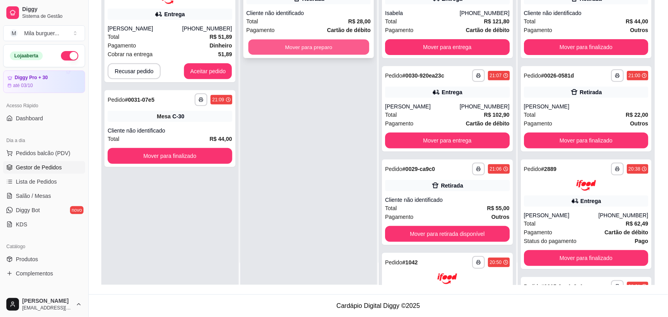
click at [302, 51] on button "Mover para preparo" at bounding box center [308, 47] width 121 height 15
click at [302, 46] on button "Mover para preparo" at bounding box center [309, 47] width 125 height 16
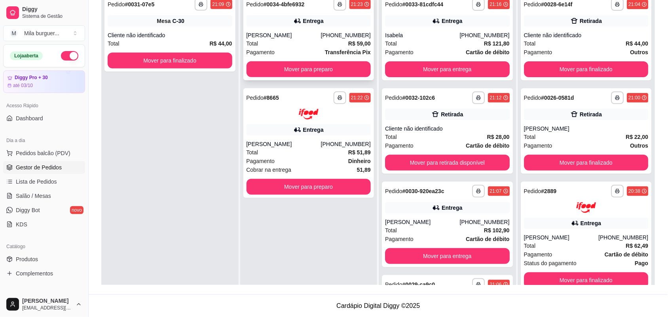
click at [315, 59] on div "**********" at bounding box center [308, 37] width 131 height 85
click at [258, 68] on button "Mover para preparo" at bounding box center [309, 69] width 125 height 16
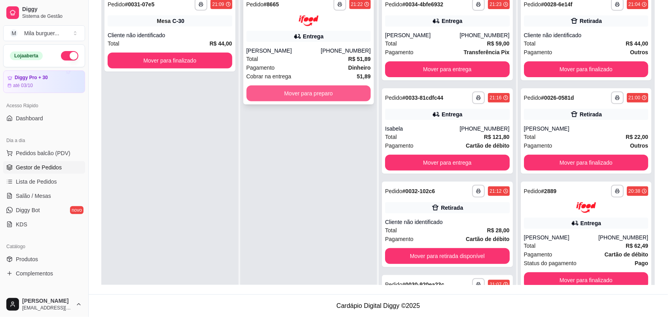
click at [270, 96] on button "Mover para preparo" at bounding box center [309, 93] width 125 height 16
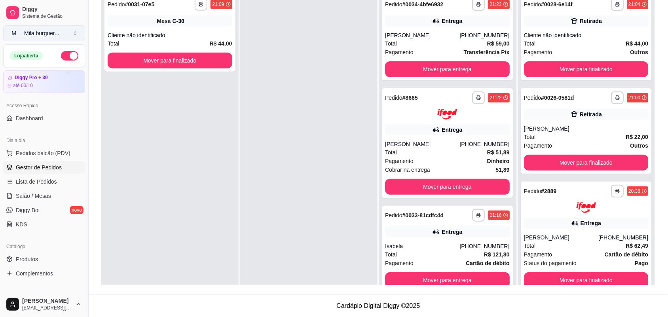
click at [72, 32] on button "M Mila burguer ..." at bounding box center [44, 33] width 82 height 16
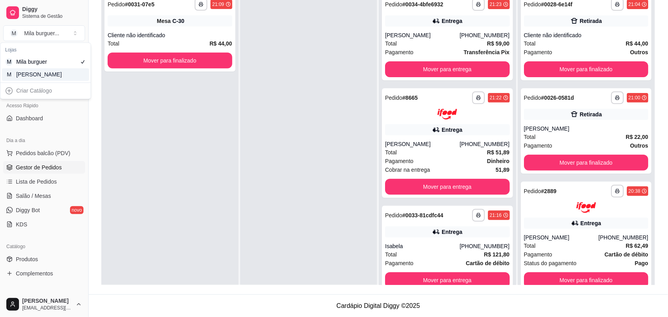
click at [53, 78] on div "M Mila Salgados" at bounding box center [45, 74] width 87 height 13
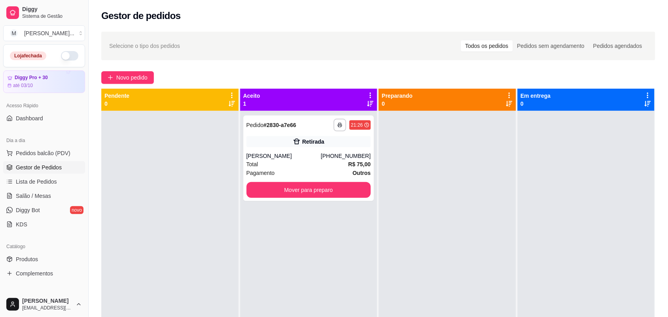
click at [61, 56] on button "button" at bounding box center [69, 55] width 17 height 9
click at [338, 125] on icon "button" at bounding box center [340, 125] width 5 height 5
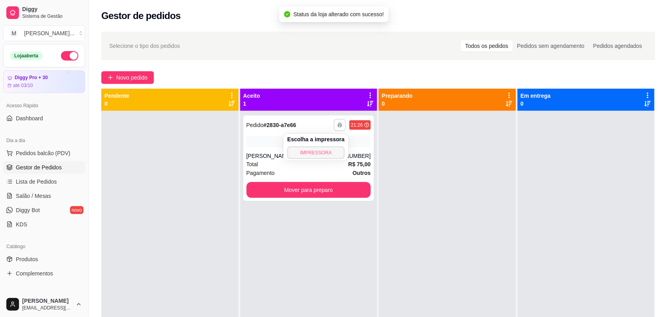
click at [323, 153] on button "IMPRESSORA" at bounding box center [315, 152] width 57 height 13
click at [338, 122] on button "button" at bounding box center [340, 125] width 12 height 12
click at [325, 156] on button "IMPRESSORA" at bounding box center [315, 152] width 57 height 13
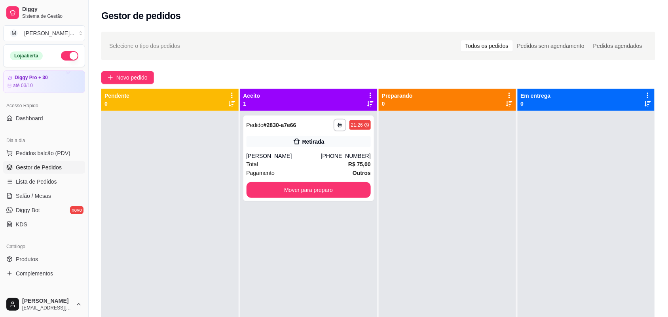
click at [66, 58] on button "button" at bounding box center [69, 55] width 17 height 9
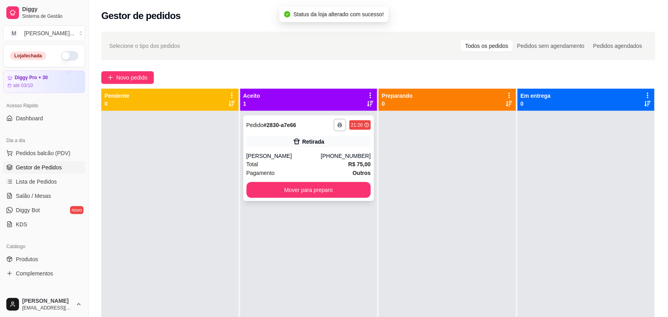
click at [286, 144] on div "Retirada" at bounding box center [309, 141] width 125 height 11
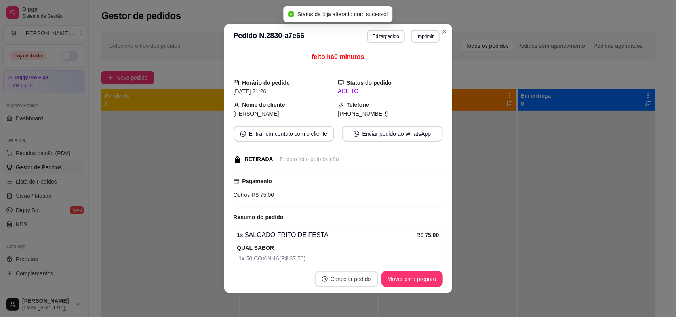
click at [335, 278] on button "Cancelar pedido" at bounding box center [346, 279] width 63 height 16
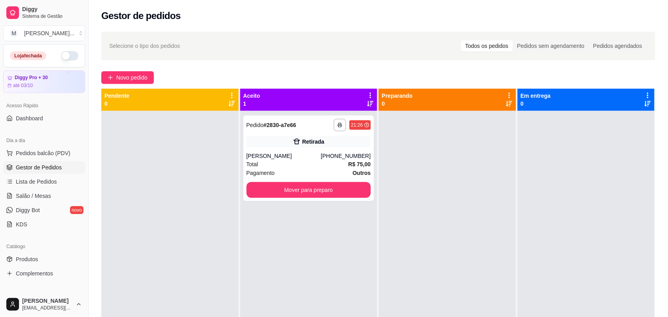
click at [484, 183] on div at bounding box center [447, 269] width 137 height 317
click at [338, 125] on icon "button" at bounding box center [340, 125] width 5 height 5
click at [330, 152] on button "IMPRESSORA" at bounding box center [315, 152] width 57 height 13
click at [321, 162] on div "Total R$ 75,00" at bounding box center [309, 164] width 125 height 9
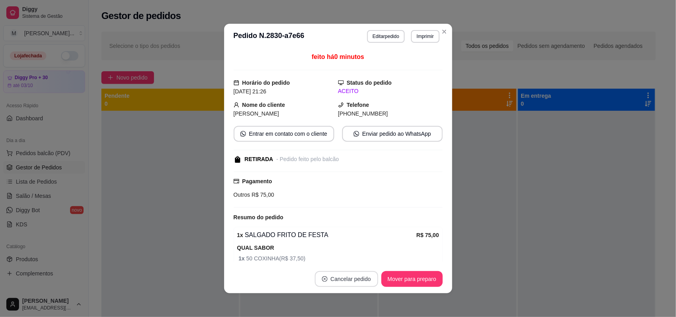
click at [339, 279] on button "Cancelar pedido" at bounding box center [346, 279] width 63 height 16
click at [364, 257] on button "Sim" at bounding box center [365, 259] width 32 height 16
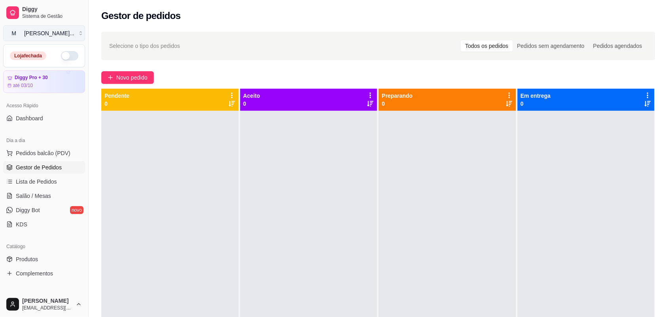
click at [66, 38] on button "M [PERSON_NAME] ..." at bounding box center [44, 33] width 82 height 16
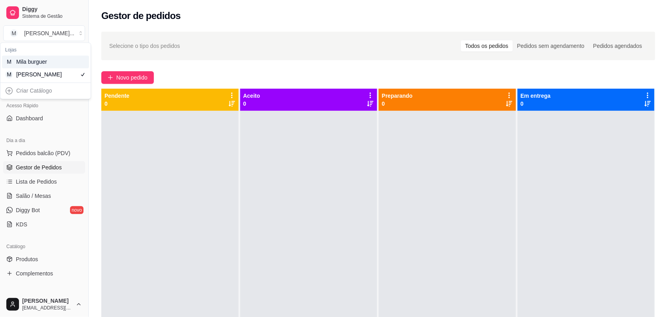
click at [57, 60] on div "M Mila burguer" at bounding box center [45, 62] width 87 height 13
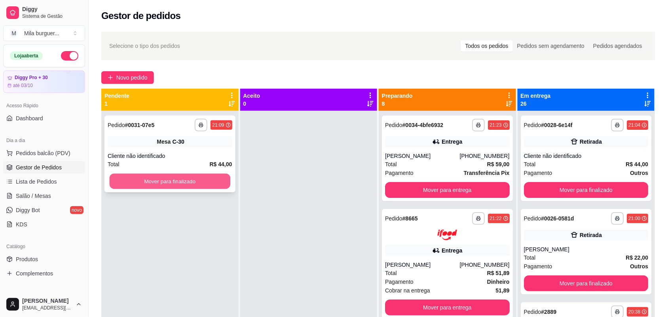
click at [156, 175] on button "Mover para finalizado" at bounding box center [170, 181] width 121 height 15
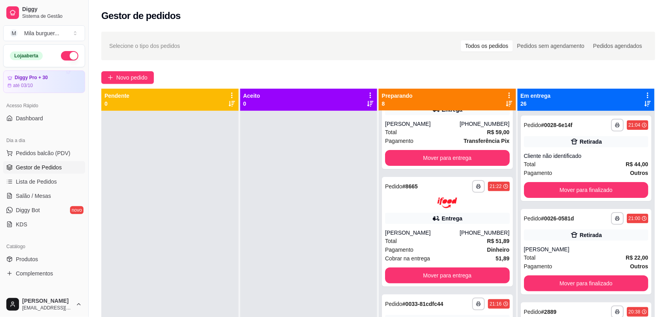
scroll to position [49, 0]
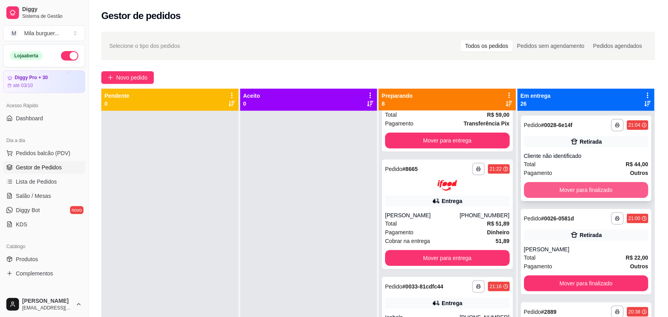
click at [592, 192] on button "Mover para finalizado" at bounding box center [586, 190] width 125 height 16
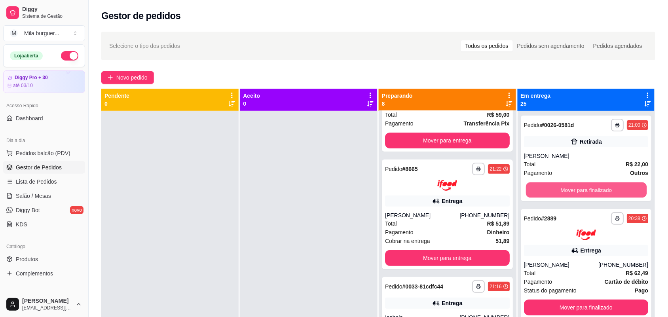
click at [592, 192] on button "Mover para finalizado" at bounding box center [586, 189] width 121 height 15
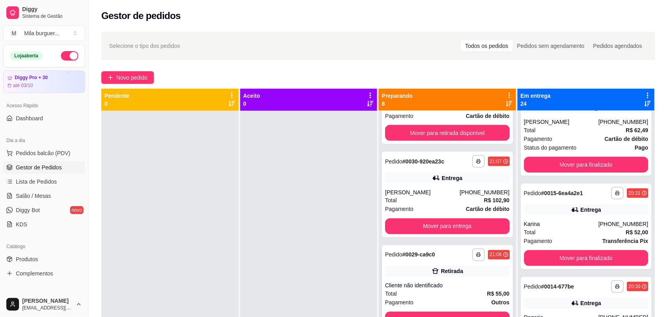
scroll to position [346, 0]
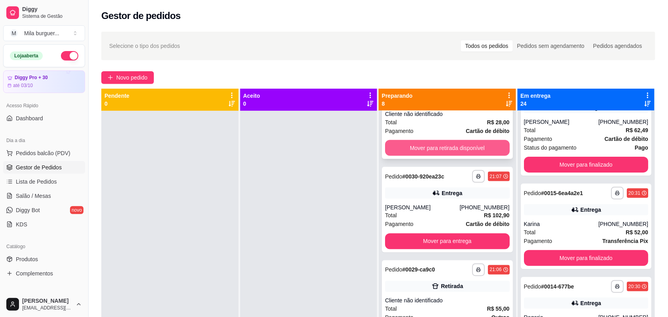
click at [460, 150] on button "Mover para retirada disponível" at bounding box center [447, 148] width 125 height 16
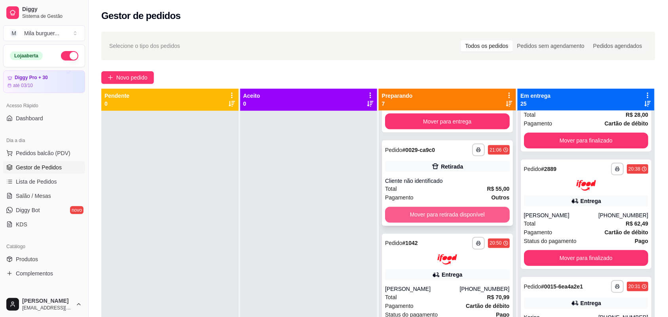
scroll to position [143, 0]
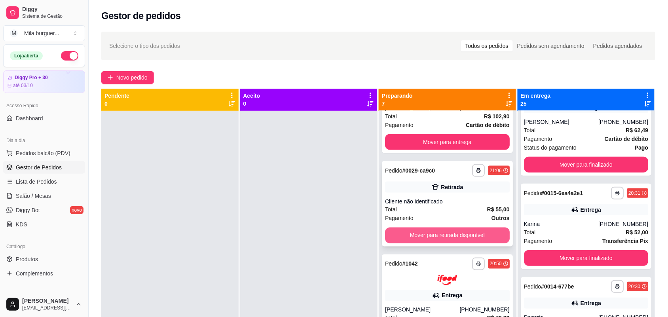
click at [454, 236] on button "Mover para retirada disponível" at bounding box center [447, 236] width 125 height 16
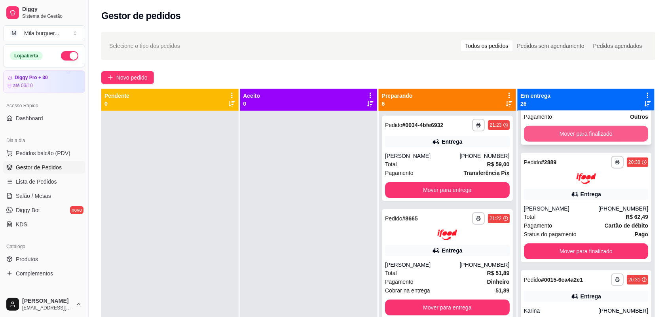
scroll to position [0, 0]
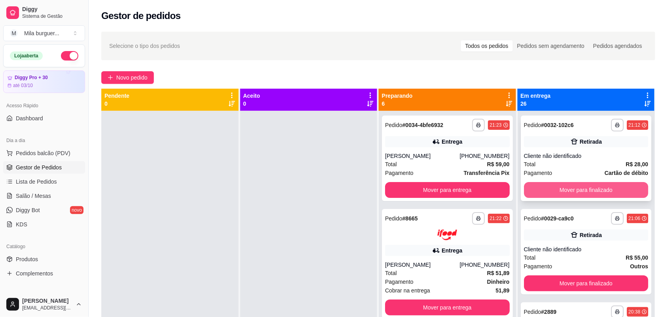
click at [612, 182] on button "Mover para finalizado" at bounding box center [586, 190] width 125 height 16
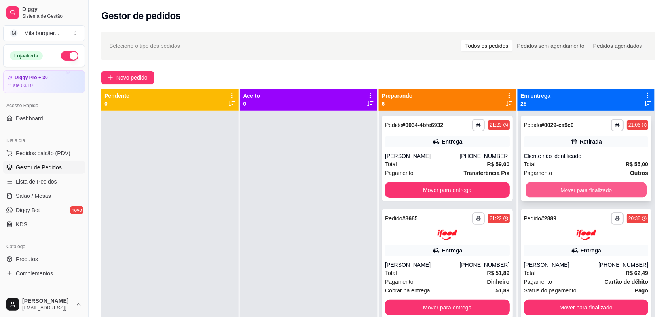
click at [614, 189] on button "Mover para finalizado" at bounding box center [586, 189] width 121 height 15
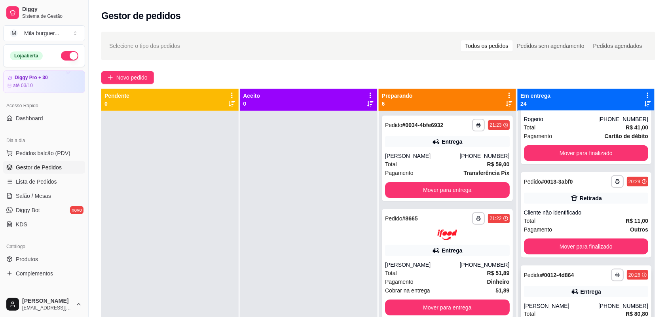
scroll to position [247, 0]
click at [565, 246] on button "Mover para finalizado" at bounding box center [586, 246] width 121 height 15
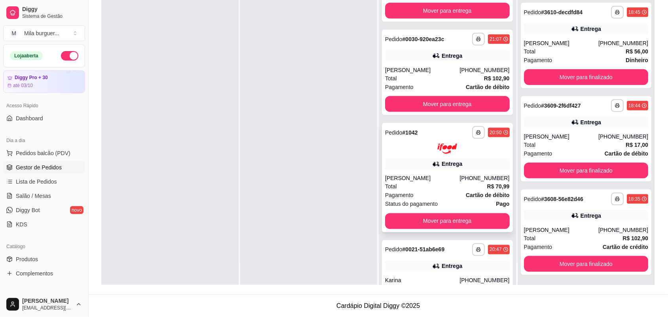
scroll to position [299, 0]
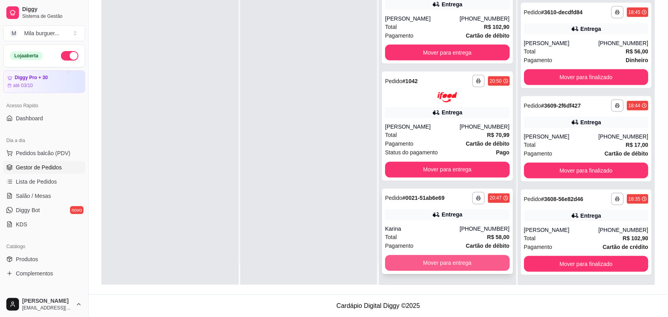
click at [450, 262] on button "Mover para entrega" at bounding box center [447, 263] width 125 height 16
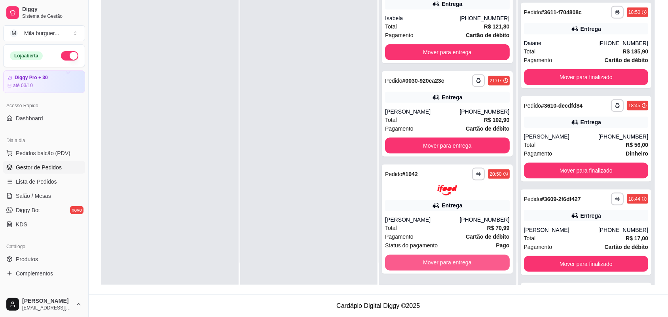
scroll to position [2003, 0]
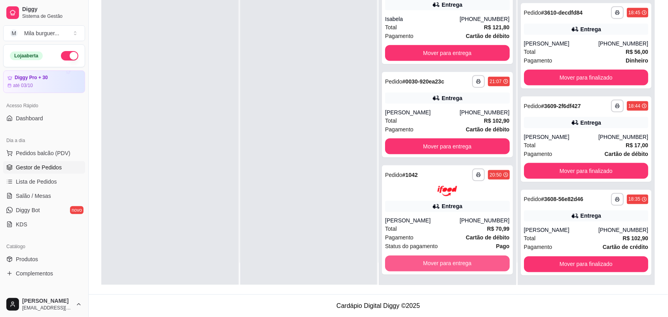
click at [450, 262] on button "Mover para entrega" at bounding box center [447, 264] width 125 height 16
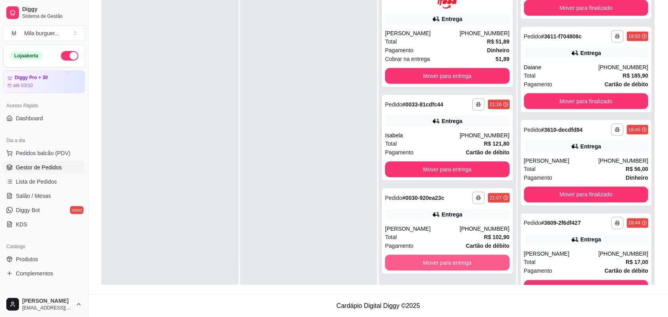
scroll to position [2121, 0]
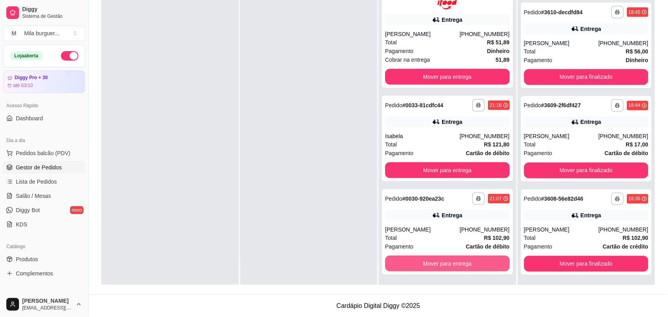
click at [450, 262] on button "Mover para entrega" at bounding box center [447, 264] width 125 height 16
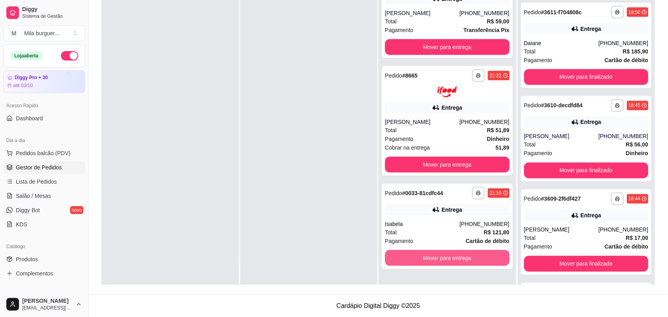
scroll to position [0, 0]
click at [450, 262] on button "Mover para entrega" at bounding box center [447, 257] width 121 height 15
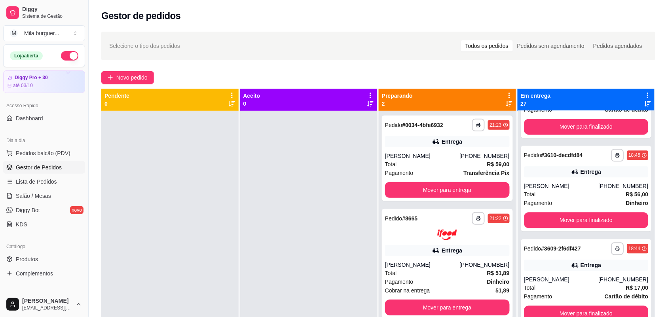
click at [291, 196] on div at bounding box center [308, 269] width 137 height 317
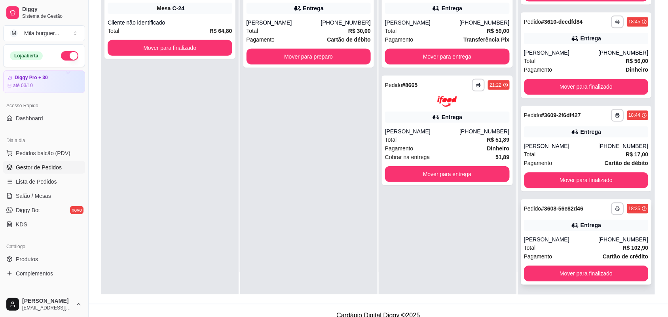
scroll to position [121, 0]
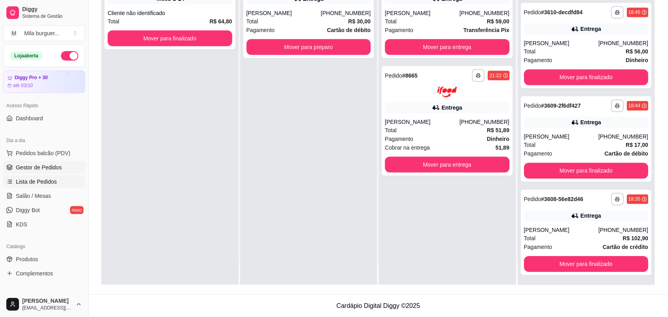
click at [54, 177] on link "Lista de Pedidos" at bounding box center [44, 181] width 82 height 13
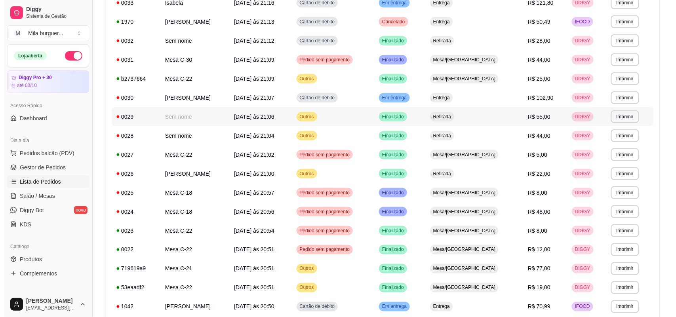
scroll to position [198, 0]
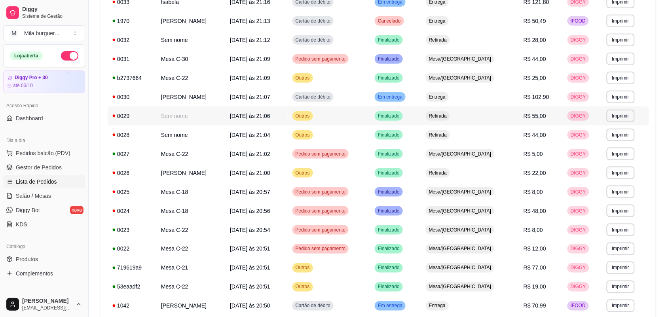
click at [360, 122] on td "Outros" at bounding box center [329, 115] width 83 height 19
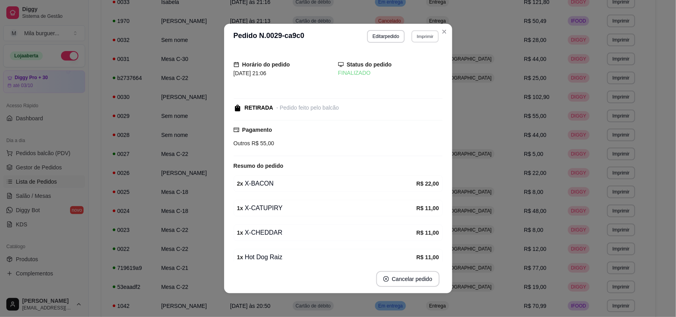
click at [416, 34] on button "Imprimir" at bounding box center [424, 36] width 27 height 12
click at [408, 64] on button "IMPRESSORA" at bounding box center [407, 64] width 55 height 12
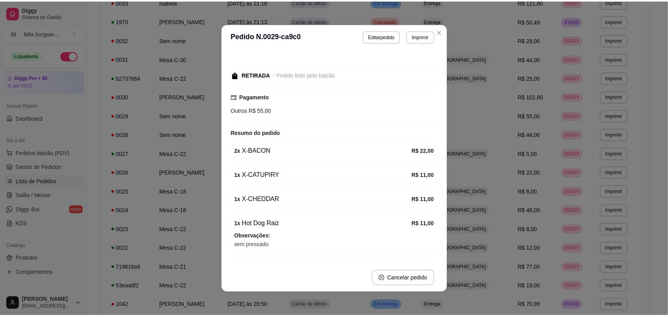
scroll to position [49, 0]
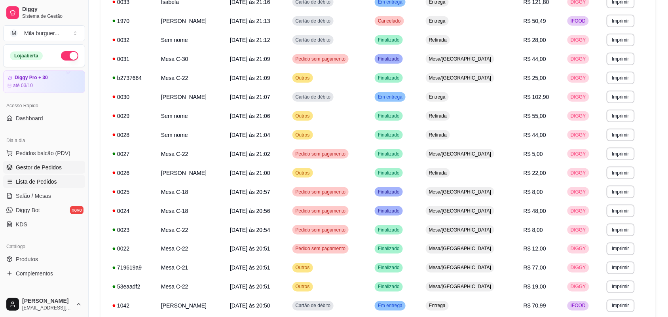
click at [40, 165] on span "Gestor de Pedidos" at bounding box center [39, 167] width 46 height 8
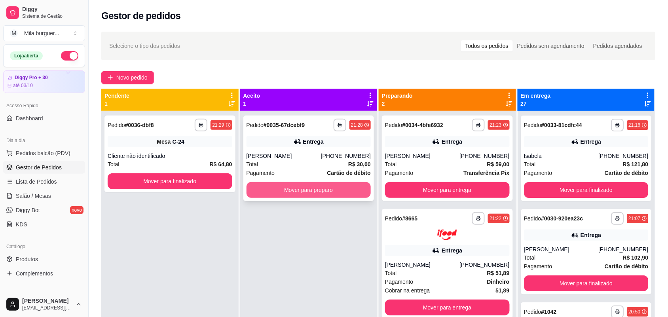
click at [268, 189] on button "Mover para preparo" at bounding box center [309, 190] width 125 height 16
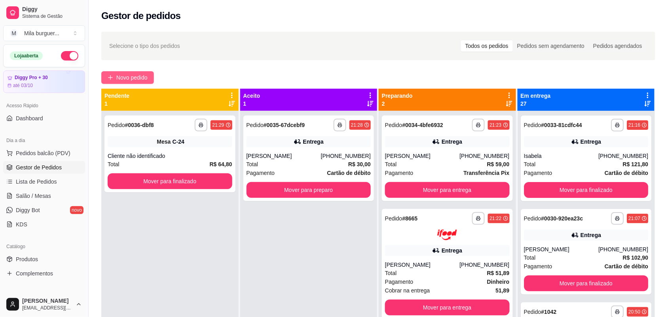
click at [127, 72] on button "Novo pedido" at bounding box center [127, 77] width 53 height 13
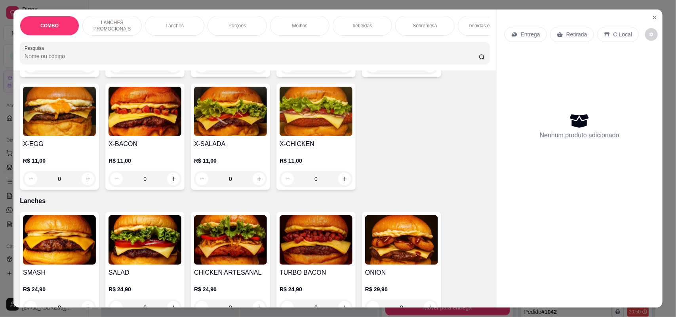
scroll to position [297, 0]
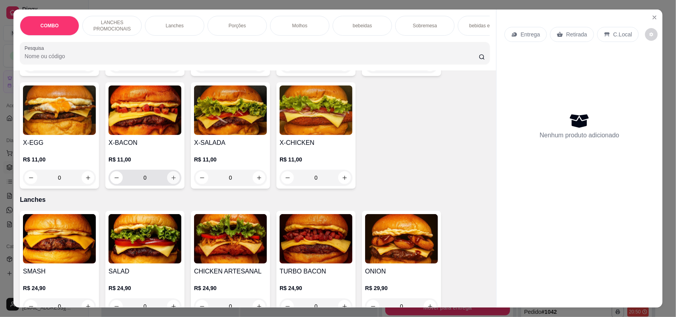
click at [171, 181] on icon "increase-product-quantity" at bounding box center [174, 178] width 6 height 6
type input "1"
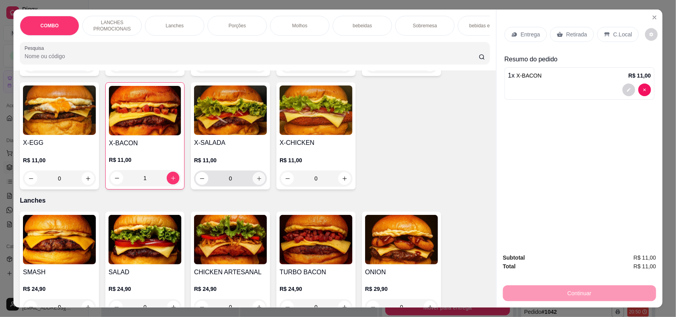
click at [257, 181] on icon "increase-product-quantity" at bounding box center [259, 179] width 4 height 4
click at [256, 180] on icon "increase-product-quantity" at bounding box center [258, 178] width 4 height 4
type input "2"
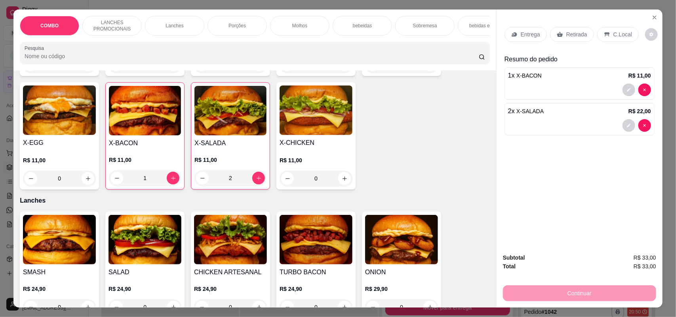
click at [307, 19] on div "Molhos" at bounding box center [299, 26] width 59 height 20
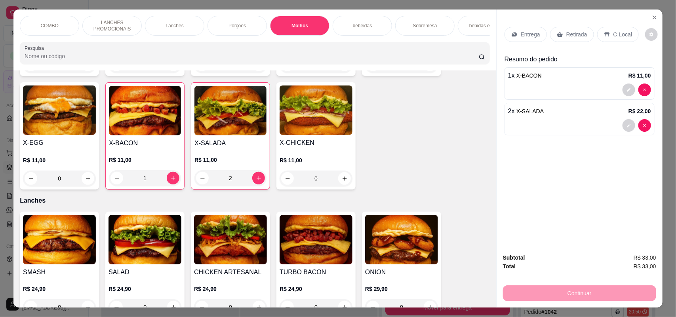
scroll to position [16, 0]
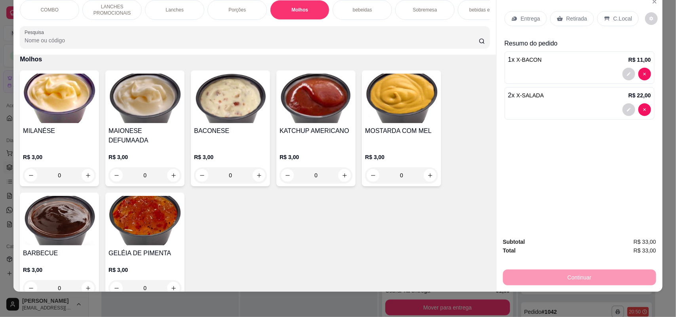
click at [228, 11] on p "Porções" at bounding box center [236, 10] width 17 height 6
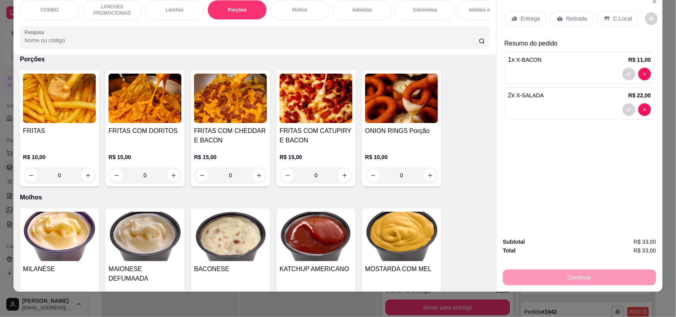
click at [238, 114] on img at bounding box center [230, 98] width 73 height 49
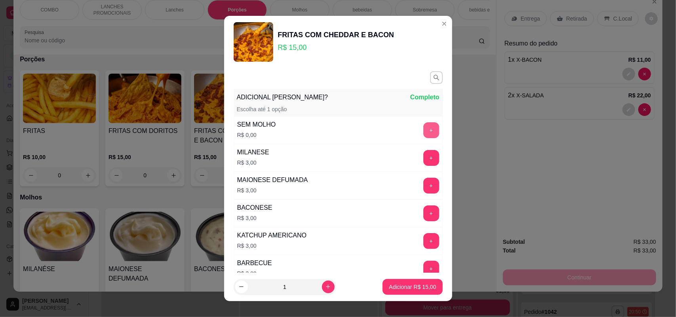
click at [423, 127] on button "+" at bounding box center [431, 130] width 16 height 16
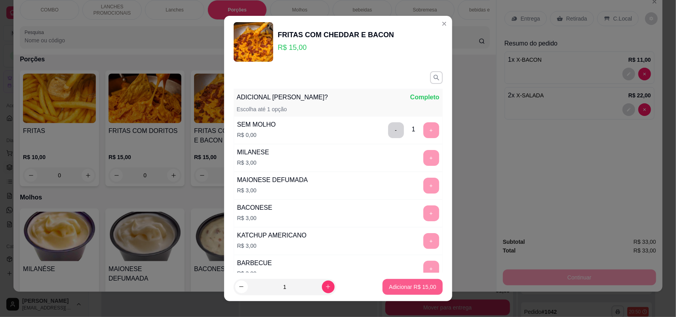
click at [394, 283] on p "Adicionar R$ 15,00" at bounding box center [412, 287] width 47 height 8
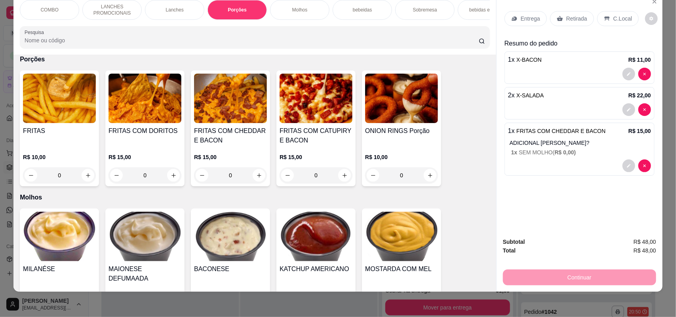
click at [513, 19] on icon at bounding box center [513, 19] width 5 height 4
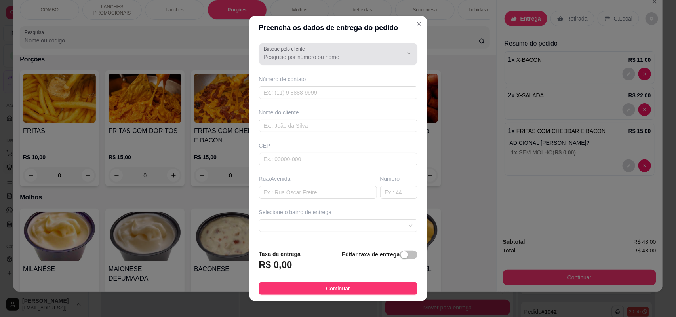
click at [337, 53] on input "Busque pelo cliente" at bounding box center [327, 57] width 127 height 8
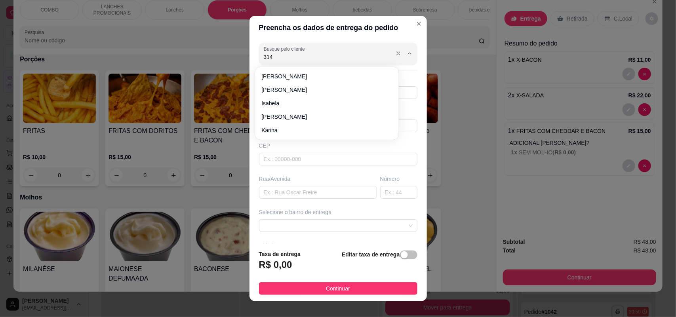
type input "3144"
drag, startPoint x: 337, startPoint y: 53, endPoint x: 255, endPoint y: 55, distance: 81.5
click at [259, 55] on div "Busque pelo cliente 3144" at bounding box center [338, 54] width 158 height 22
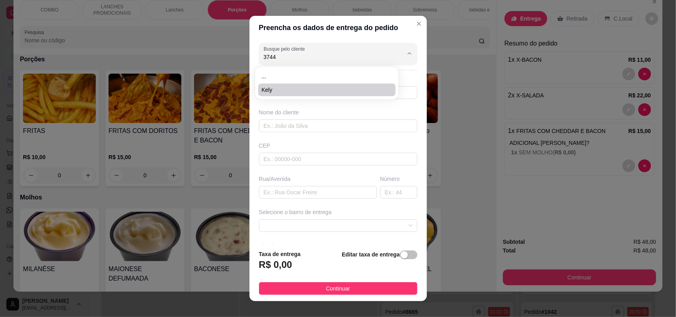
click at [267, 93] on span "Kely" at bounding box center [322, 90] width 123 height 8
type input "Kely"
type input "15996123744"
type input "Kely"
type input "18078736"
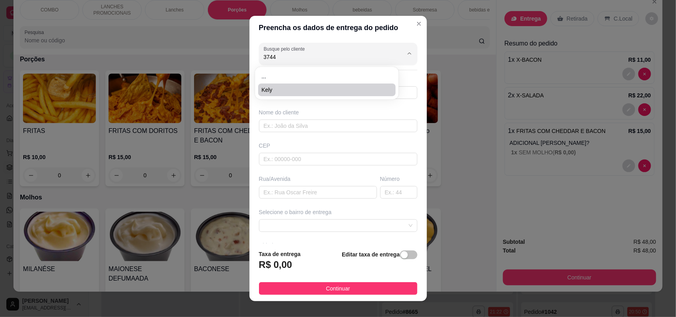
type input "Rua [PERSON_NAME]"
type input "49"
type input "SOROCABA"
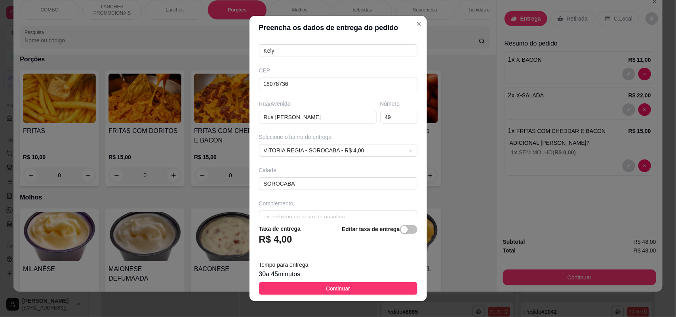
scroll to position [89, 0]
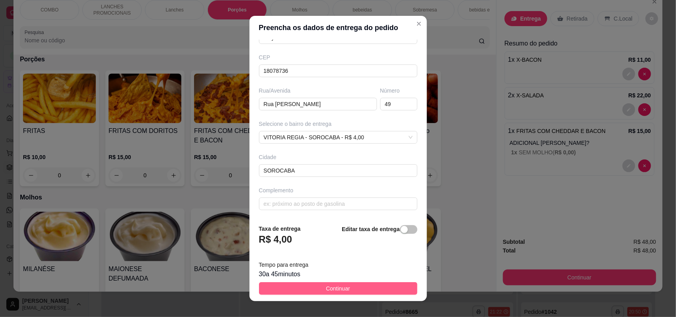
type input "Kely"
click at [318, 289] on button "Continuar" at bounding box center [338, 288] width 158 height 13
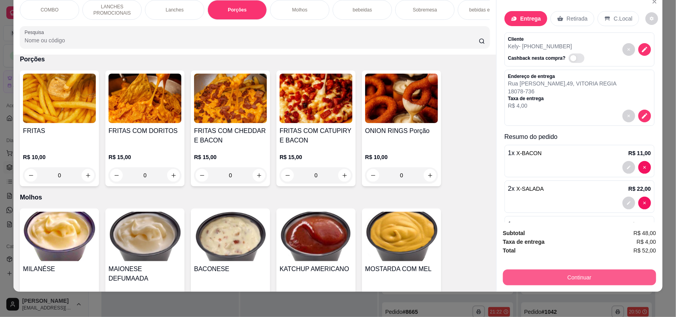
click at [517, 277] on button "Continuar" at bounding box center [579, 278] width 153 height 16
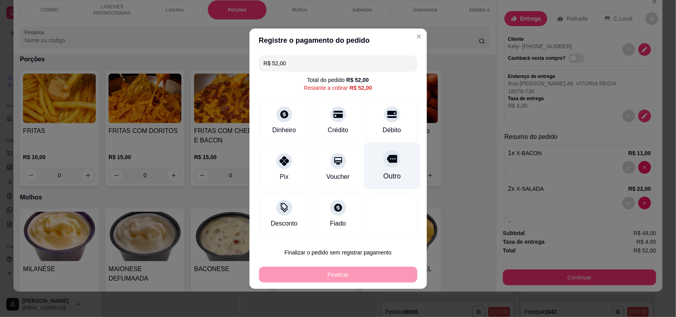
click at [374, 155] on div "Outro" at bounding box center [392, 165] width 56 height 46
type input "R$ 0,00"
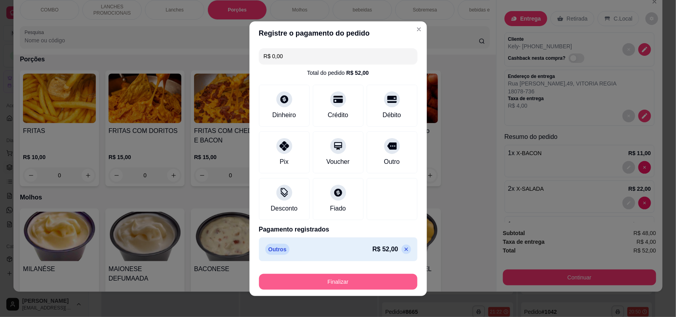
click at [365, 275] on button "Finalizar" at bounding box center [338, 282] width 158 height 16
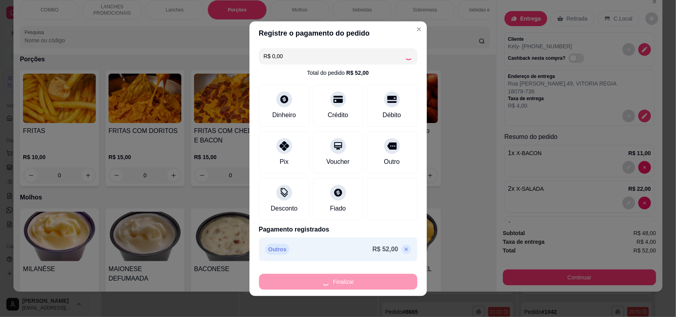
type input "0"
type input "-R$ 52,00"
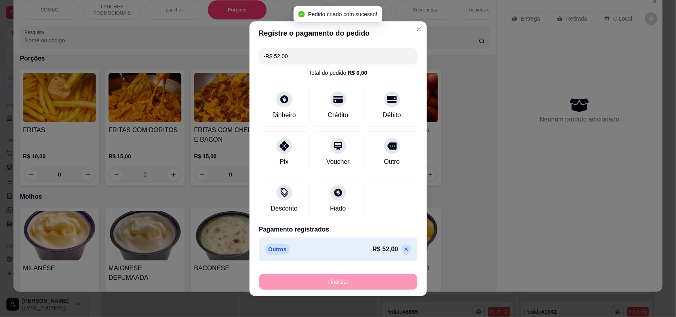
scroll to position [776, 0]
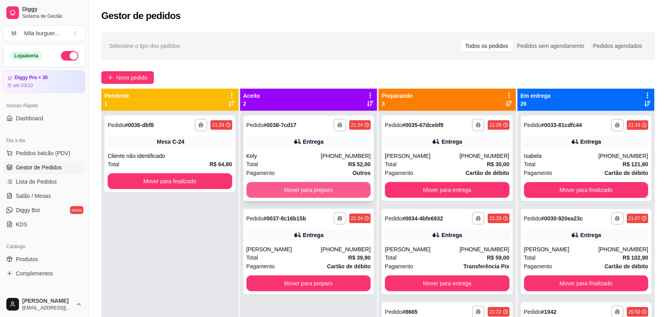
click at [319, 190] on button "Mover para preparo" at bounding box center [309, 190] width 125 height 16
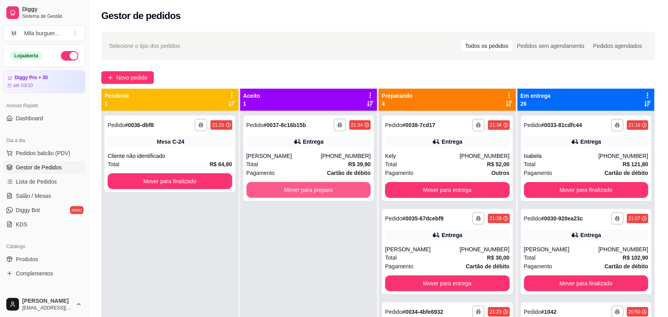
click at [319, 190] on button "Mover para preparo" at bounding box center [309, 190] width 125 height 16
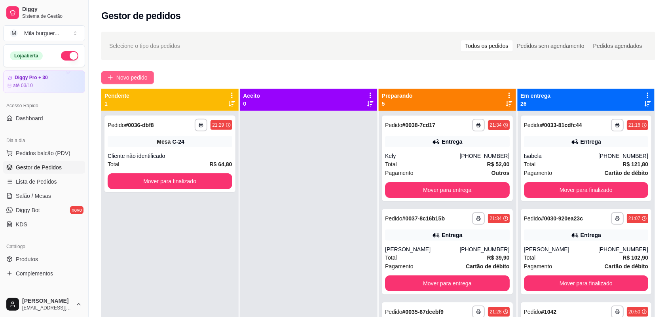
click at [120, 83] on button "Novo pedido" at bounding box center [127, 77] width 53 height 13
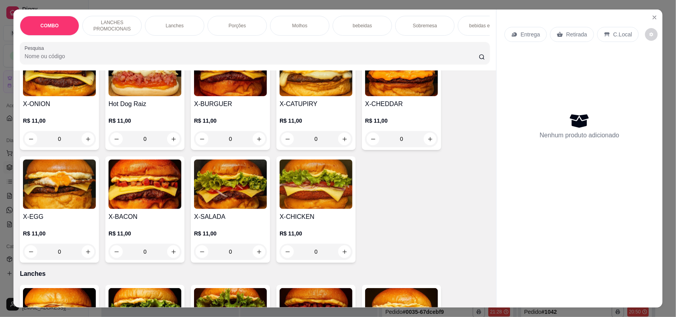
scroll to position [297, 0]
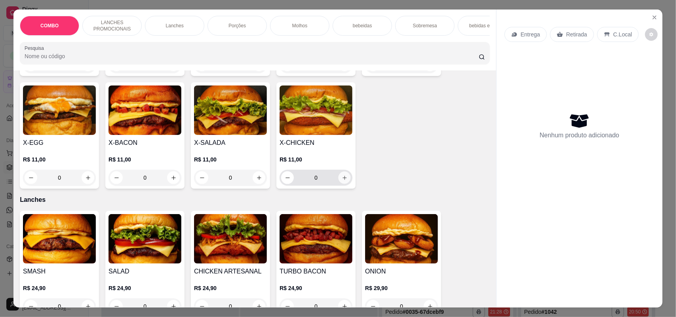
click at [342, 181] on icon "increase-product-quantity" at bounding box center [345, 178] width 6 height 6
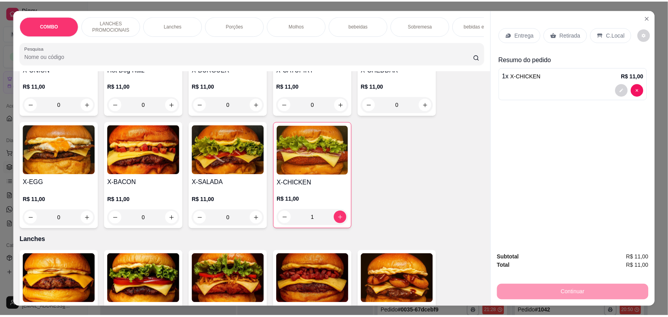
scroll to position [198, 0]
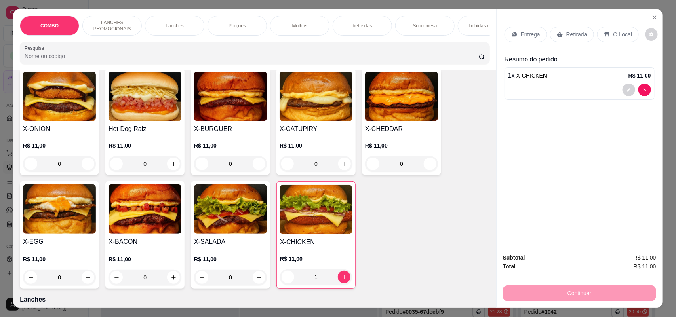
click at [323, 247] on h4 "X-CHICKEN" at bounding box center [316, 241] width 72 height 9
click at [285, 280] on icon "decrease-product-quantity" at bounding box center [288, 277] width 6 height 6
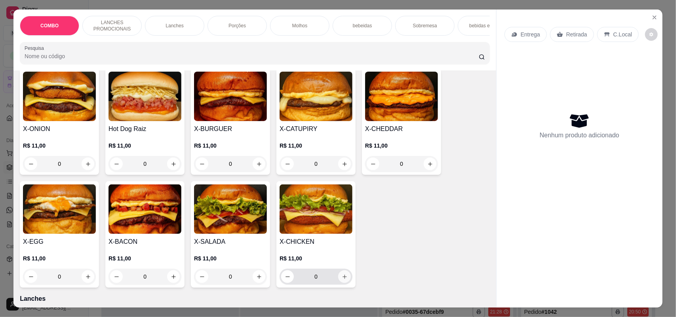
click at [342, 280] on icon "increase-product-quantity" at bounding box center [345, 277] width 6 height 6
type input "1"
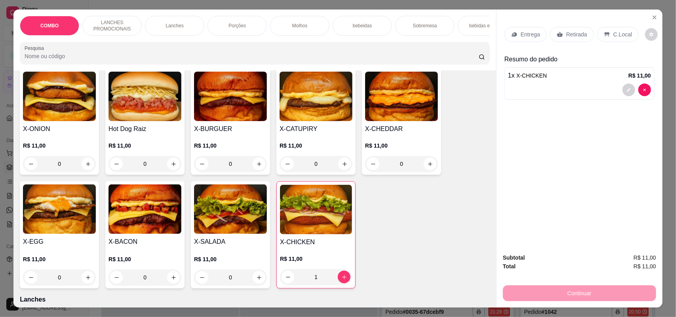
click at [604, 32] on icon at bounding box center [607, 34] width 6 height 6
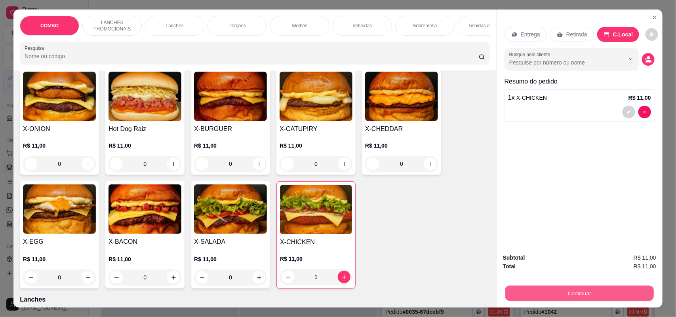
click at [534, 287] on button "Continuar" at bounding box center [579, 293] width 148 height 15
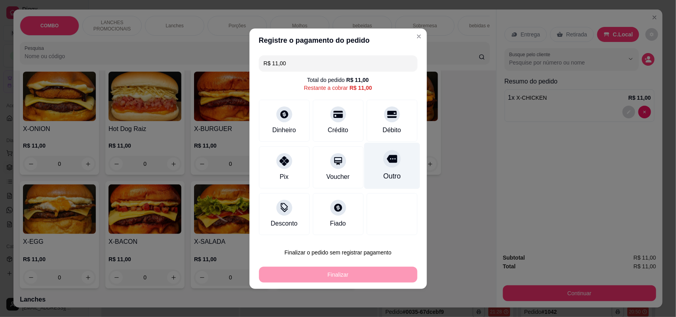
click at [376, 177] on div "Outro" at bounding box center [392, 165] width 56 height 46
type input "R$ 0,00"
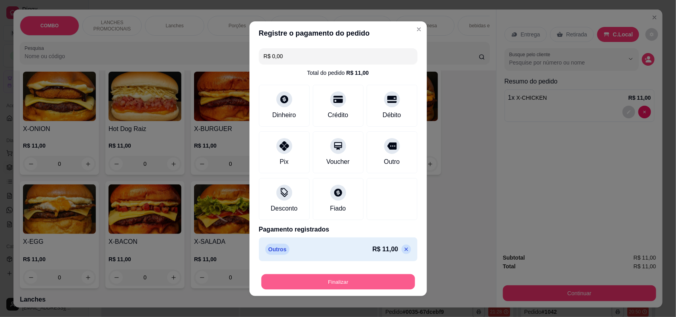
click at [348, 283] on button "Finalizar" at bounding box center [338, 281] width 154 height 15
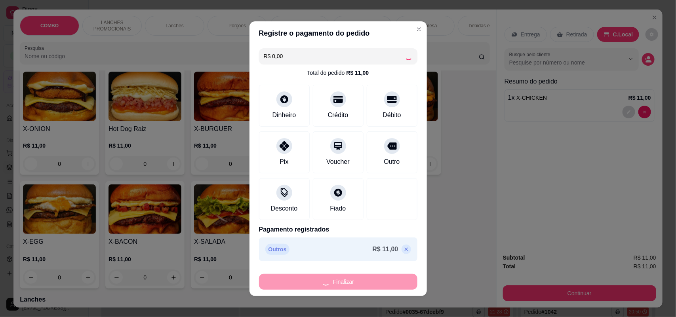
type input "0"
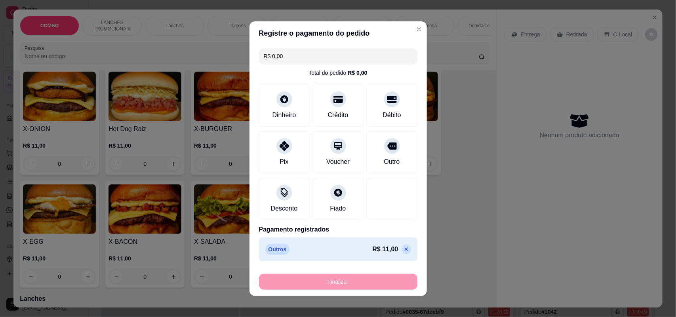
type input "-R$ 11,00"
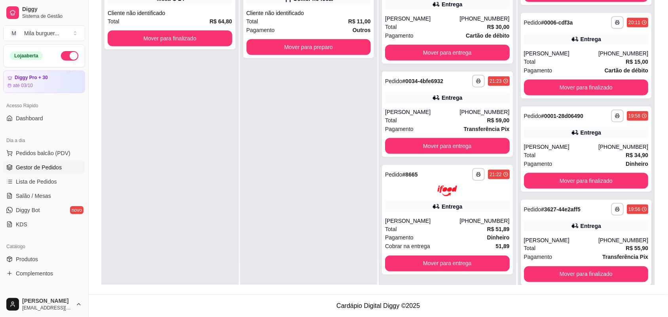
scroll to position [1088, 0]
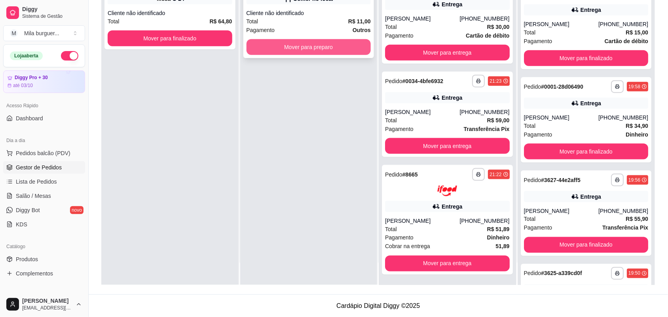
click at [363, 44] on button "Mover para preparo" at bounding box center [309, 47] width 125 height 16
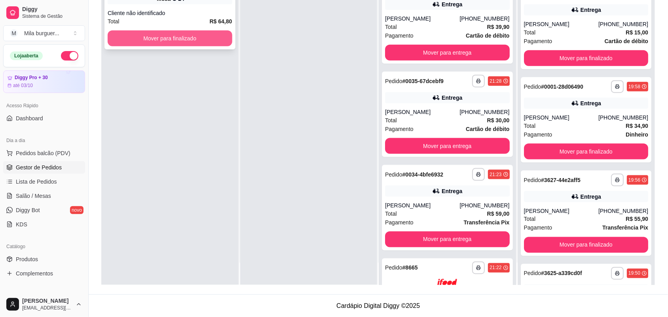
scroll to position [275, 0]
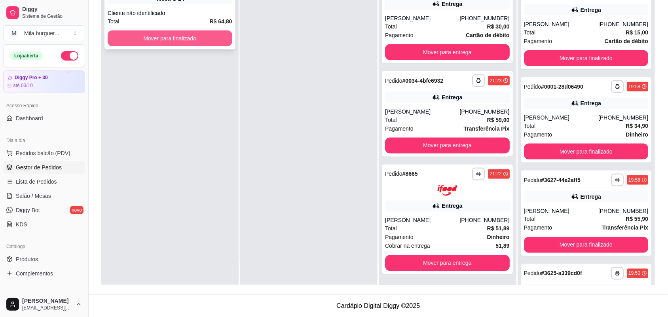
click at [197, 43] on button "Mover para finalizado" at bounding box center [170, 38] width 125 height 16
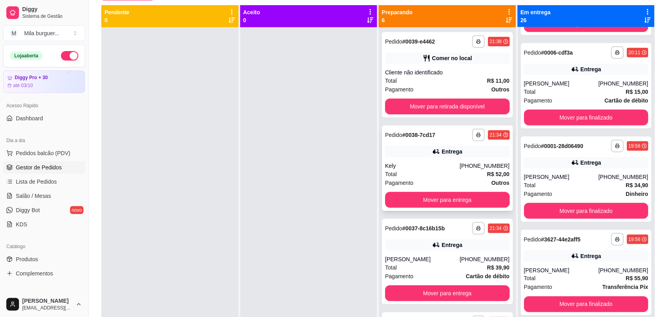
scroll to position [22, 0]
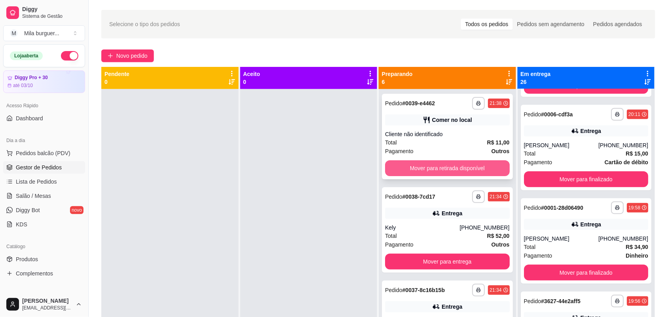
click at [456, 169] on button "Mover para retirada disponível" at bounding box center [447, 168] width 125 height 16
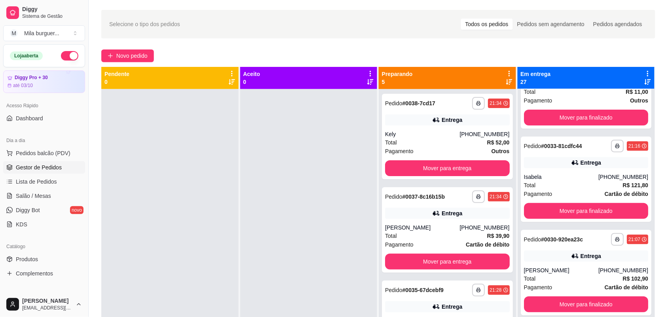
scroll to position [0, 0]
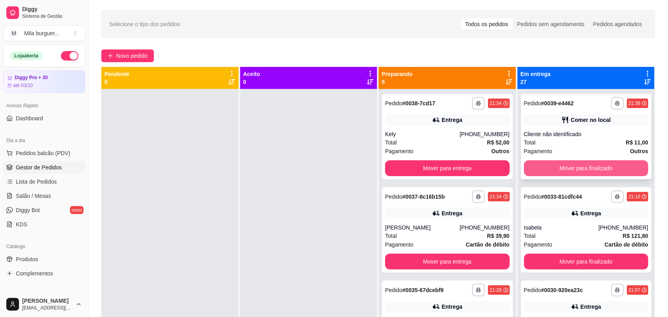
click at [567, 169] on button "Mover para finalizado" at bounding box center [586, 168] width 125 height 16
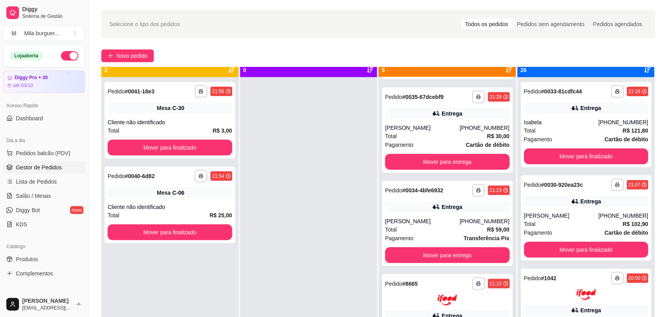
scroll to position [22, 0]
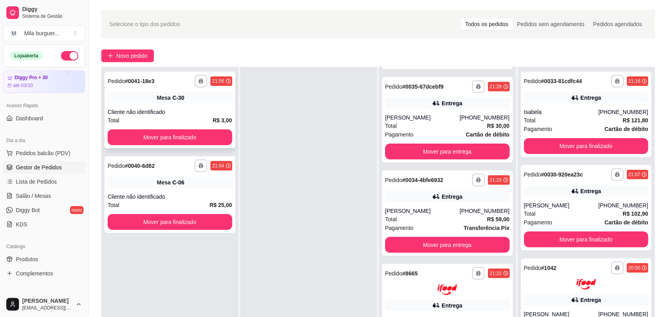
click at [183, 125] on div "**********" at bounding box center [169, 110] width 131 height 77
click at [179, 139] on button "Mover para finalizado" at bounding box center [170, 137] width 121 height 15
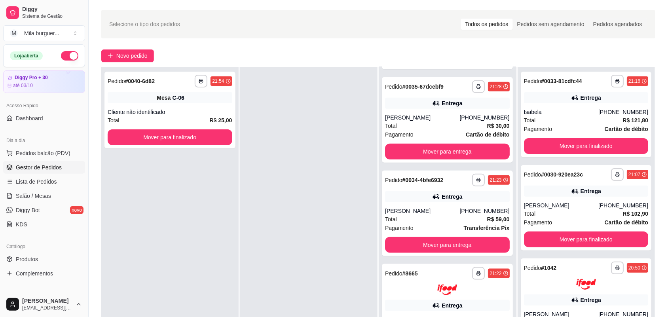
scroll to position [0, 0]
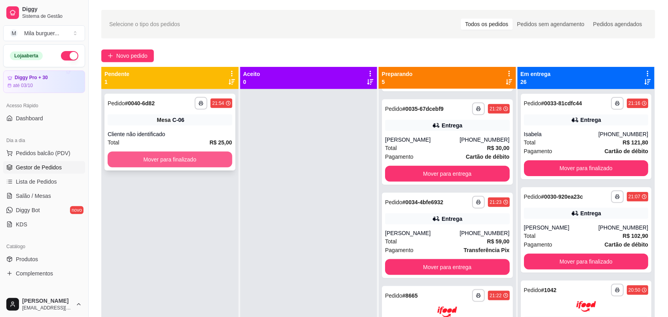
click at [181, 159] on button "Mover para finalizado" at bounding box center [170, 160] width 125 height 16
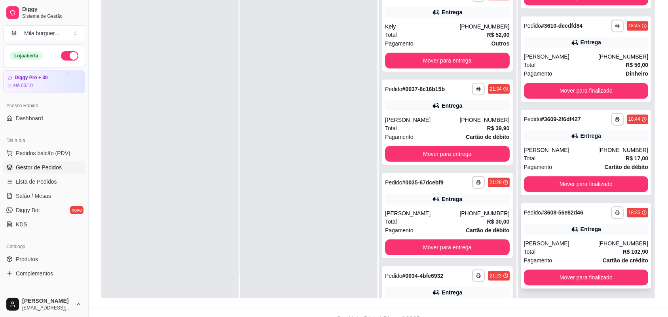
scroll to position [121, 0]
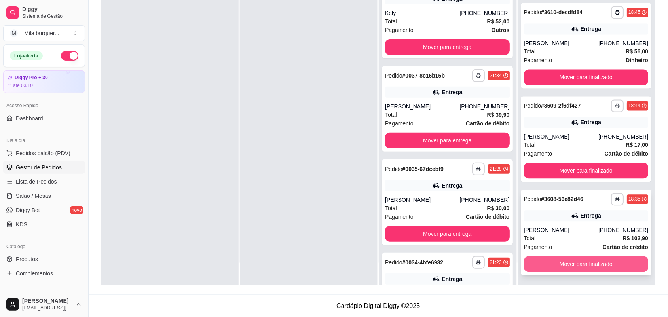
click at [594, 256] on button "Mover para finalizado" at bounding box center [586, 264] width 125 height 16
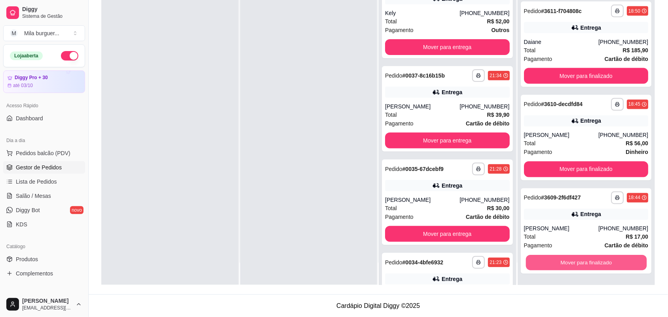
click at [591, 261] on button "Mover para finalizado" at bounding box center [586, 262] width 121 height 15
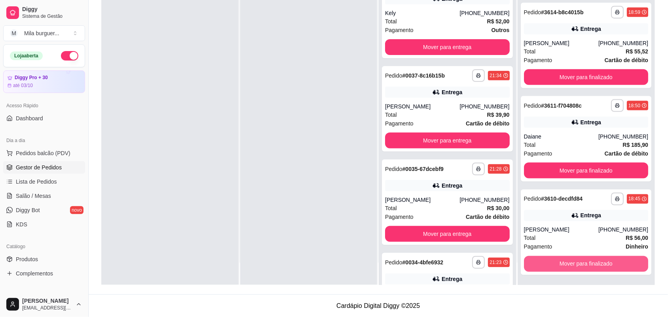
click at [591, 261] on button "Mover para finalizado" at bounding box center [586, 264] width 125 height 16
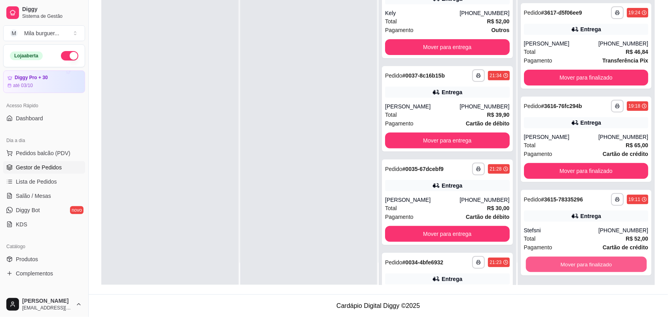
click at [591, 261] on button "Mover para finalizado" at bounding box center [586, 263] width 121 height 15
click at [591, 261] on button "Mover para finalizado" at bounding box center [586, 264] width 125 height 16
click at [591, 261] on button "Mover para finalizado" at bounding box center [586, 263] width 121 height 15
click at [591, 261] on button "Mover para finalizado" at bounding box center [586, 264] width 125 height 16
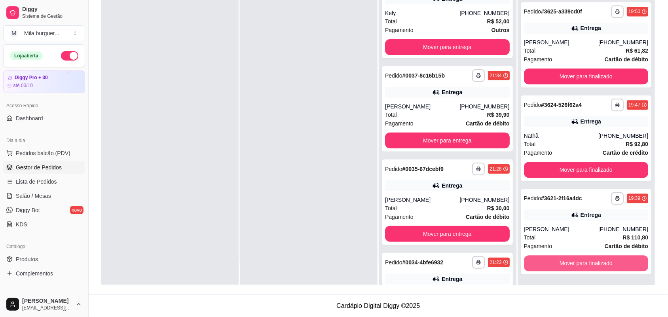
click at [591, 261] on button "Mover para finalizado" at bounding box center [586, 264] width 125 height 16
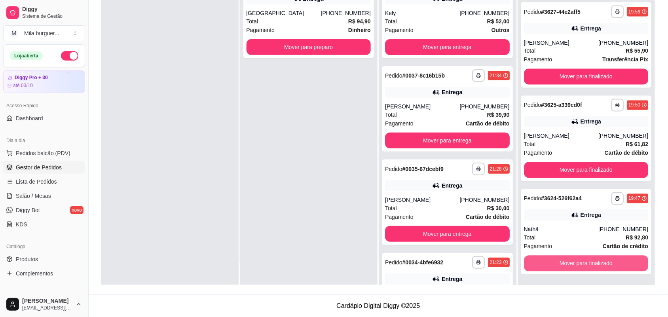
click at [591, 261] on button "Mover para finalizado" at bounding box center [586, 264] width 125 height 16
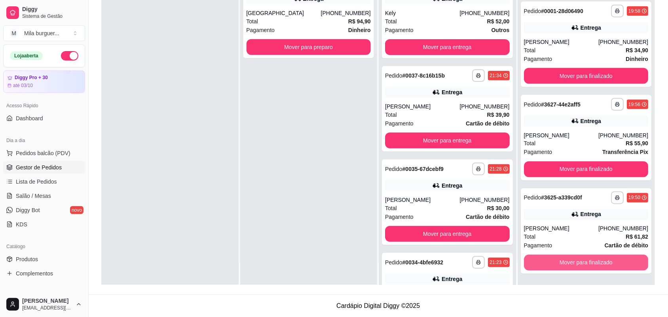
scroll to position [1163, 0]
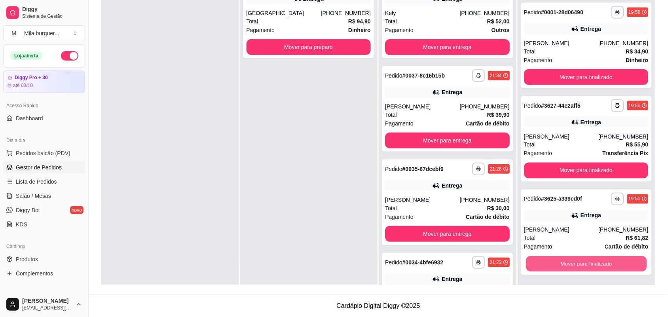
click at [591, 261] on button "Mover para finalizado" at bounding box center [586, 263] width 121 height 15
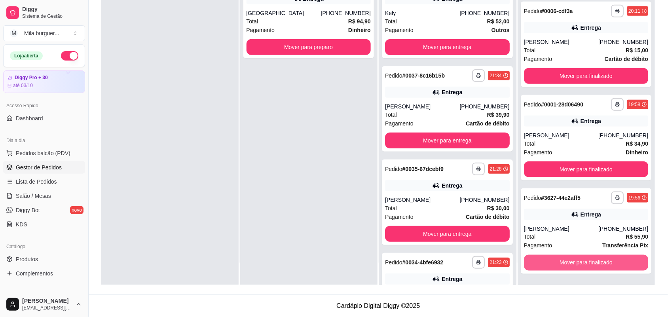
scroll to position [1069, 0]
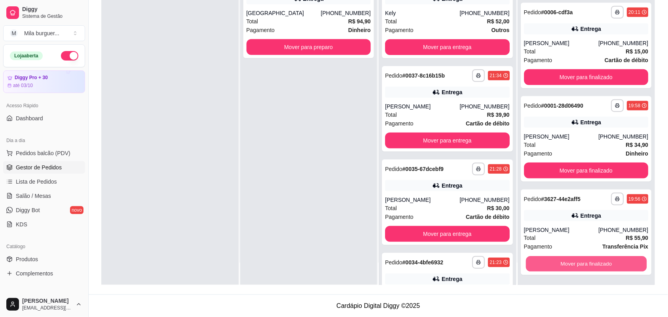
click at [591, 261] on button "Mover para finalizado" at bounding box center [586, 263] width 121 height 15
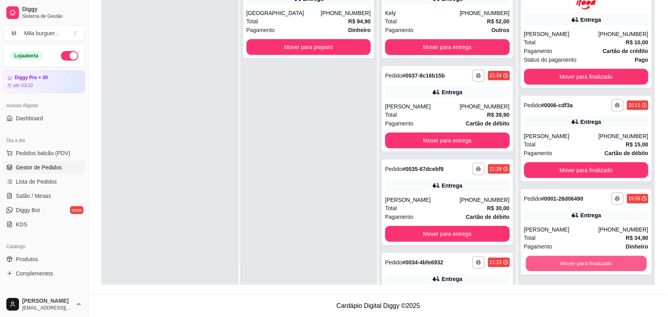
click at [591, 261] on button "Mover para finalizado" at bounding box center [586, 263] width 121 height 15
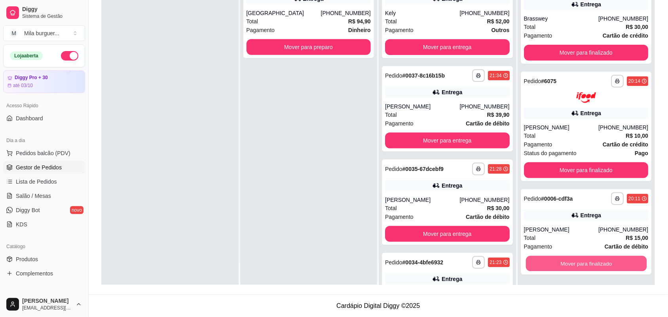
click at [591, 261] on button "Mover para finalizado" at bounding box center [586, 263] width 121 height 15
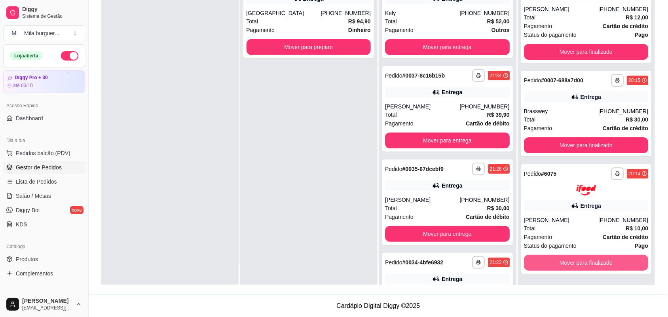
scroll to position [790, 0]
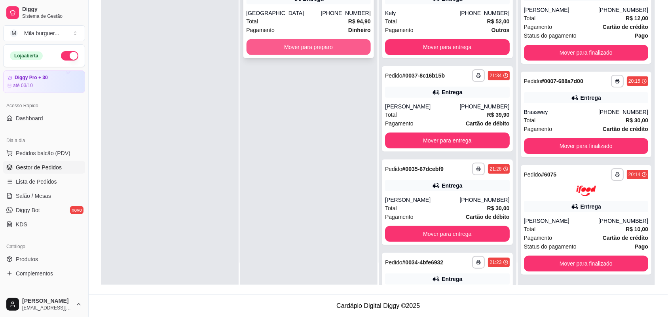
click at [330, 42] on button "Mover para preparo" at bounding box center [309, 47] width 125 height 16
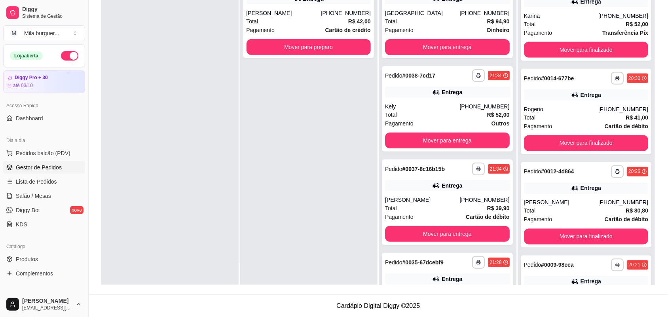
scroll to position [177, 0]
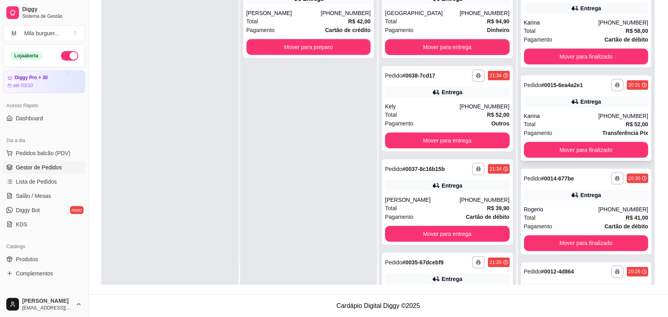
click at [563, 112] on div "Karina" at bounding box center [561, 116] width 74 height 8
click at [551, 6] on div "Entrega" at bounding box center [586, 8] width 125 height 11
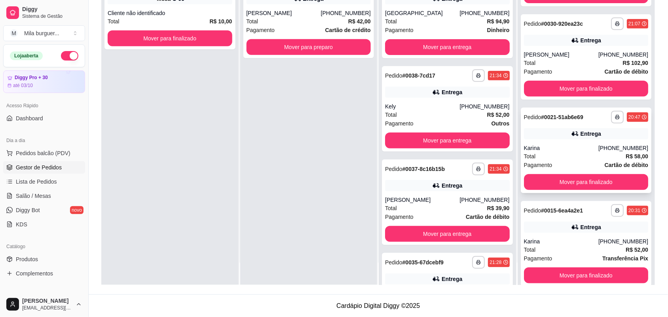
scroll to position [29, 0]
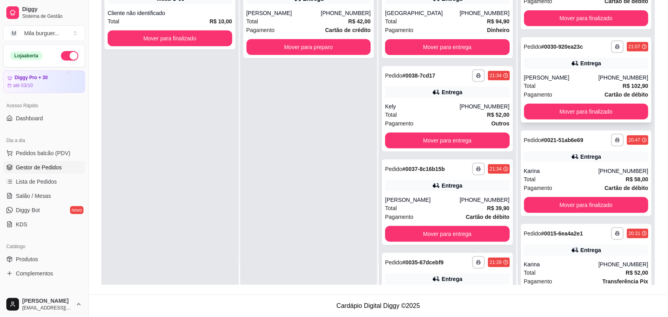
click at [562, 77] on div "[PERSON_NAME]" at bounding box center [561, 78] width 74 height 8
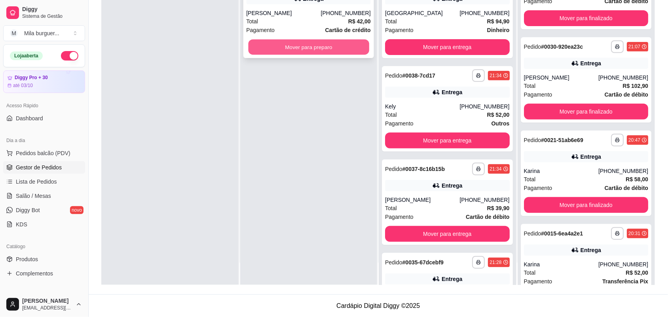
click at [346, 46] on button "Mover para preparo" at bounding box center [308, 47] width 121 height 15
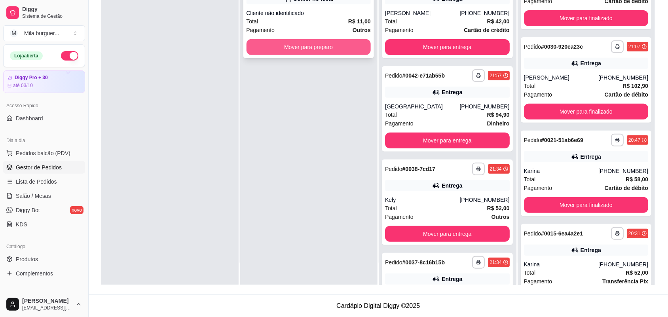
click at [353, 42] on button "Mover para preparo" at bounding box center [309, 47] width 125 height 16
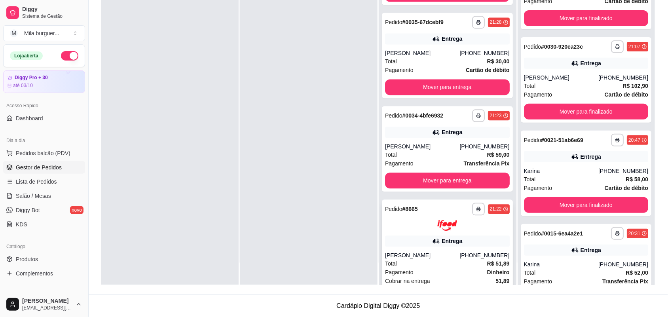
scroll to position [462, 0]
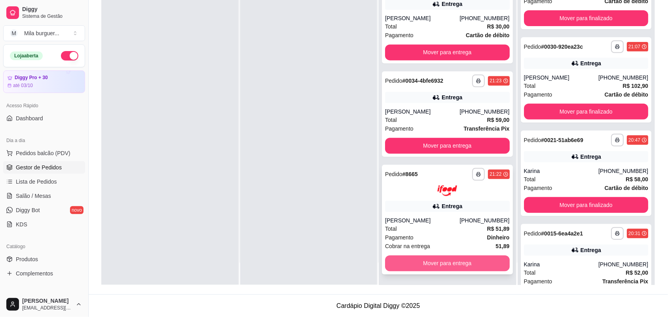
click at [408, 259] on button "Mover para entrega" at bounding box center [447, 264] width 125 height 16
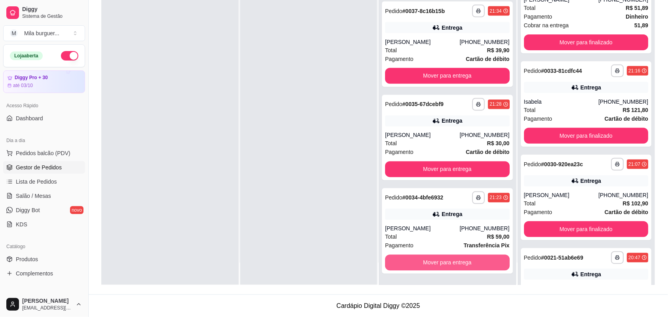
scroll to position [147, 0]
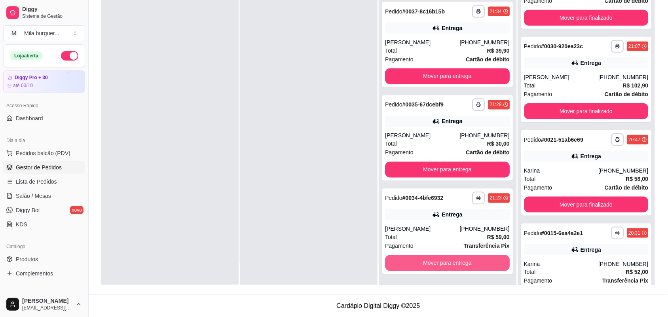
click at [408, 259] on button "Mover para entrega" at bounding box center [447, 263] width 125 height 16
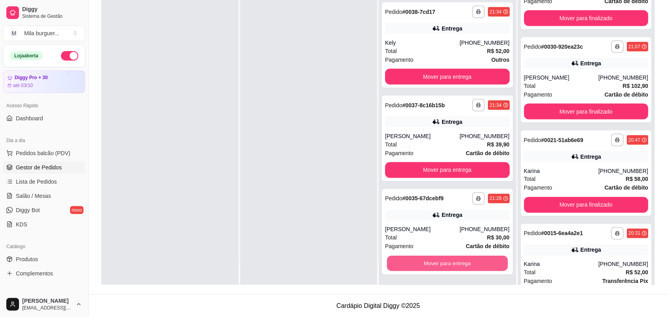
click at [408, 259] on button "Mover para entrega" at bounding box center [447, 263] width 121 height 15
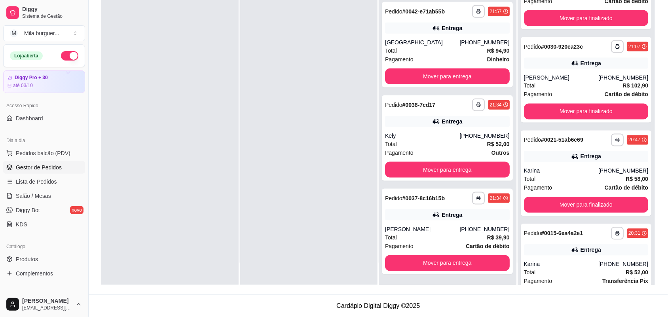
scroll to position [157, 0]
click at [446, 267] on button "Mover para entrega" at bounding box center [447, 264] width 125 height 16
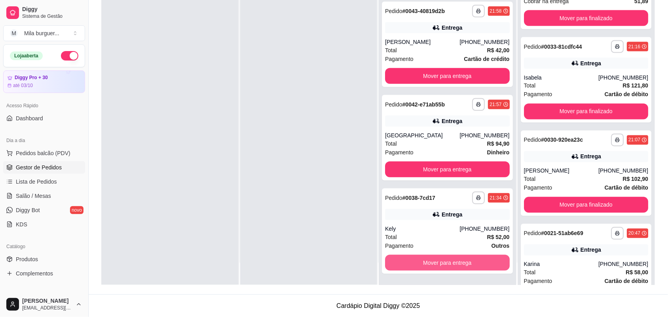
scroll to position [427, 0]
click at [446, 264] on button "Mover para entrega" at bounding box center [447, 263] width 125 height 16
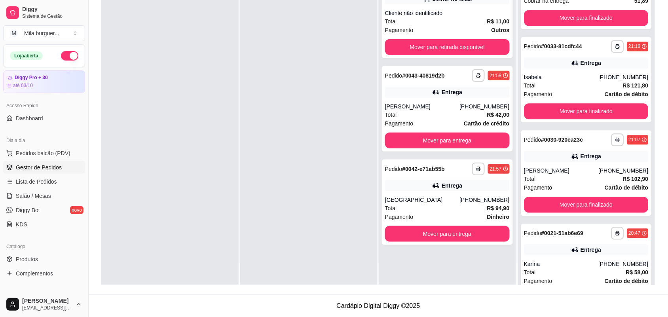
scroll to position [520, 0]
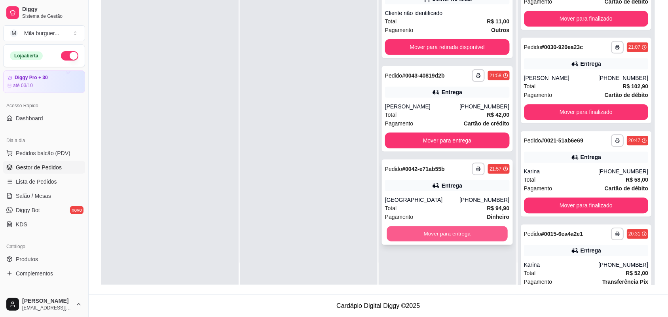
click at [451, 234] on button "Mover para entrega" at bounding box center [447, 233] width 121 height 15
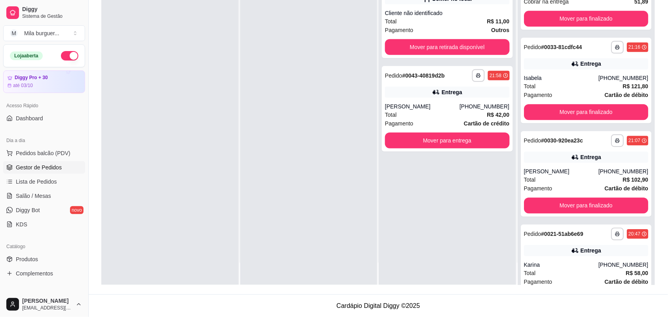
scroll to position [613, 0]
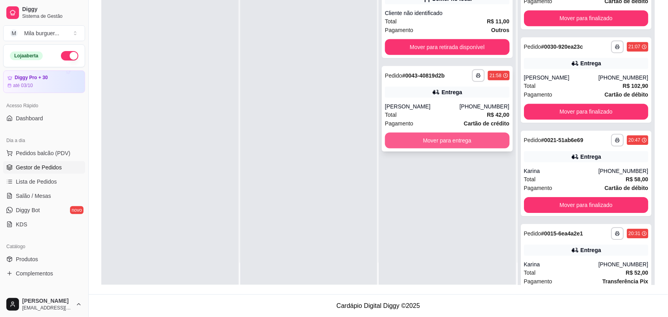
click at [432, 135] on button "Mover para entrega" at bounding box center [447, 141] width 125 height 16
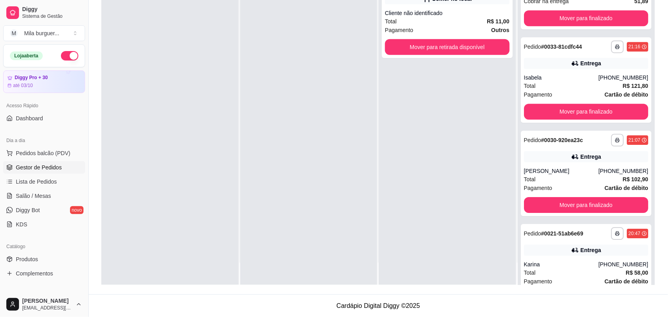
scroll to position [707, 0]
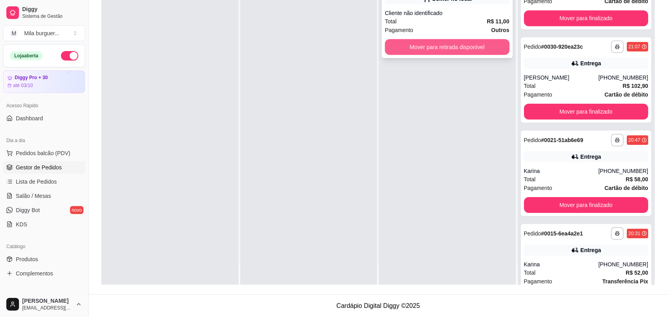
click at [426, 53] on button "Mover para retirada disponível" at bounding box center [447, 47] width 125 height 16
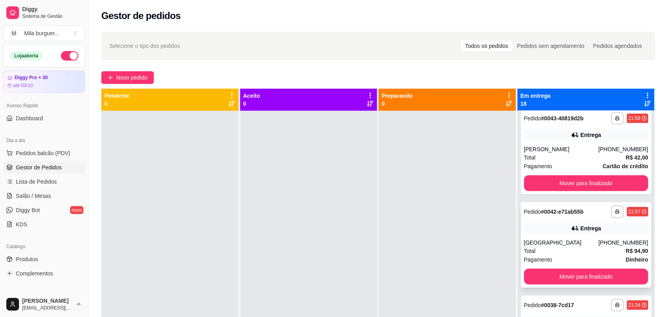
scroll to position [0, 0]
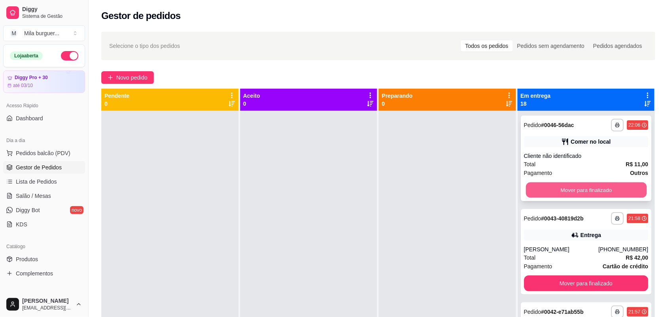
click at [592, 184] on button "Mover para finalizado" at bounding box center [586, 189] width 121 height 15
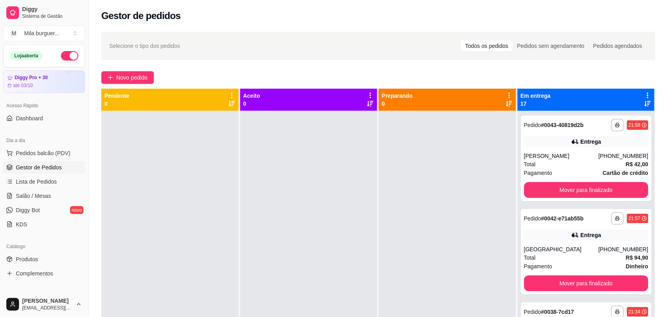
click at [481, 190] on div at bounding box center [447, 269] width 137 height 317
click at [63, 52] on button "button" at bounding box center [69, 55] width 17 height 9
